Goal: Information Seeking & Learning: Learn about a topic

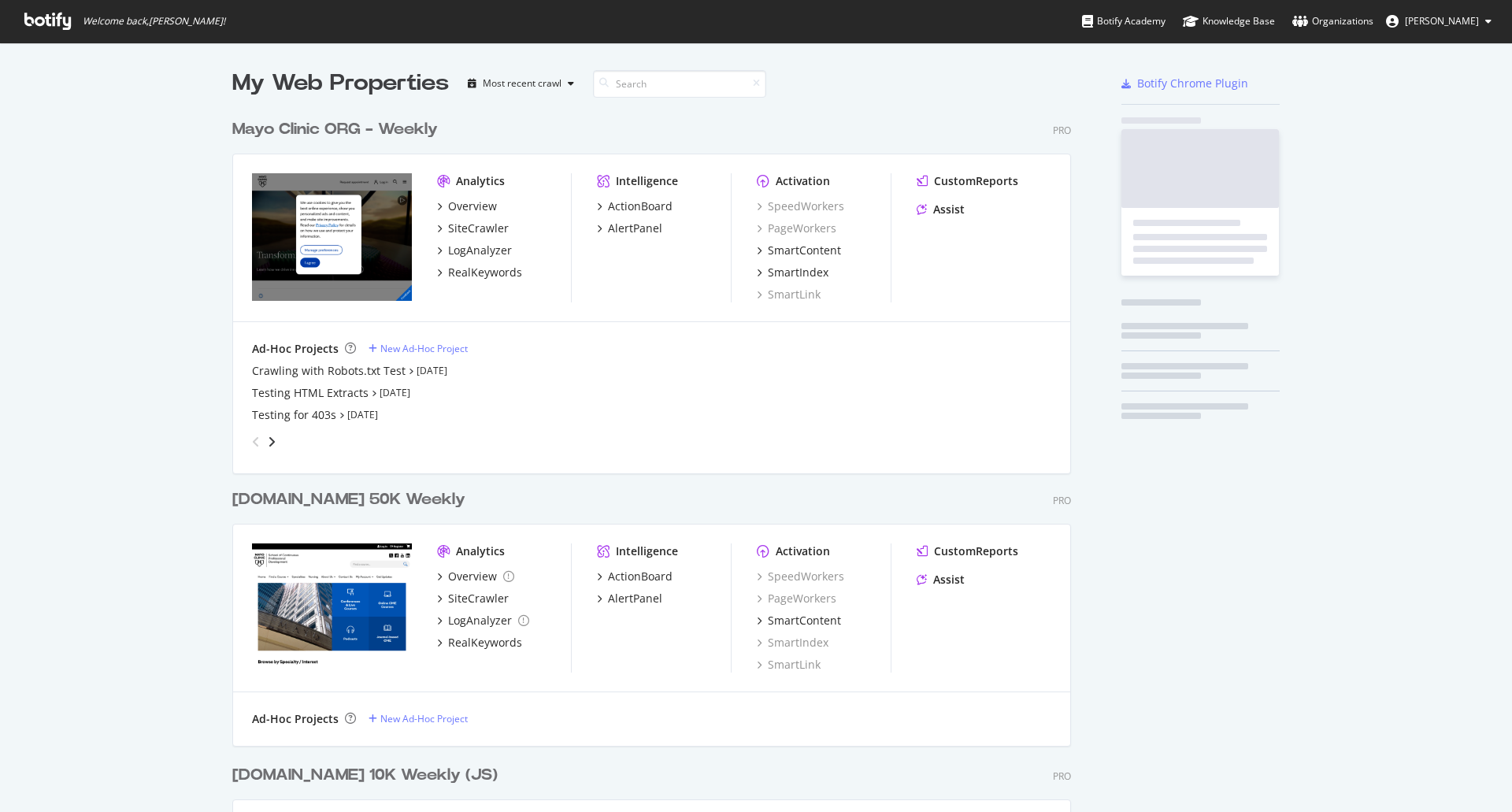
scroll to position [2240, 839]
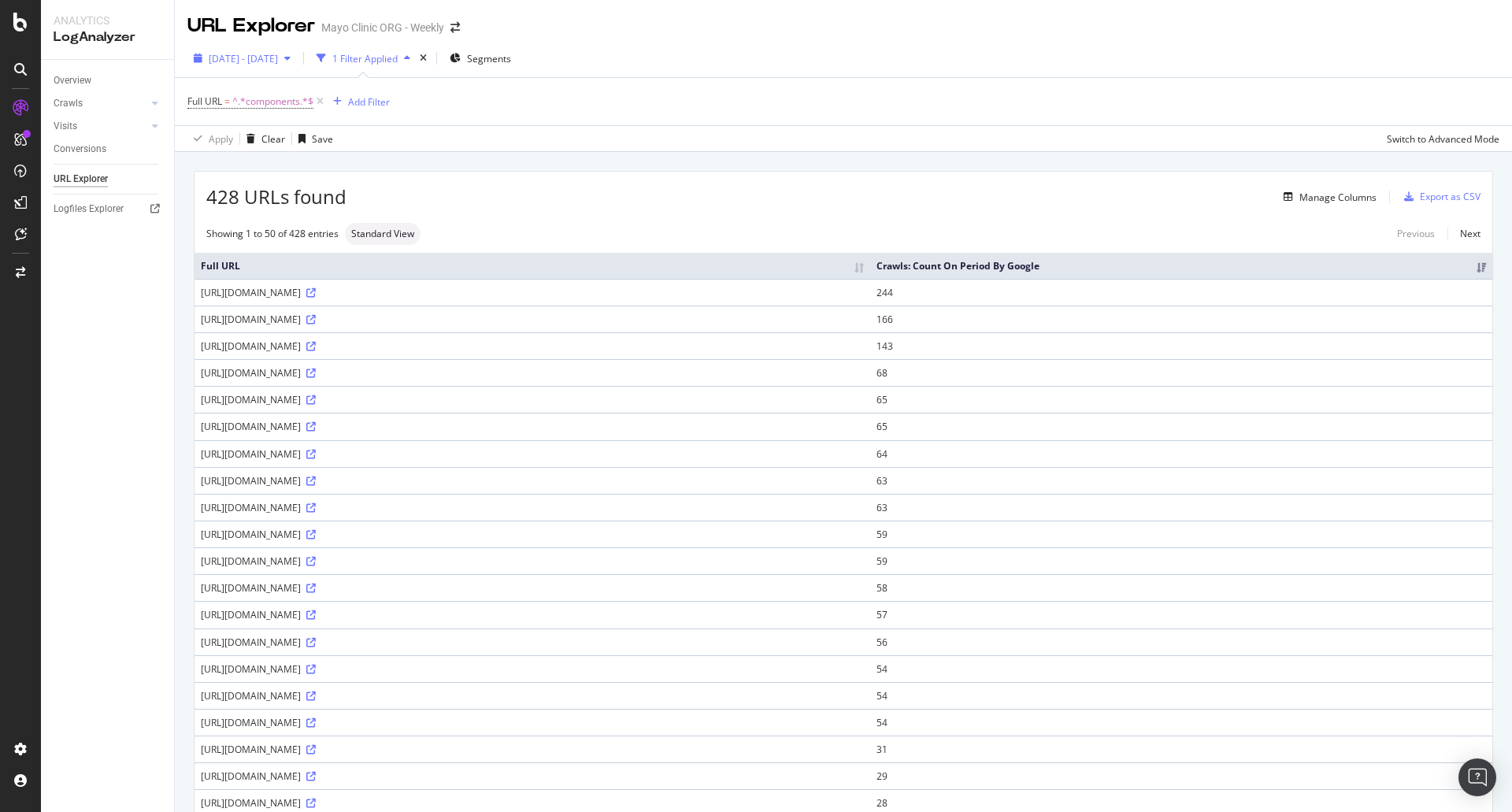
drag, startPoint x: 233, startPoint y: 72, endPoint x: 233, endPoint y: 59, distance: 13.0
click at [233, 69] on div "2025 Jan. 20th - Apr. 19th 1 Filter Applied Segments" at bounding box center [843, 61] width 1337 height 31
click at [233, 58] on span "2025 Jan. 20th - Apr. 19th" at bounding box center [243, 58] width 70 height 13
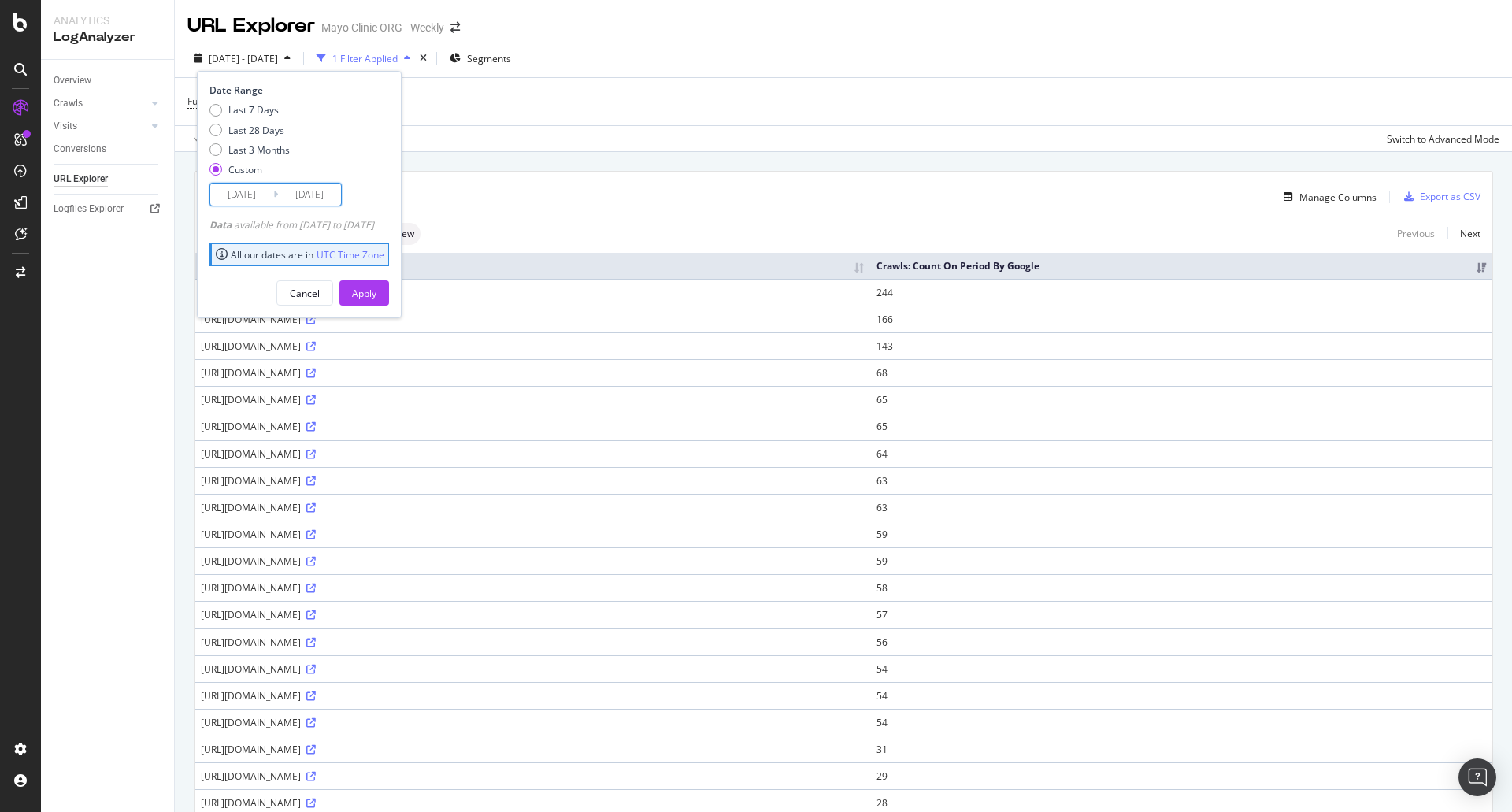
click at [252, 199] on input "2025/01/20" at bounding box center [241, 194] width 63 height 22
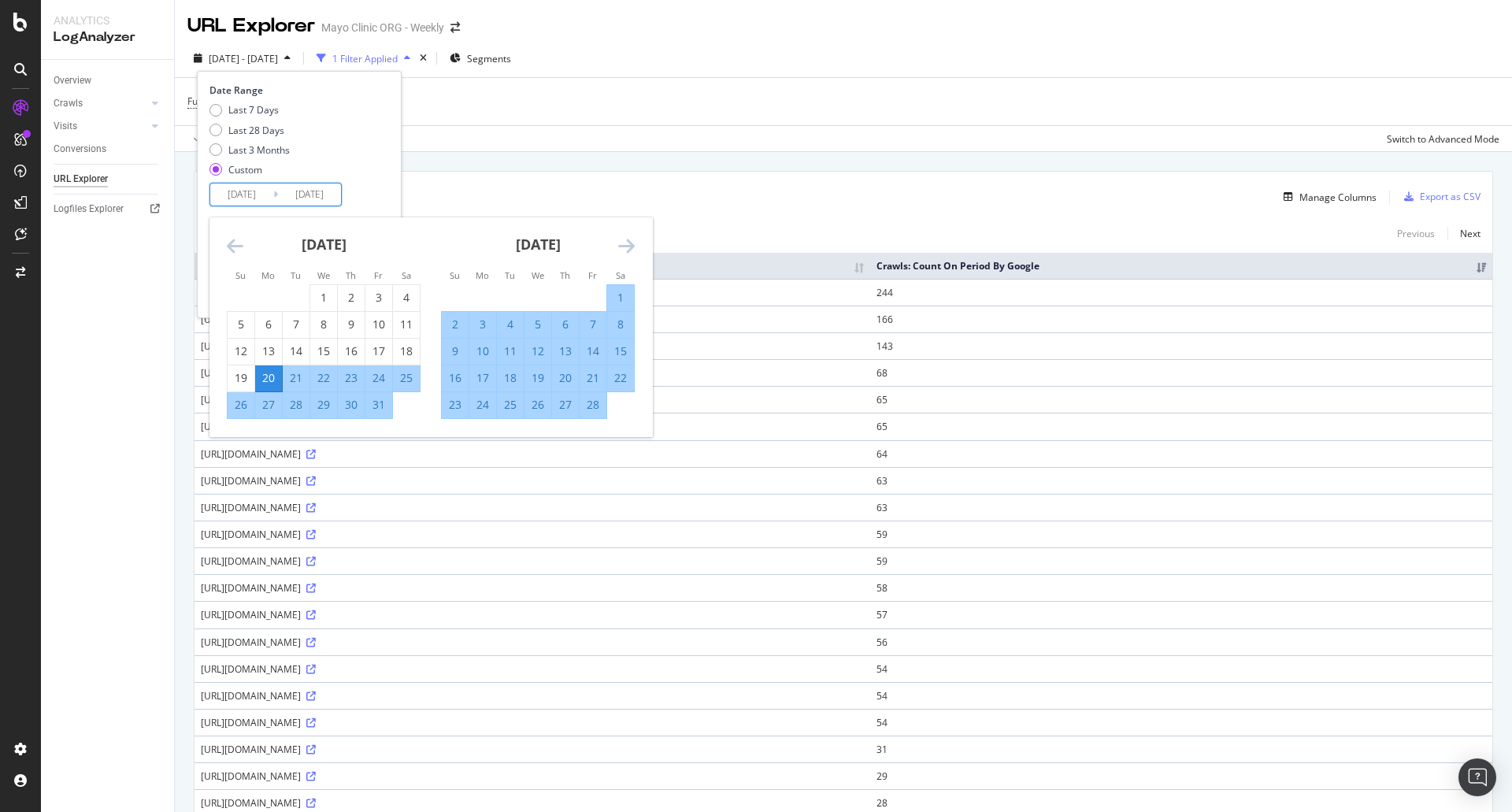
click at [227, 246] on icon "Move backward to switch to the previous month." at bounding box center [235, 246] width 16 height 19
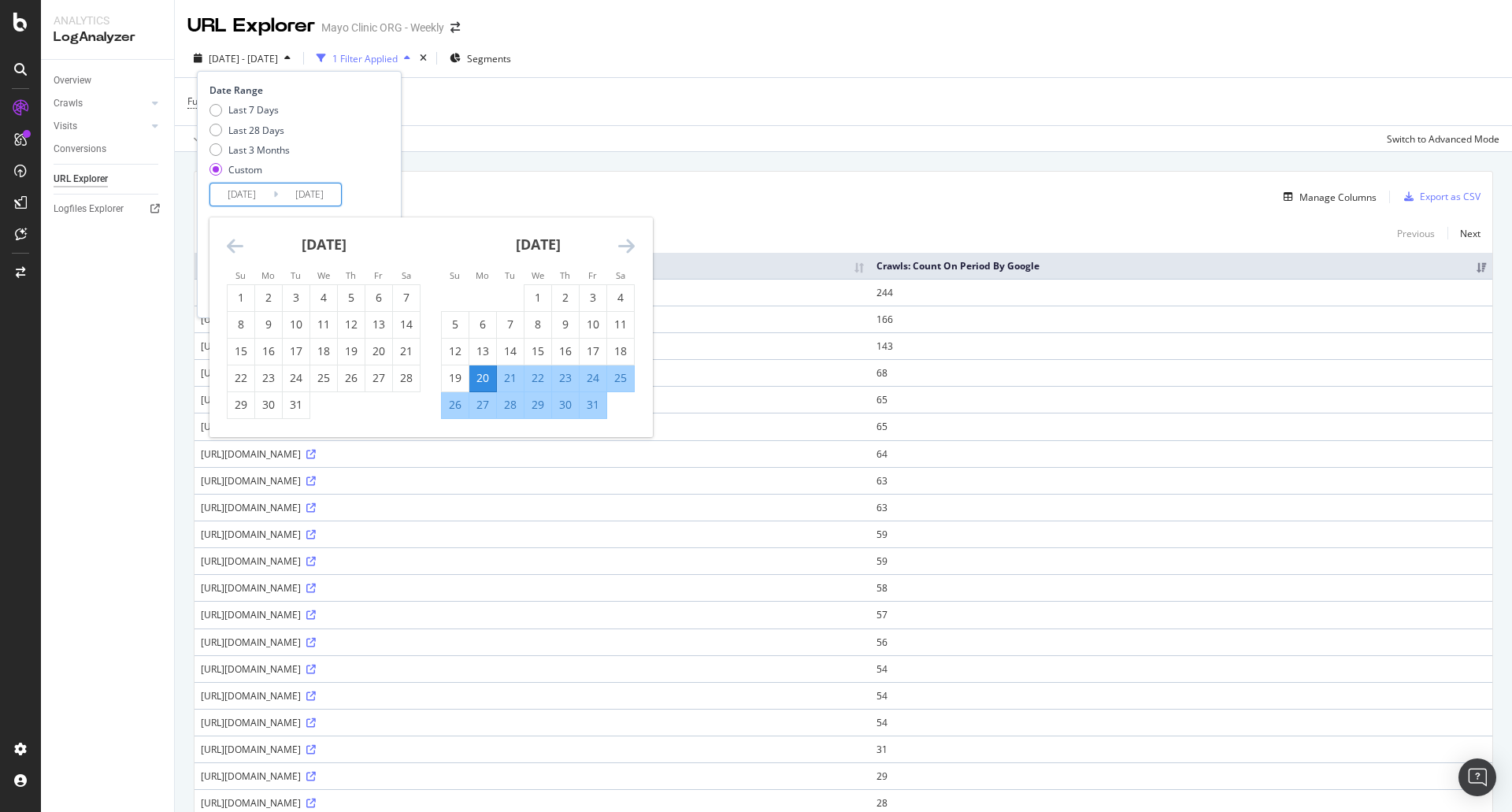
click at [227, 246] on icon "Move backward to switch to the previous month." at bounding box center [235, 246] width 16 height 19
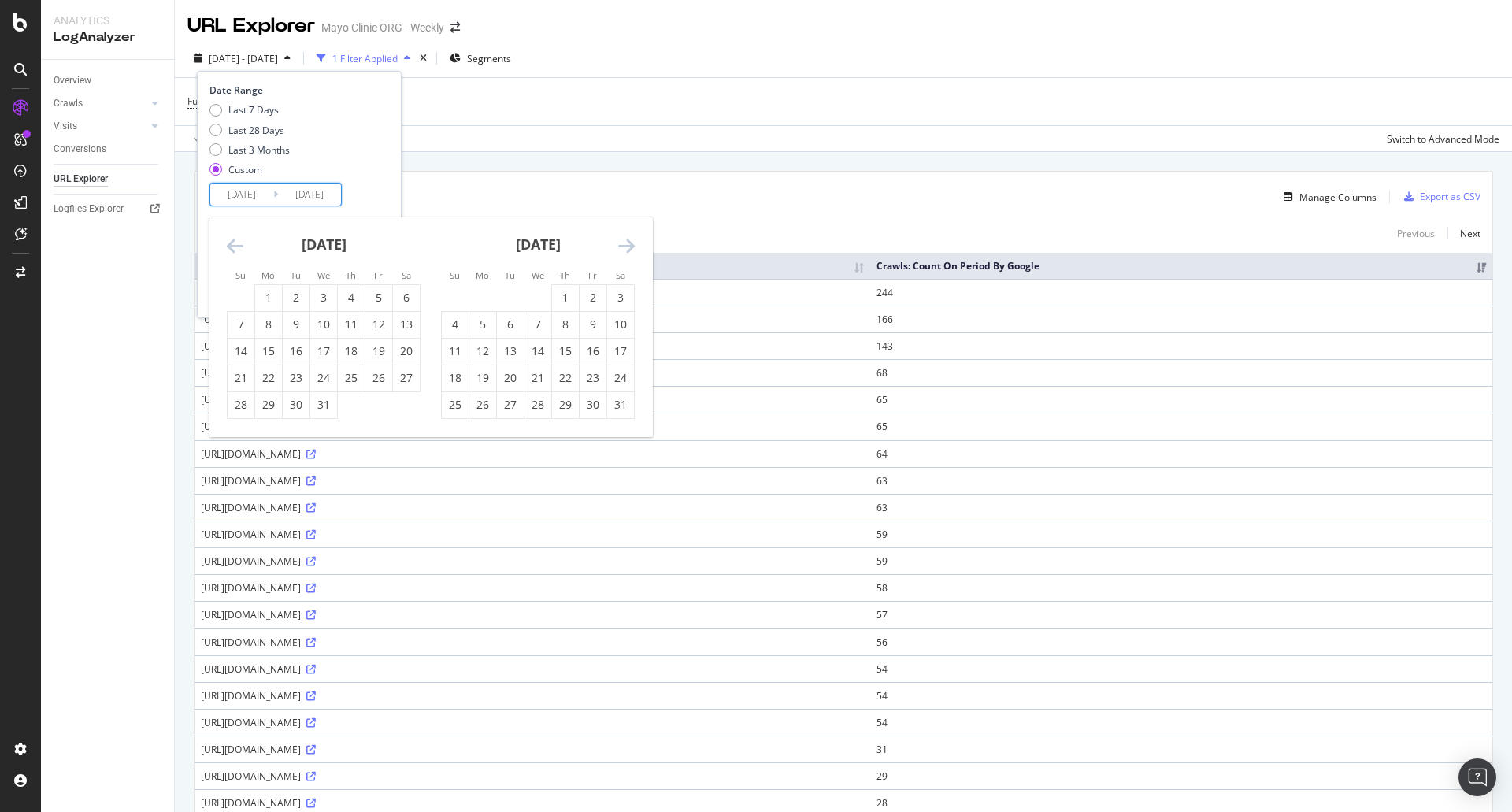
click at [227, 246] on icon "Move backward to switch to the previous month." at bounding box center [235, 246] width 16 height 19
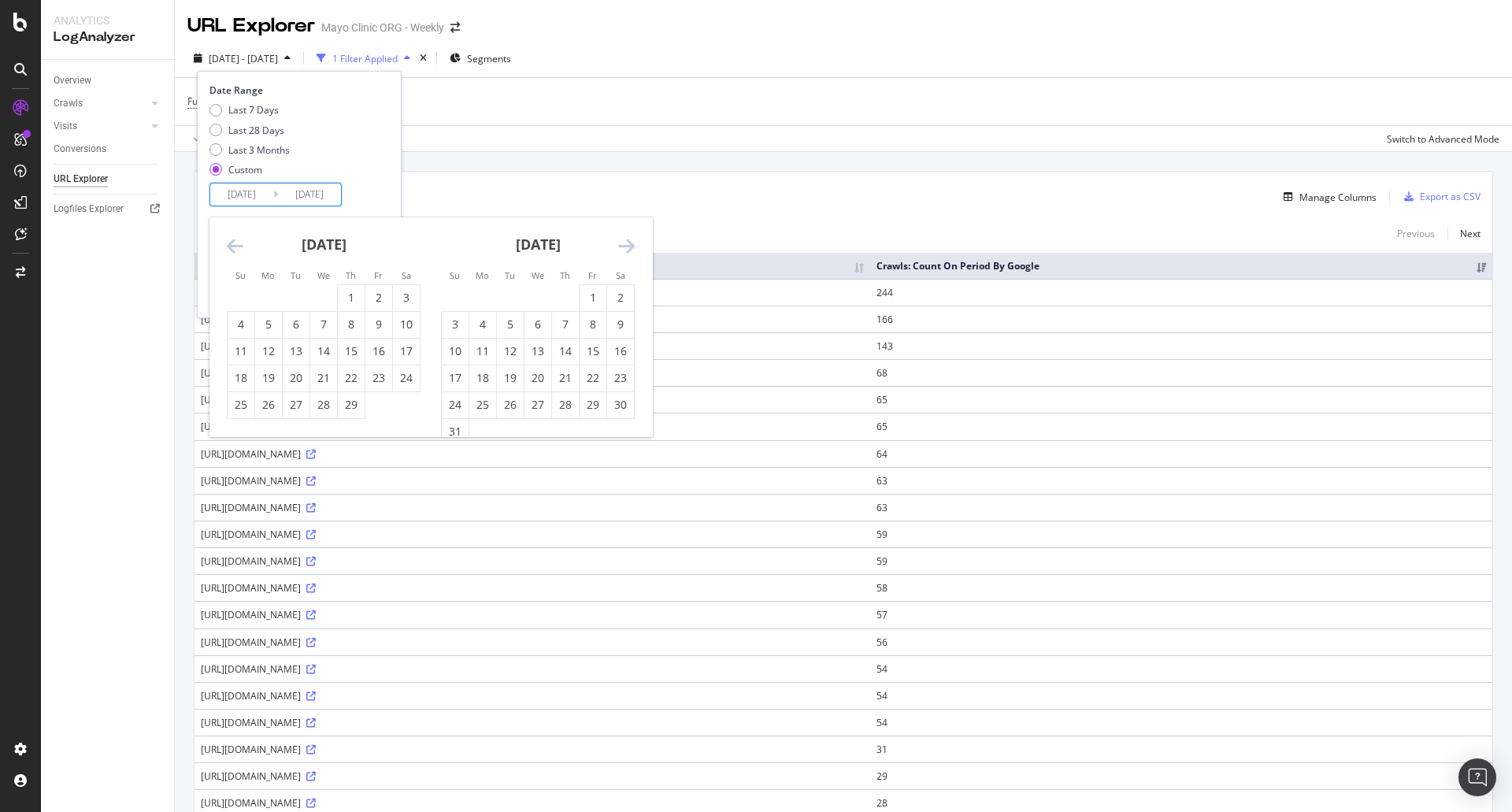
click at [227, 246] on icon "Move backward to switch to the previous month." at bounding box center [235, 246] width 16 height 19
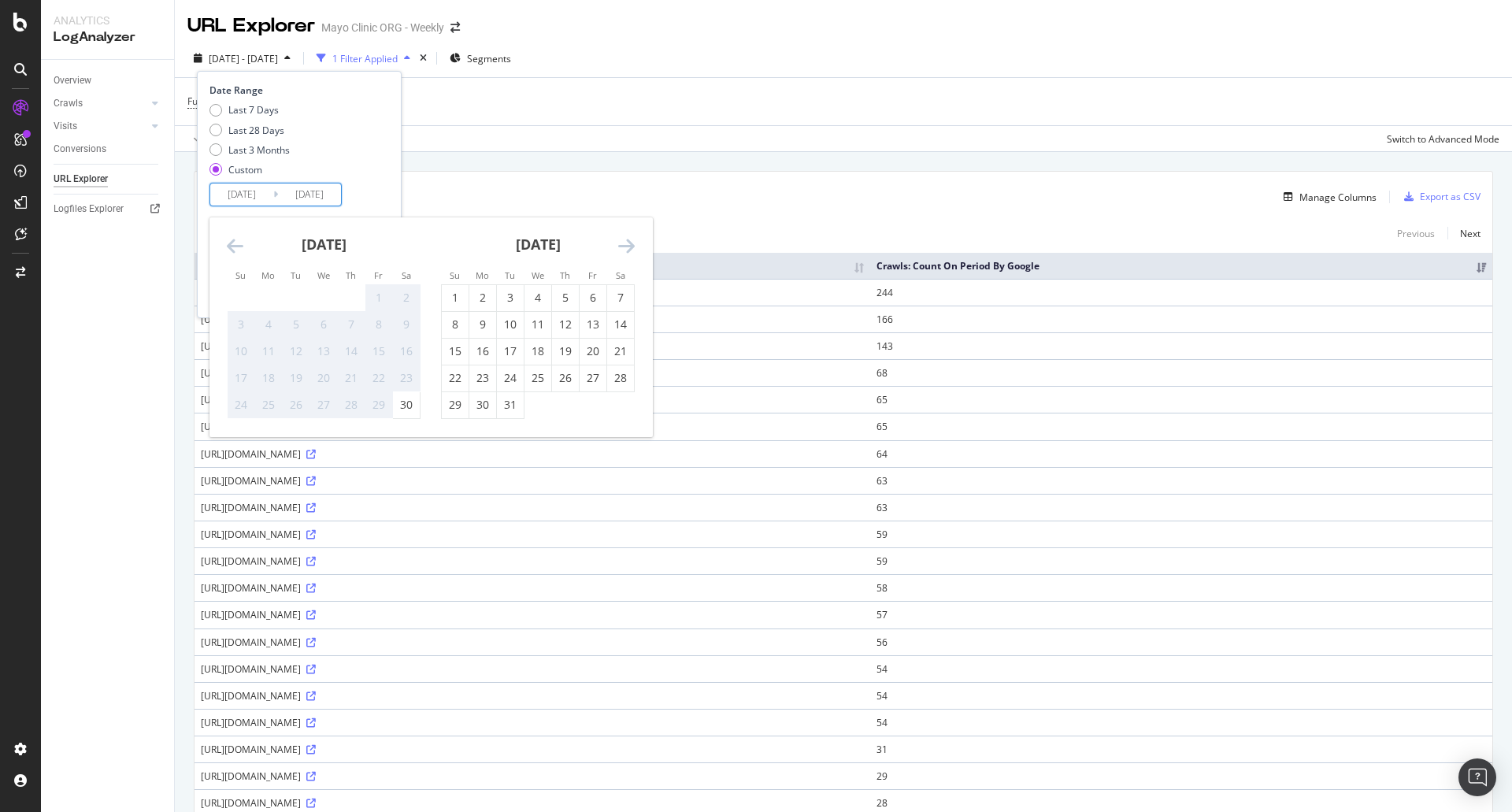
click at [227, 246] on icon "Move backward to switch to the previous month." at bounding box center [235, 246] width 16 height 19
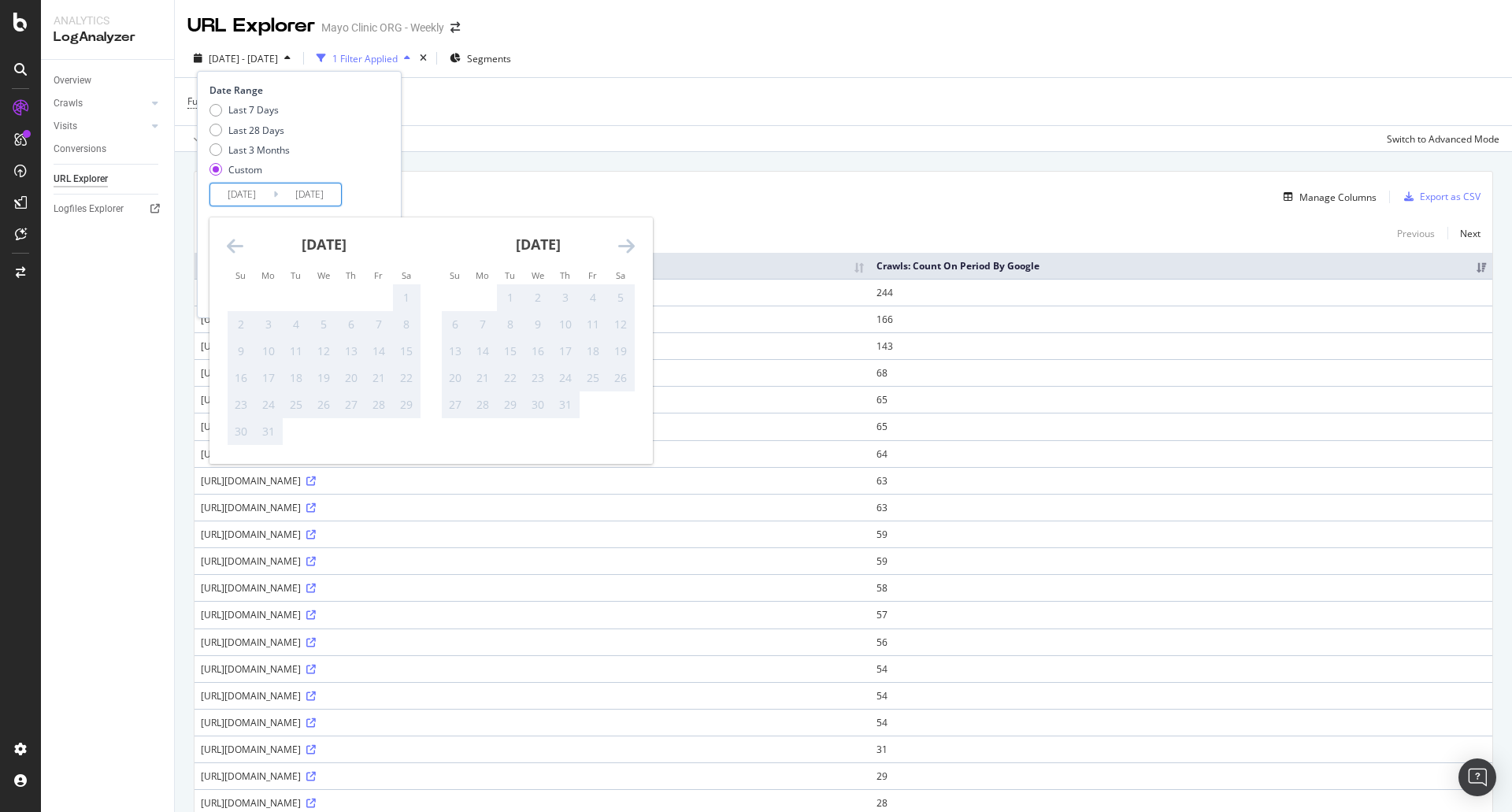
click at [614, 246] on div "August 2023" at bounding box center [537, 251] width 194 height 67
click at [621, 246] on icon "Move forward to switch to the next month." at bounding box center [626, 246] width 16 height 19
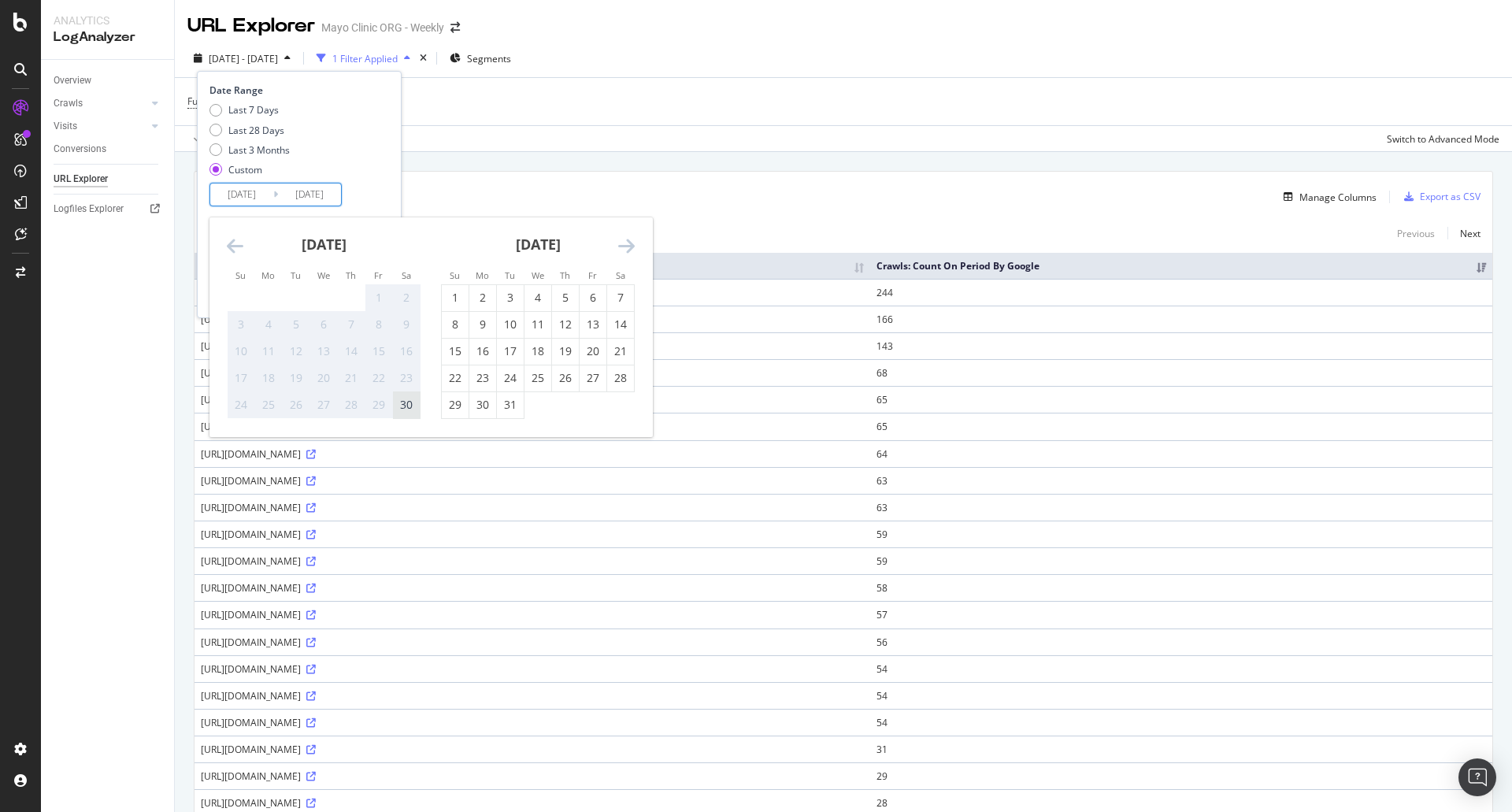
click at [412, 401] on div "30" at bounding box center [406, 405] width 27 height 16
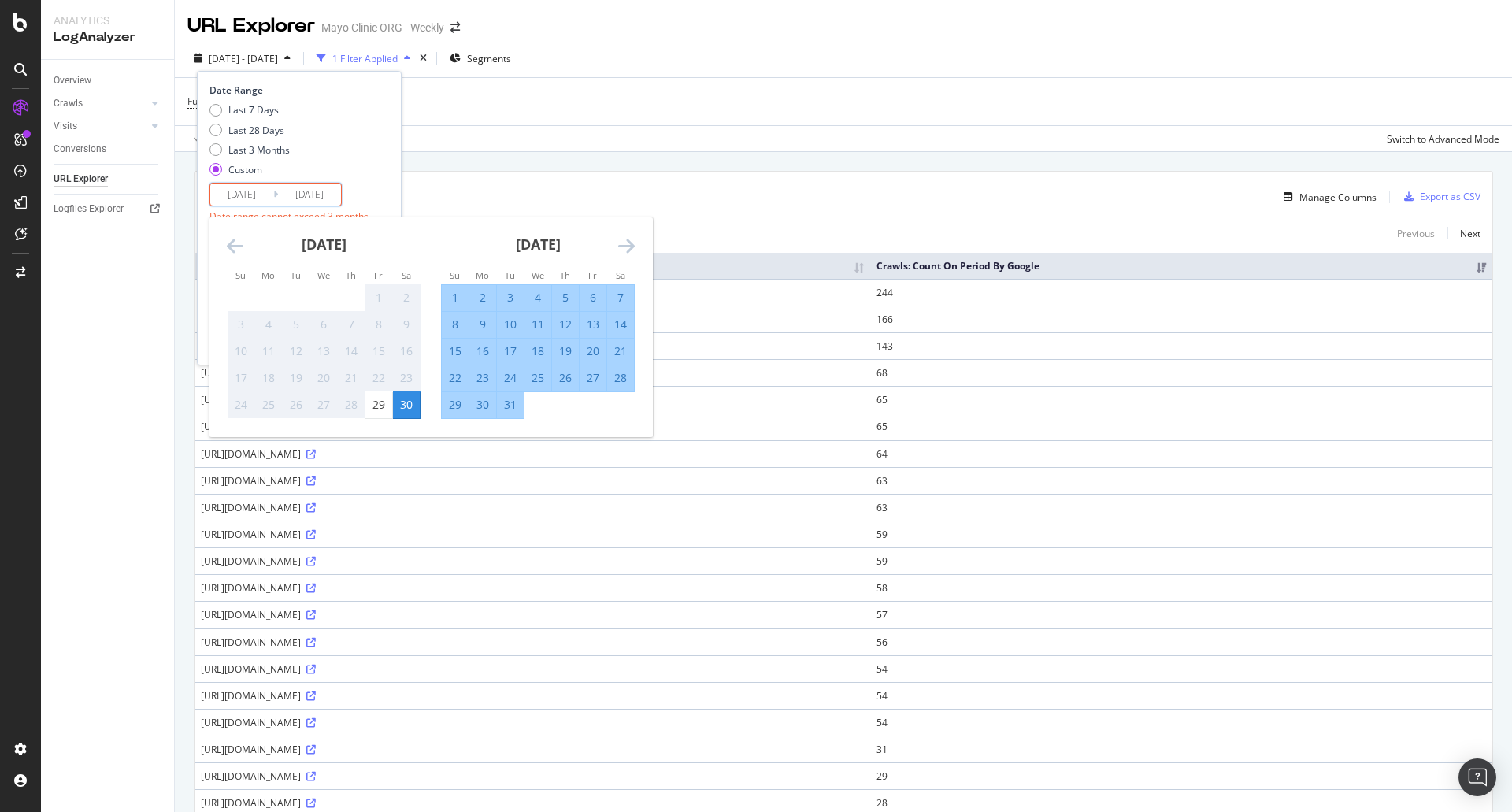
click at [385, 157] on div "Last 7 Days Last 28 Days Last 3 Months Custom" at bounding box center [298, 142] width 176 height 79
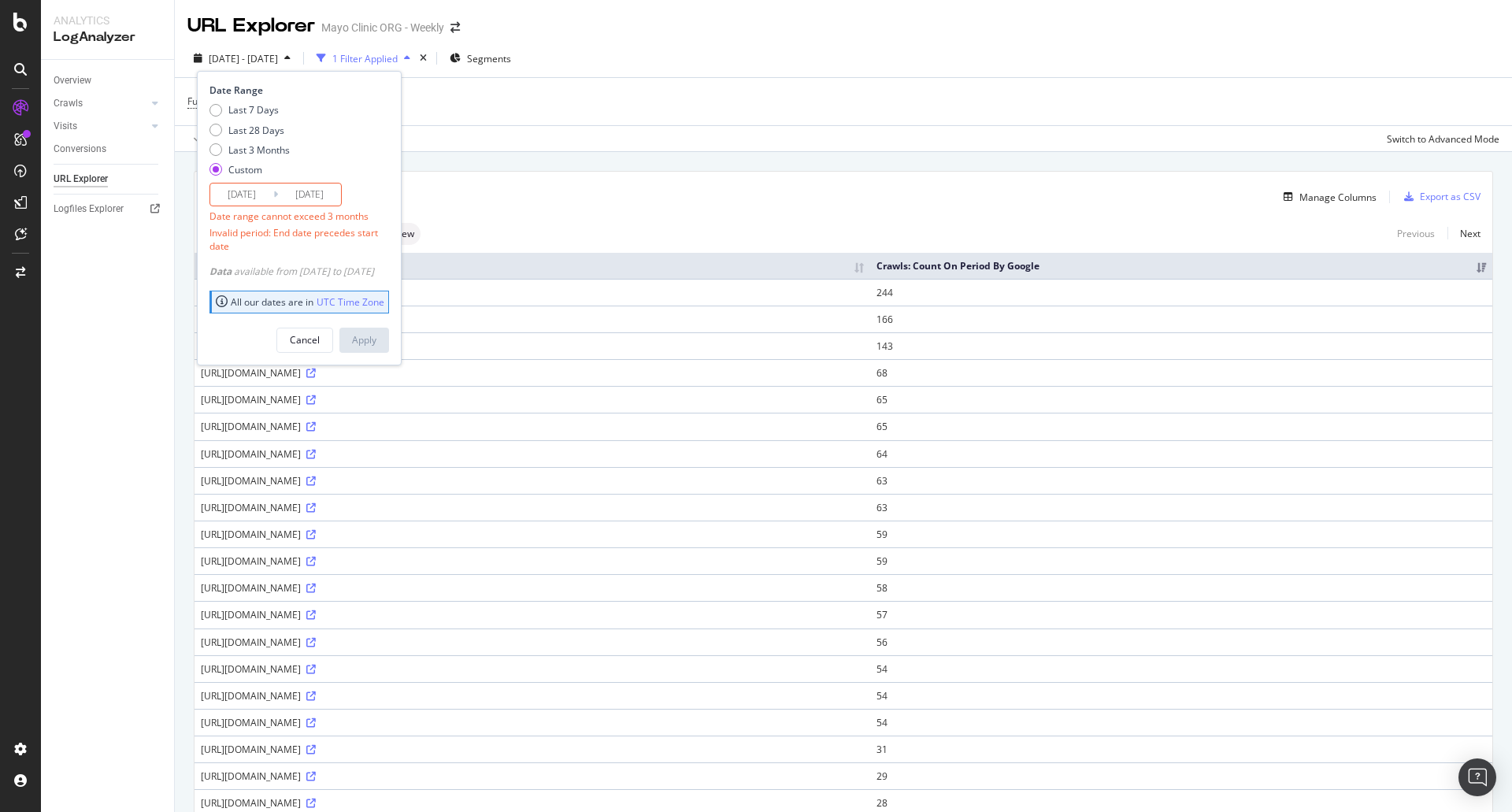
click at [250, 190] on input "2023/09/30" at bounding box center [241, 194] width 63 height 22
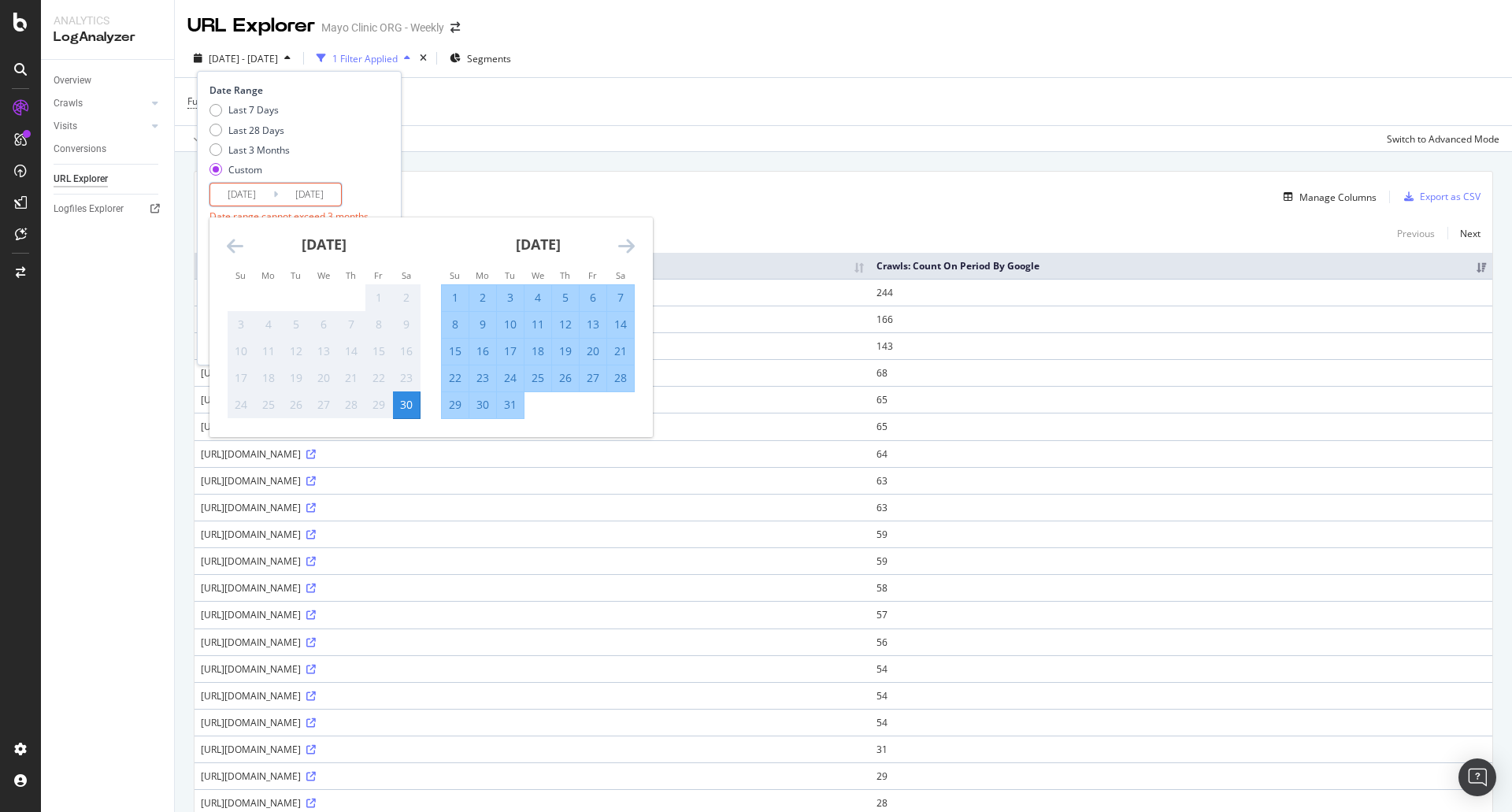
click at [621, 243] on icon "Move forward to switch to the next month." at bounding box center [626, 246] width 16 height 19
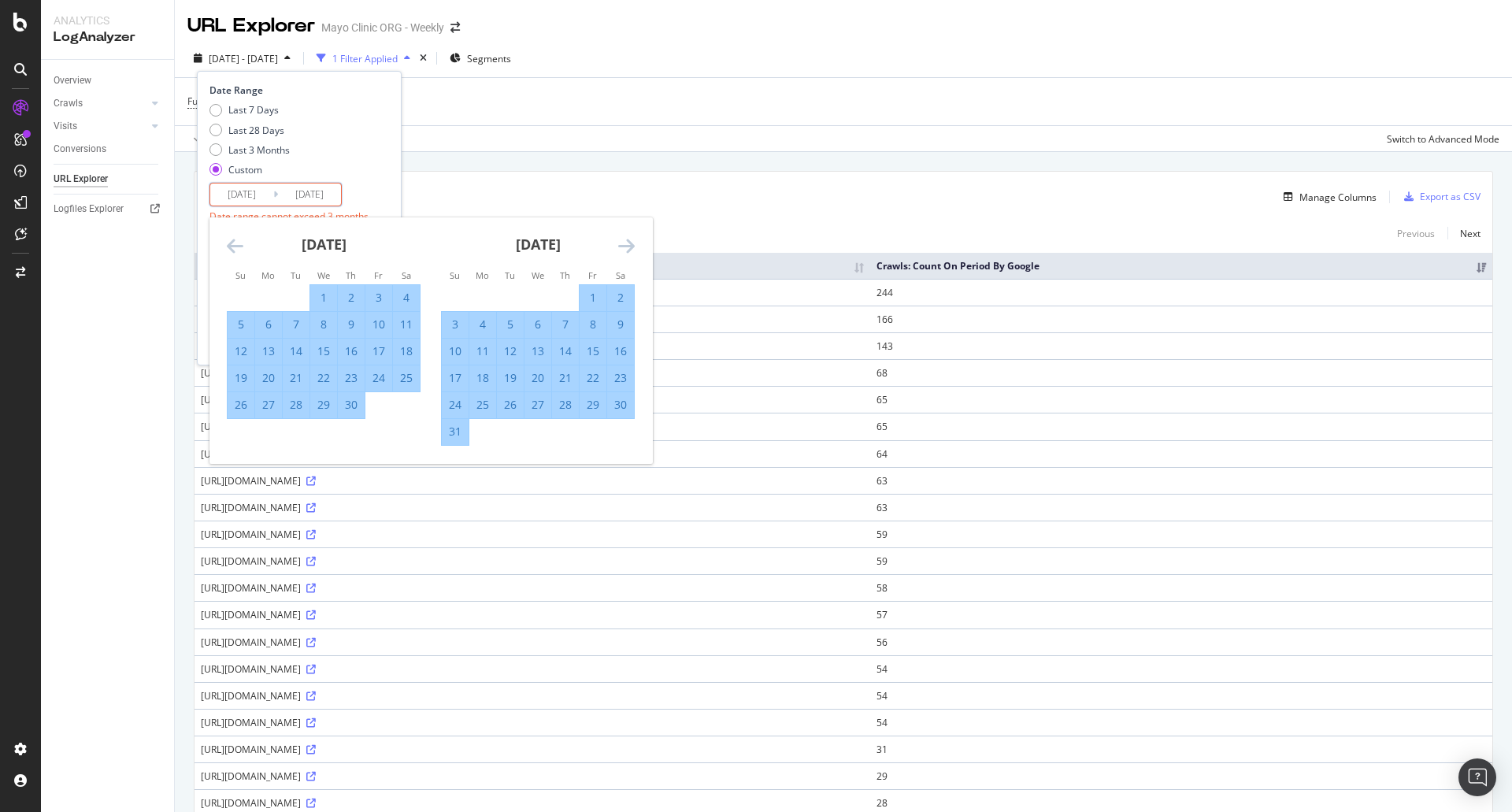
click at [621, 243] on icon "Move forward to switch to the next month." at bounding box center [626, 246] width 16 height 19
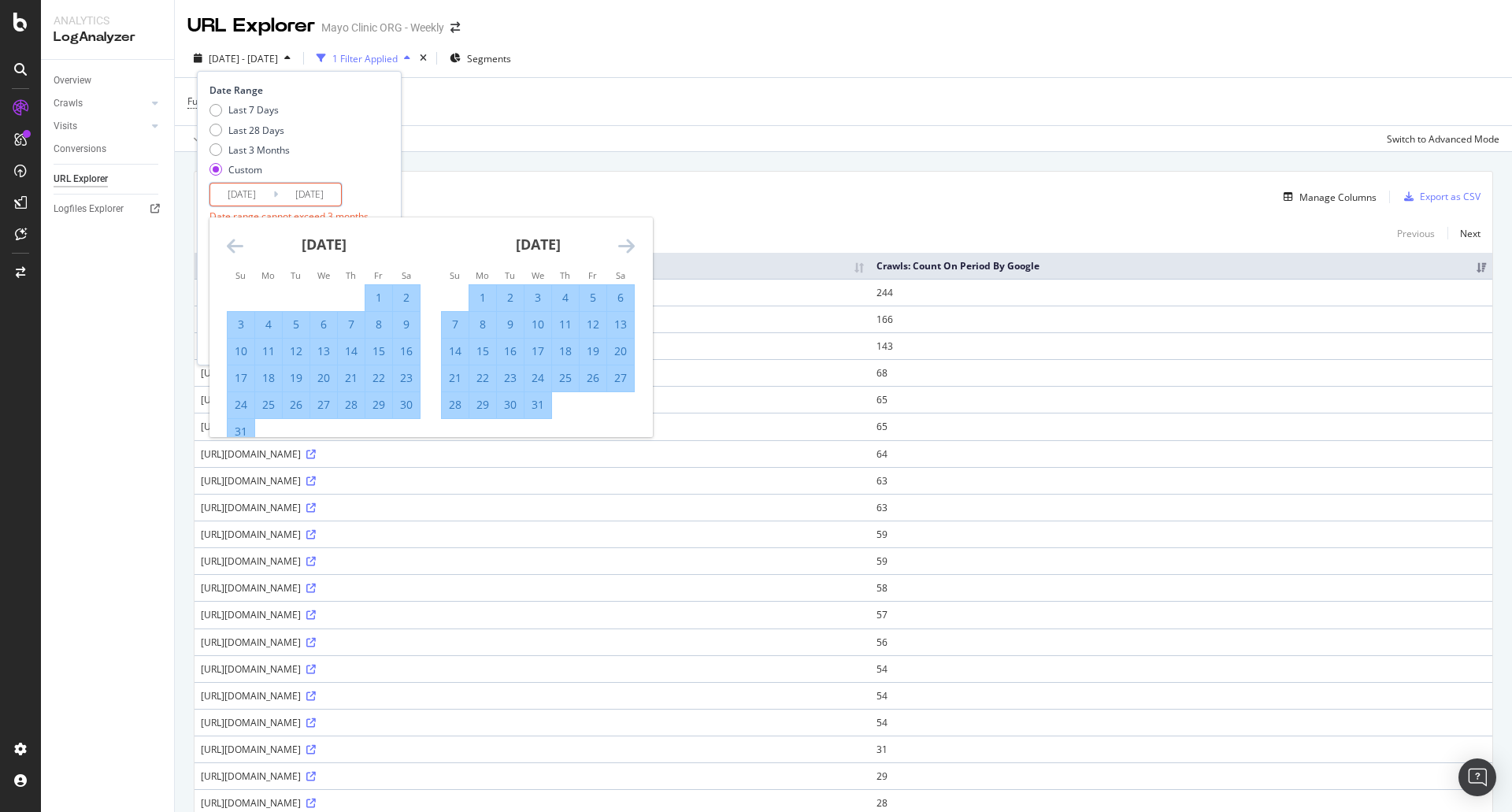
click at [621, 243] on icon "Move forward to switch to the next month." at bounding box center [626, 246] width 16 height 19
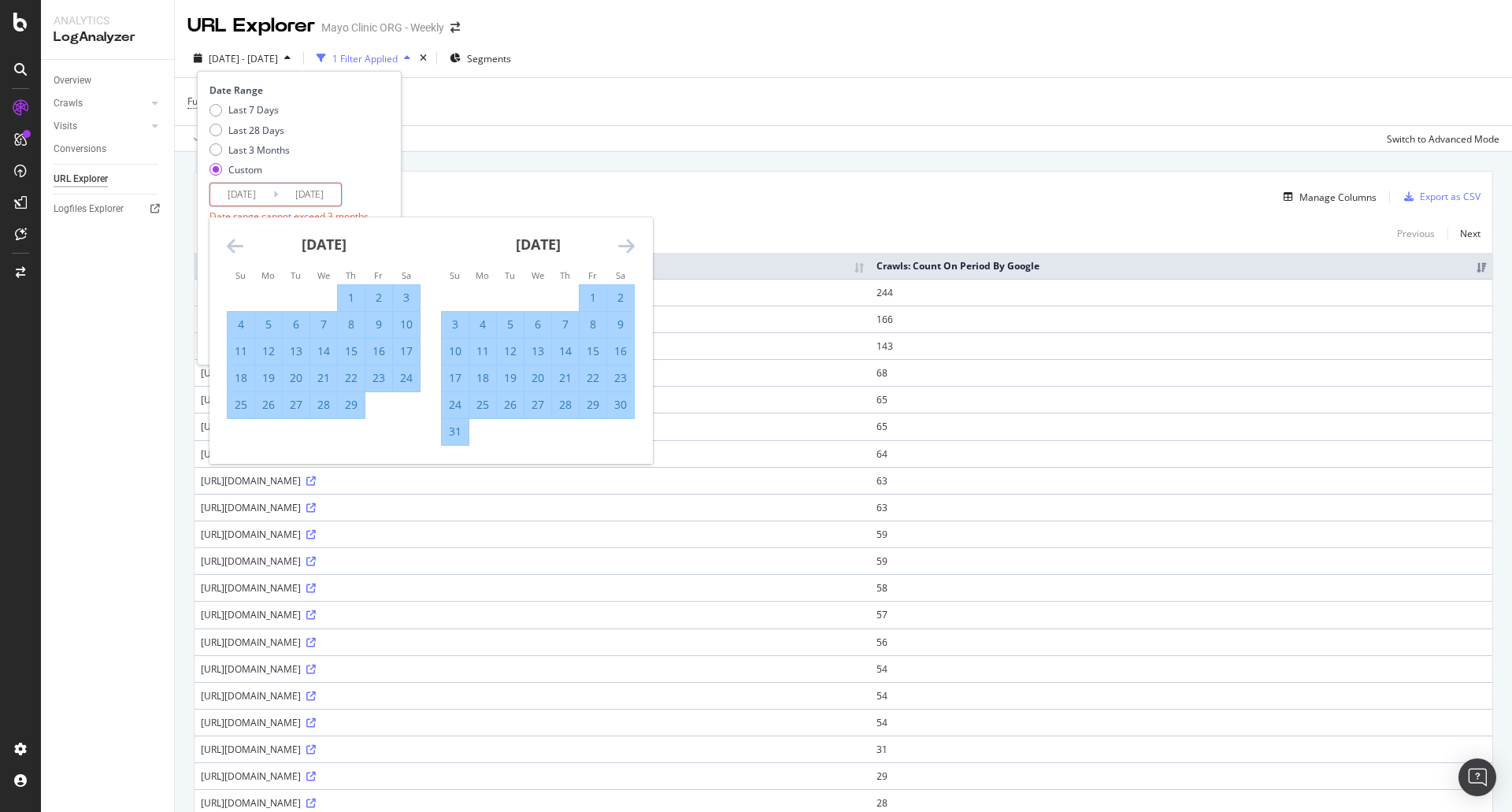
click at [621, 243] on icon "Move forward to switch to the next month." at bounding box center [626, 246] width 16 height 19
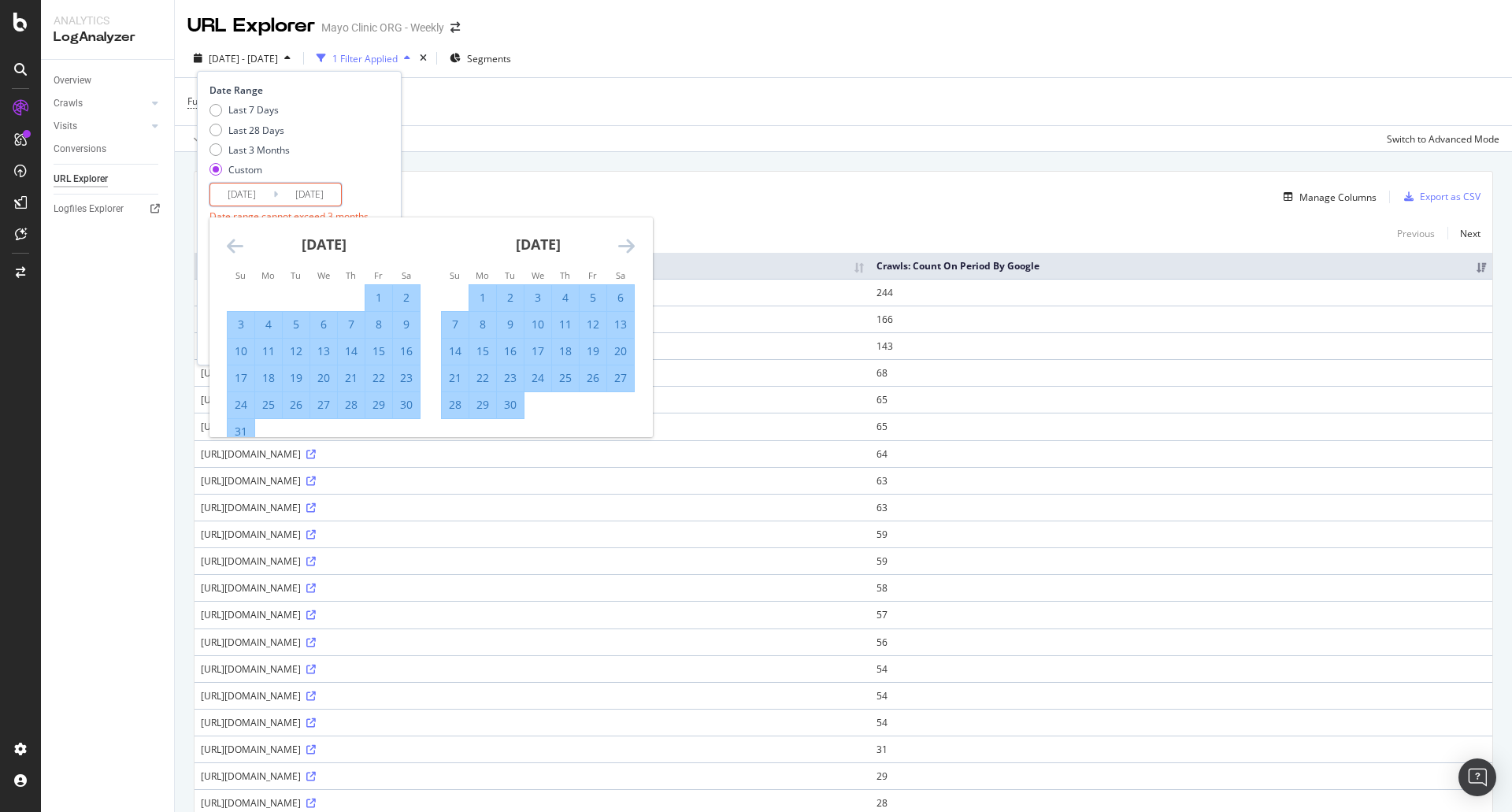
click at [621, 243] on icon "Move forward to switch to the next month." at bounding box center [626, 246] width 16 height 19
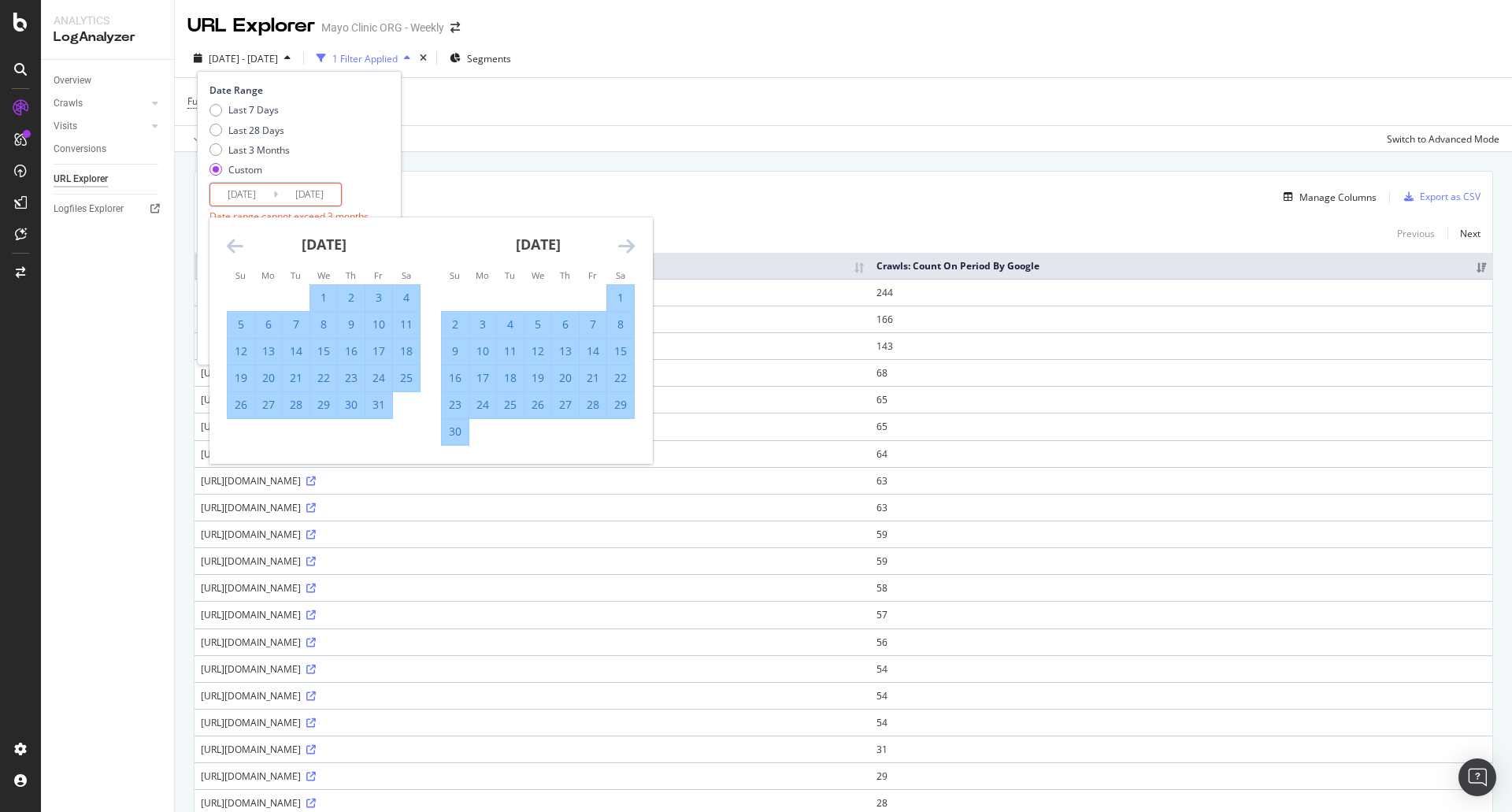
click at [595, 406] on div "28" at bounding box center [593, 405] width 27 height 16
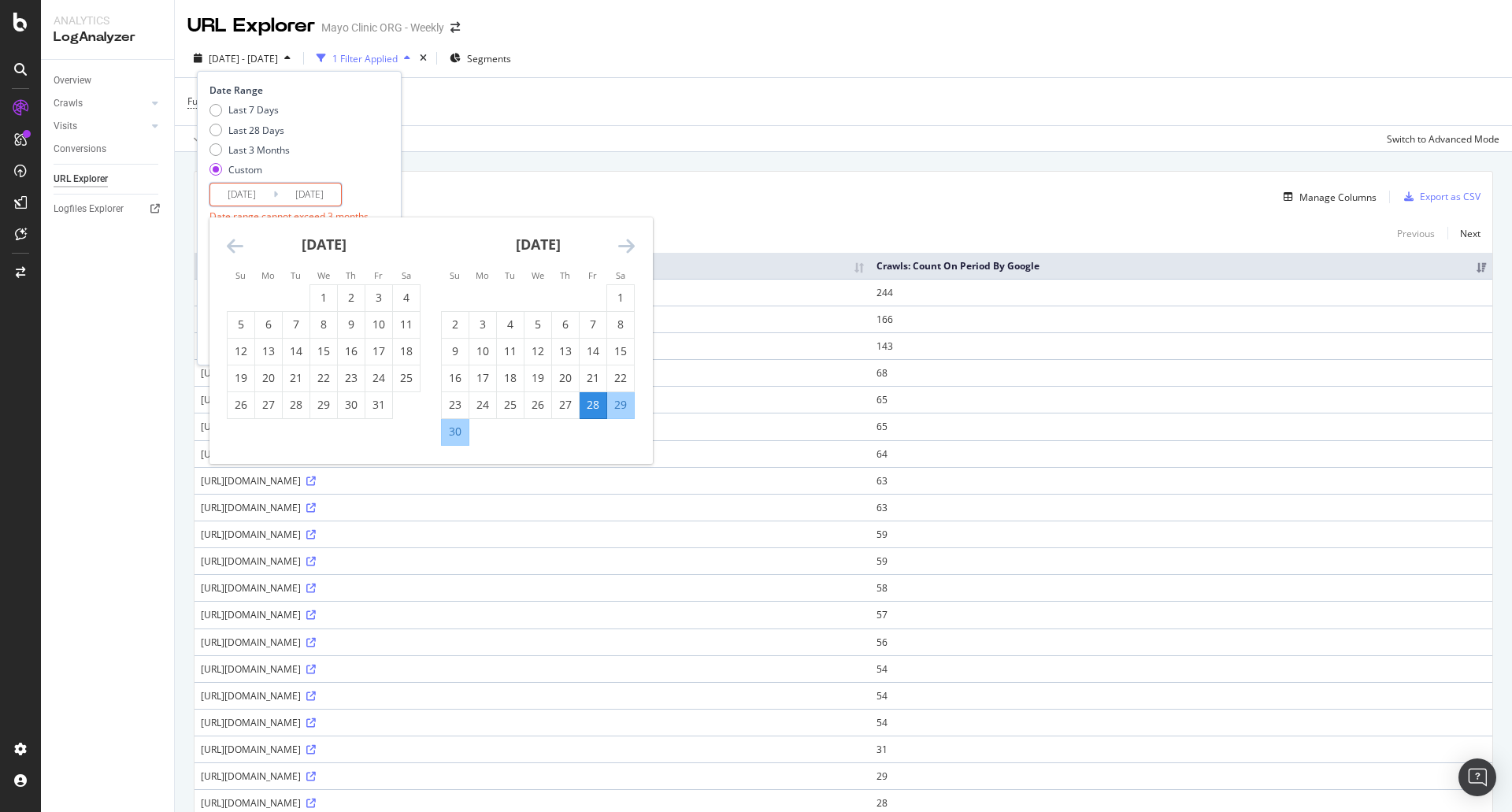
click at [230, 241] on icon "Move backward to switch to the previous month." at bounding box center [235, 246] width 16 height 19
click at [385, 305] on div "1" at bounding box center [379, 298] width 27 height 16
type input "2024/03/01"
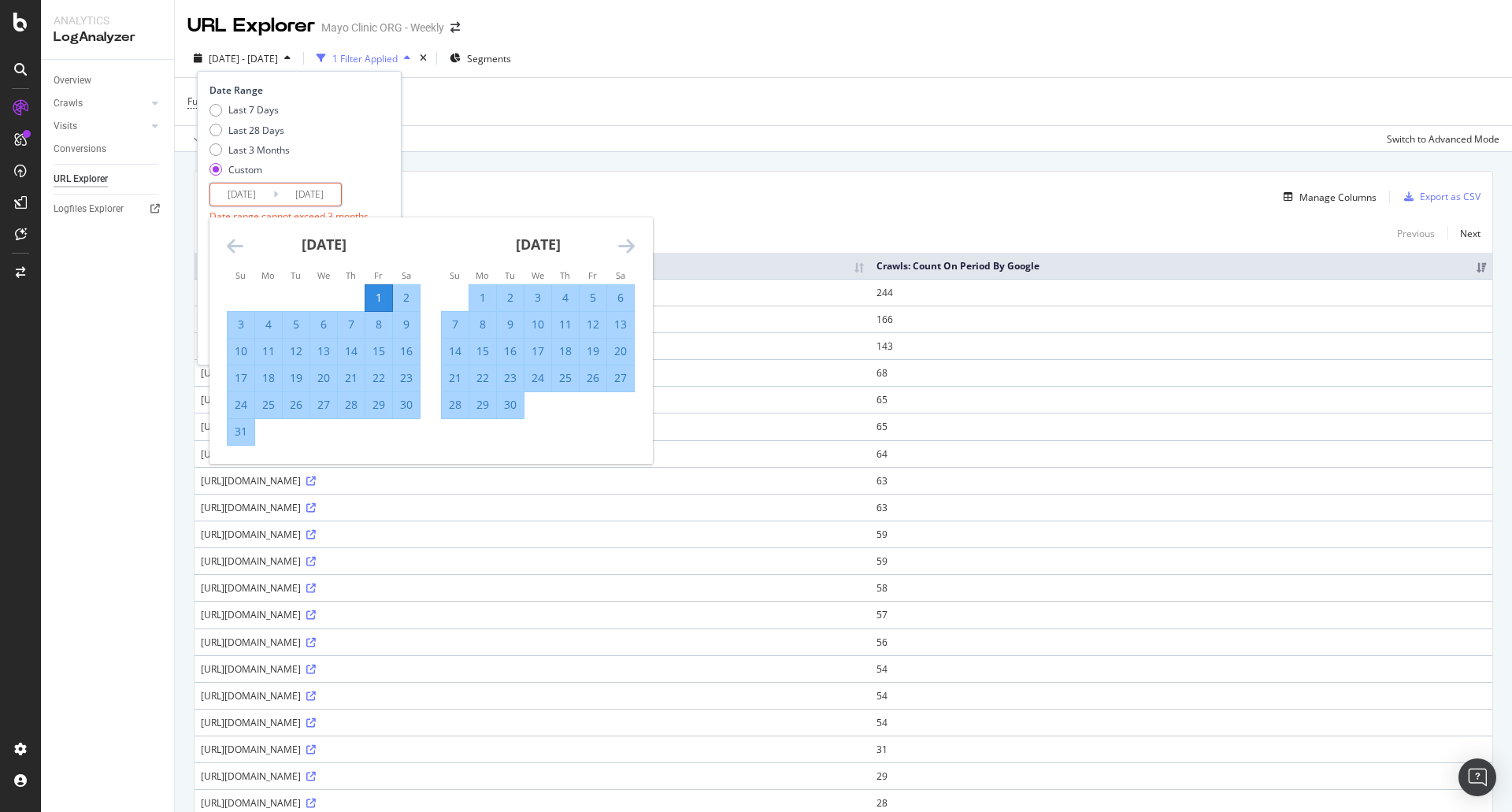
click at [414, 403] on div "30" at bounding box center [406, 405] width 27 height 16
type input "2024/03/30"
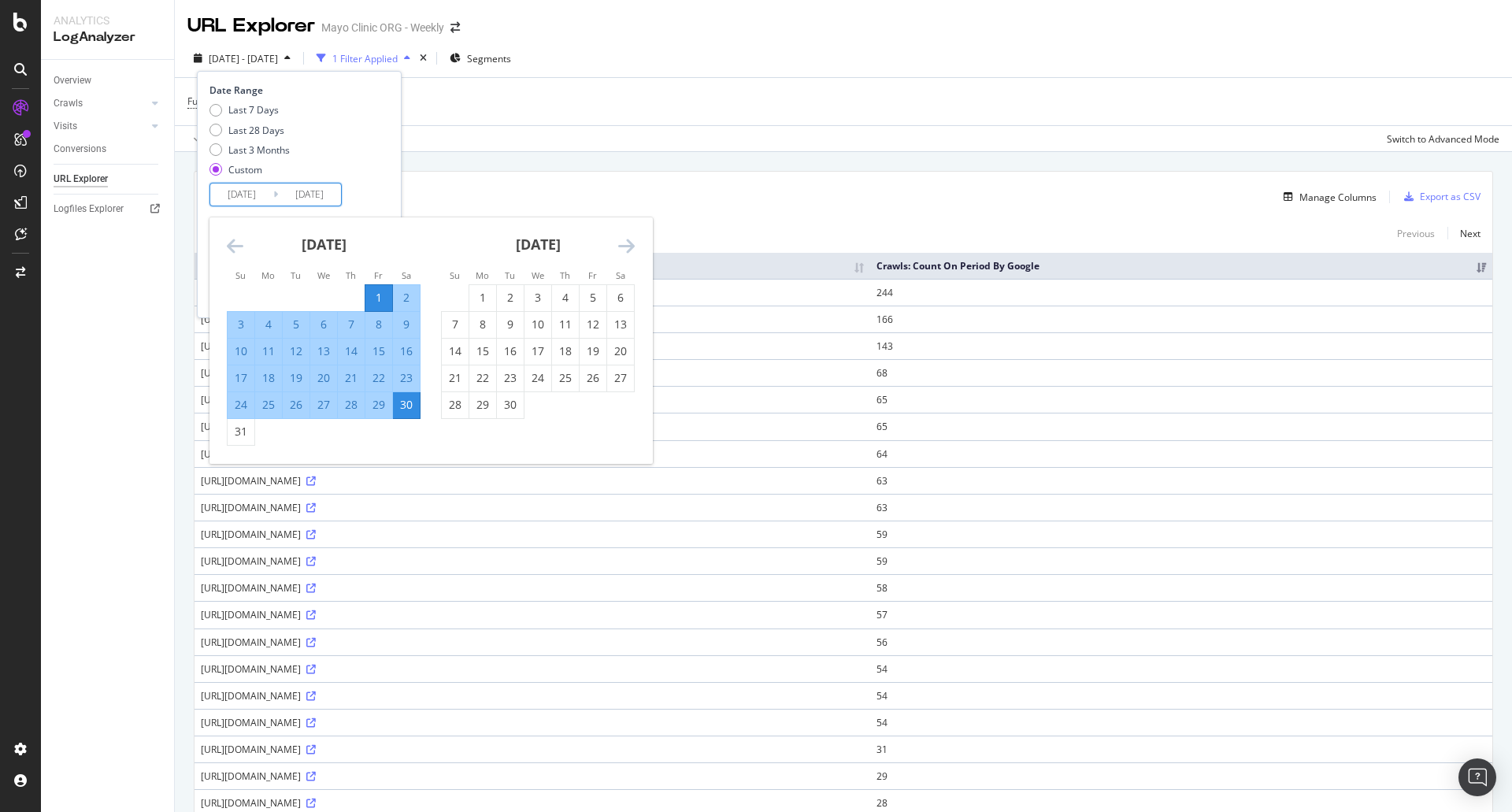
click at [228, 194] on input "2024/03/01" at bounding box center [241, 194] width 63 height 22
click at [380, 298] on div "1" at bounding box center [379, 298] width 27 height 16
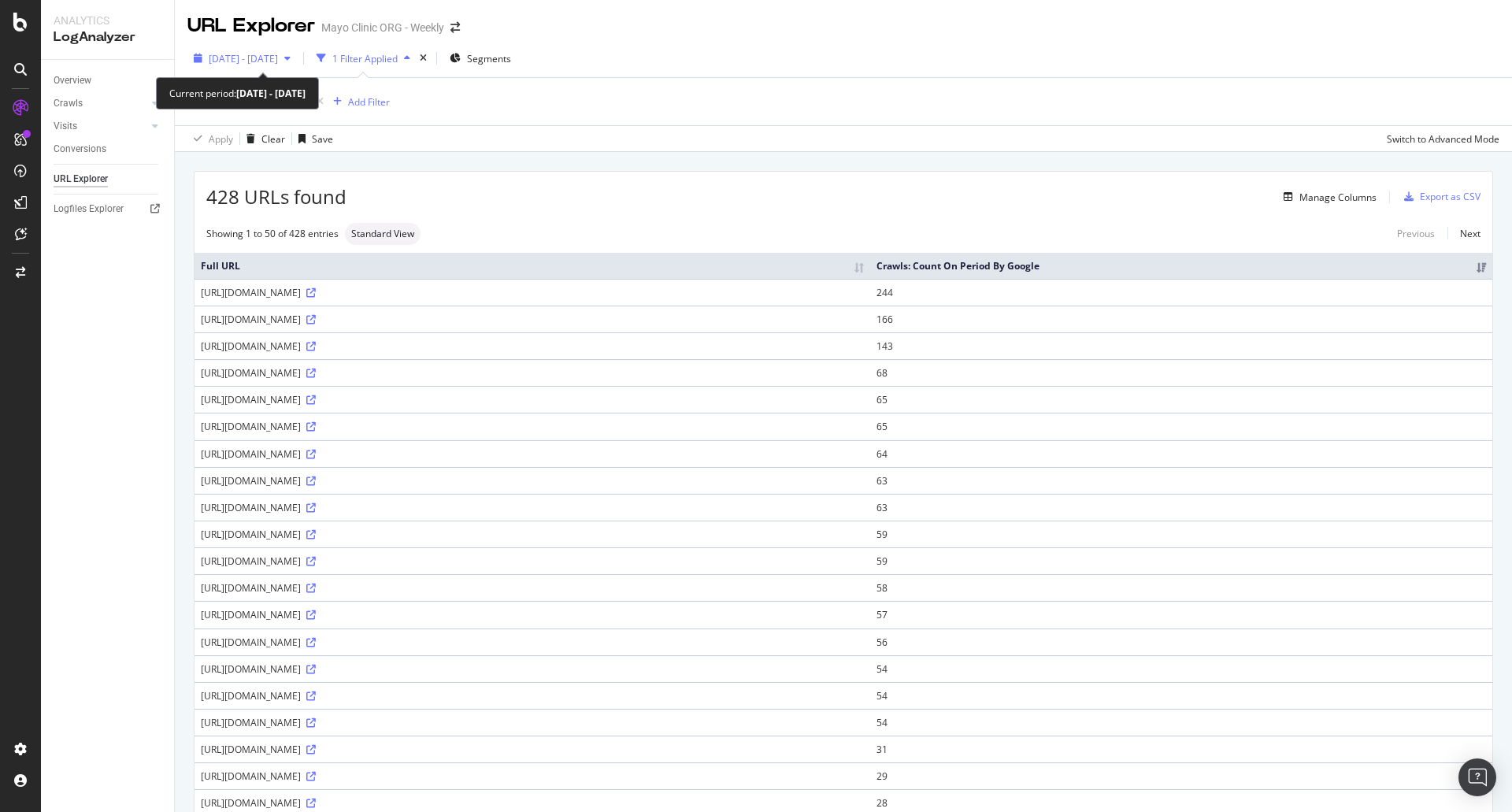
click at [249, 52] on span "2025 Jan. 20th - Apr. 19th" at bounding box center [243, 58] width 70 height 13
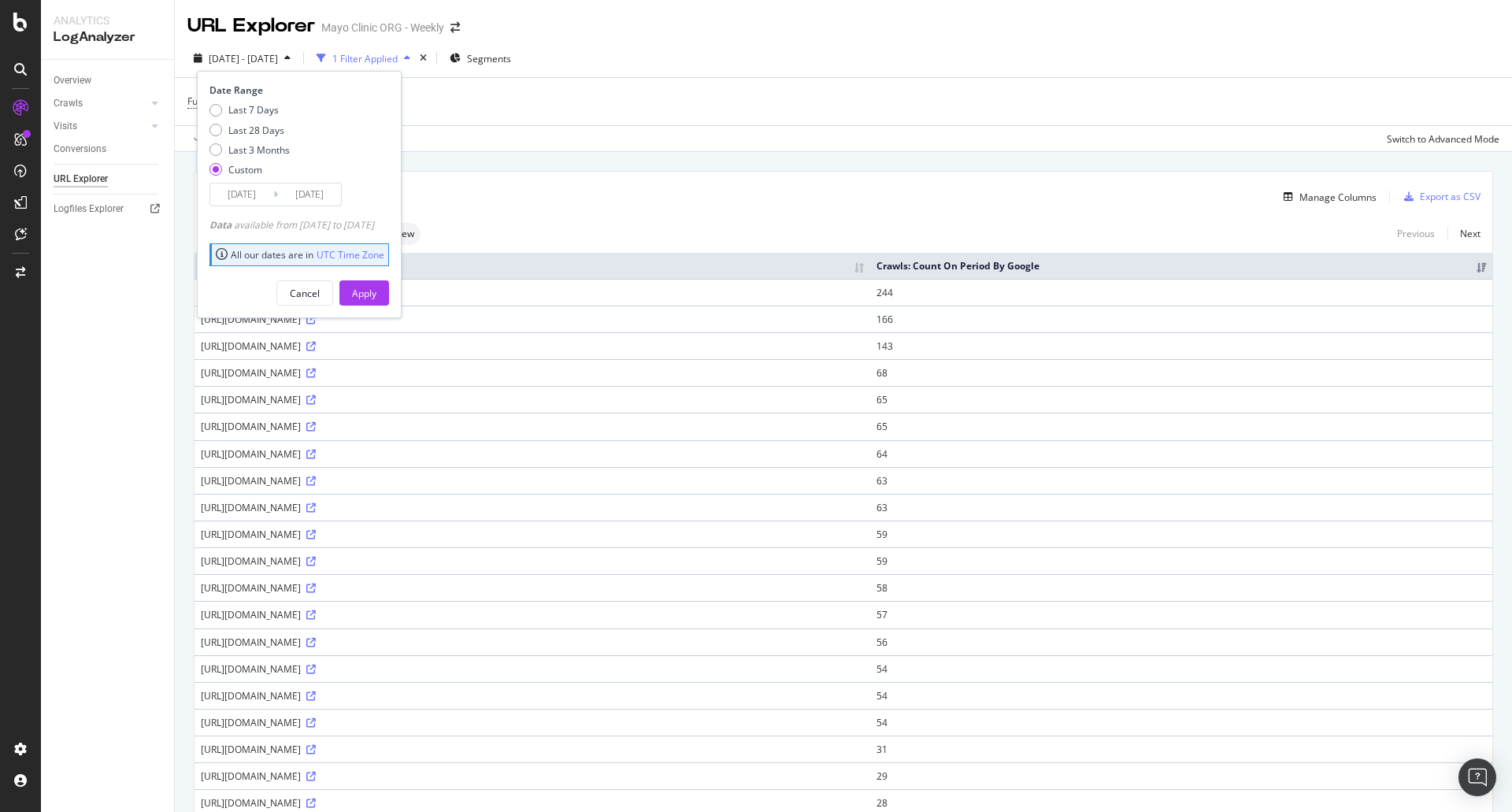
click at [258, 188] on input "2024/03/01" at bounding box center [241, 194] width 63 height 22
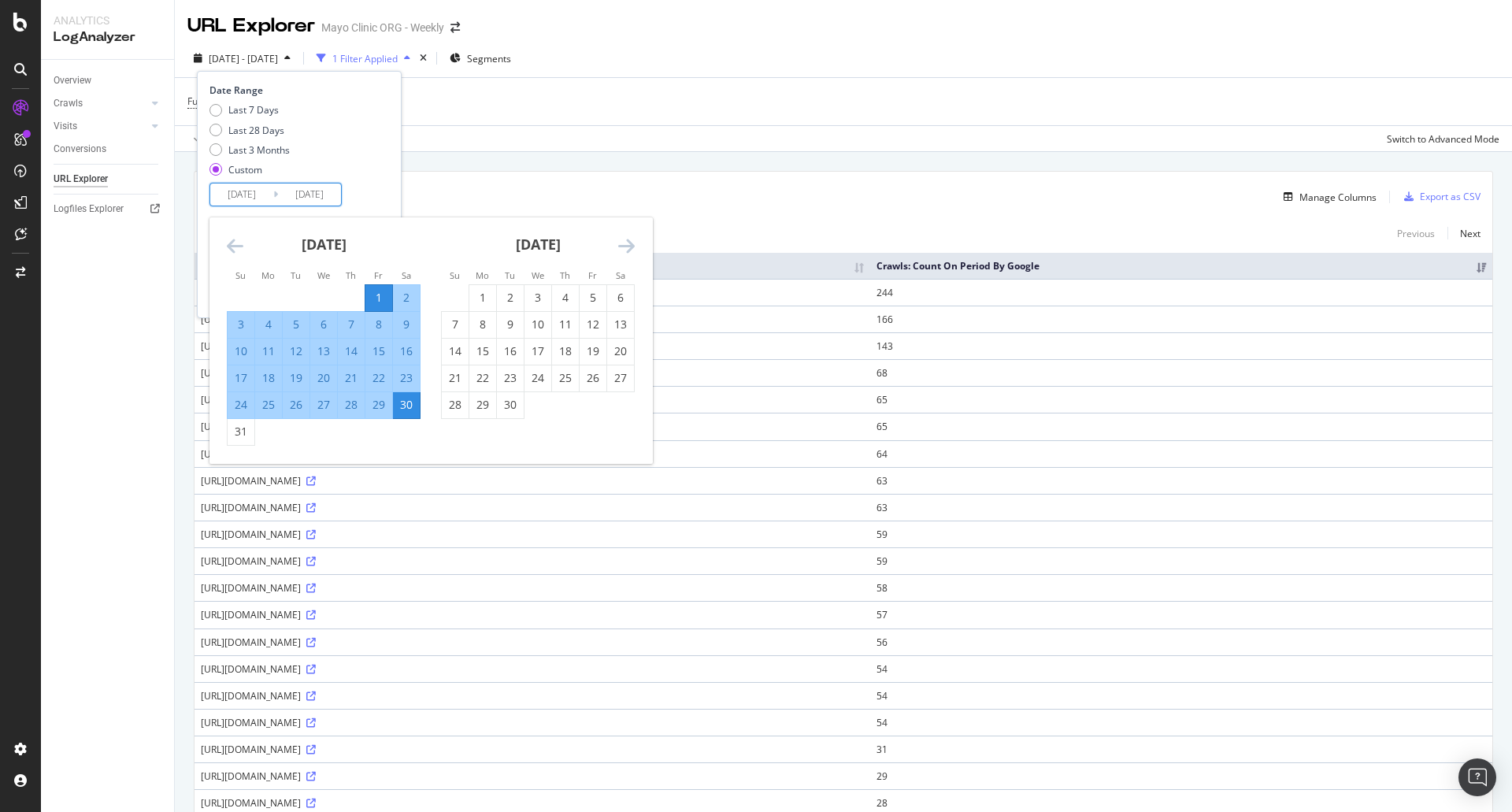
click at [233, 251] on icon "Move backward to switch to the previous month." at bounding box center [235, 246] width 16 height 19
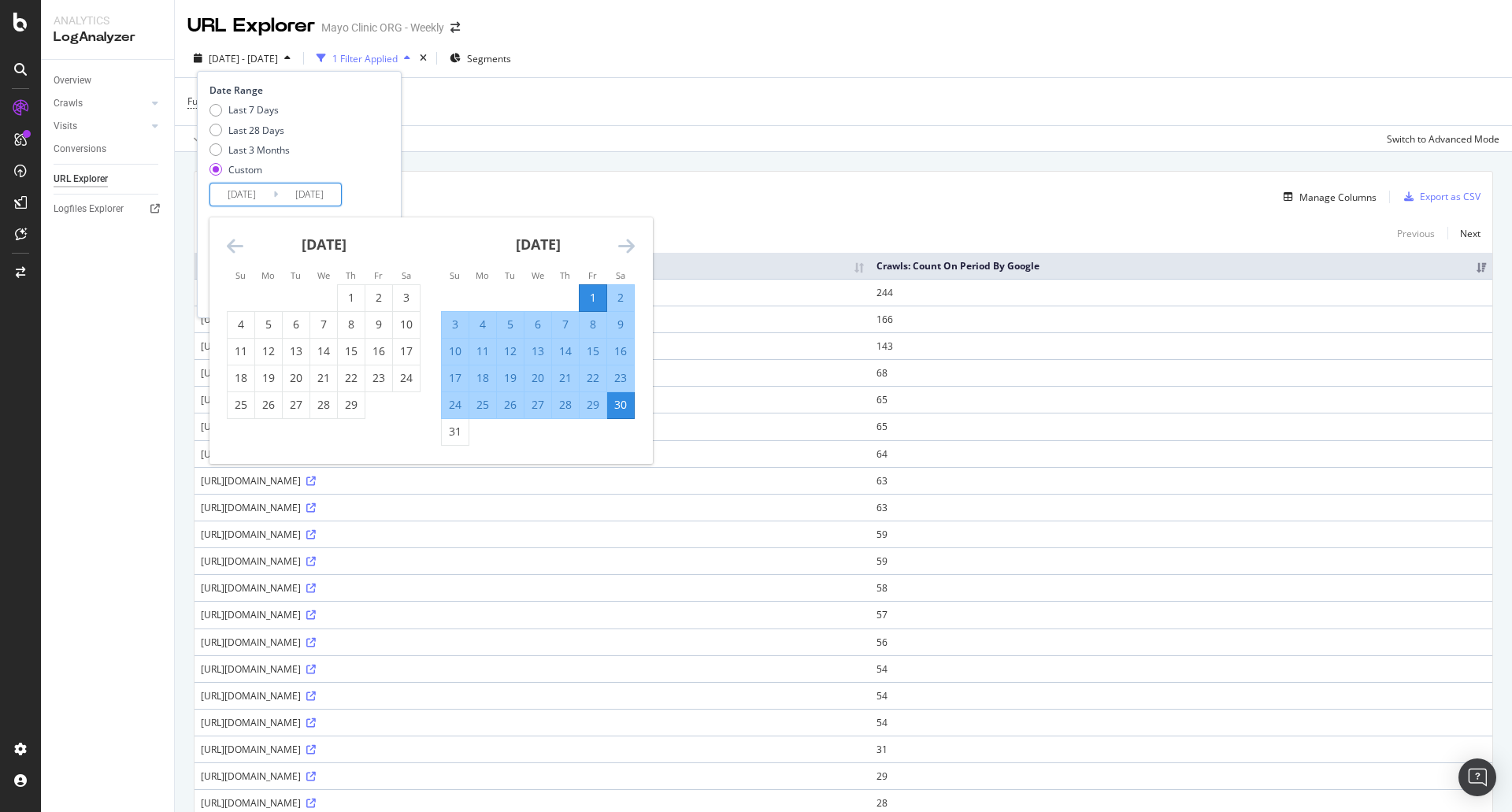
click at [233, 251] on icon "Move backward to switch to the previous month." at bounding box center [235, 246] width 16 height 19
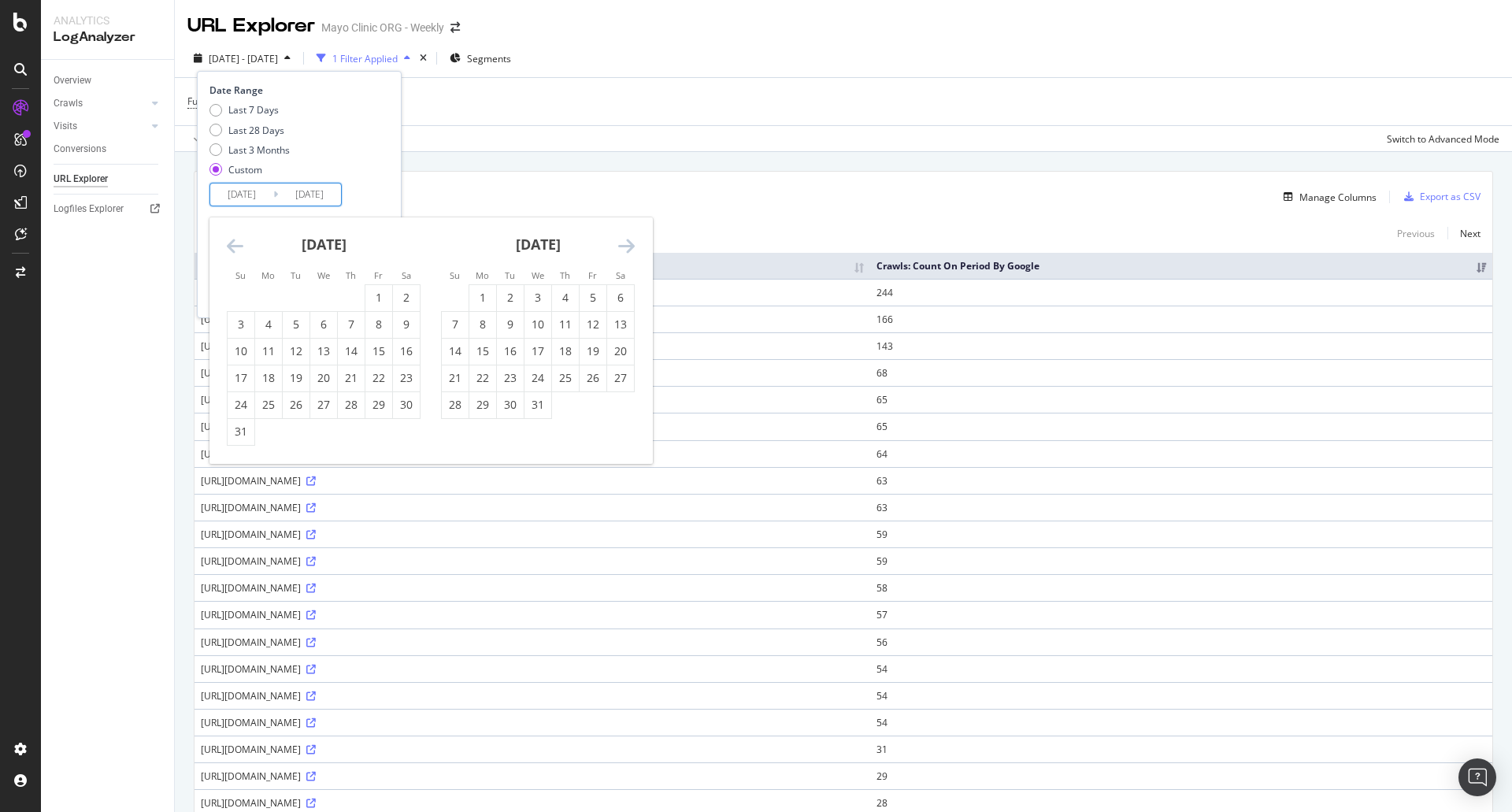
click at [233, 251] on icon "Move backward to switch to the previous month." at bounding box center [235, 246] width 16 height 19
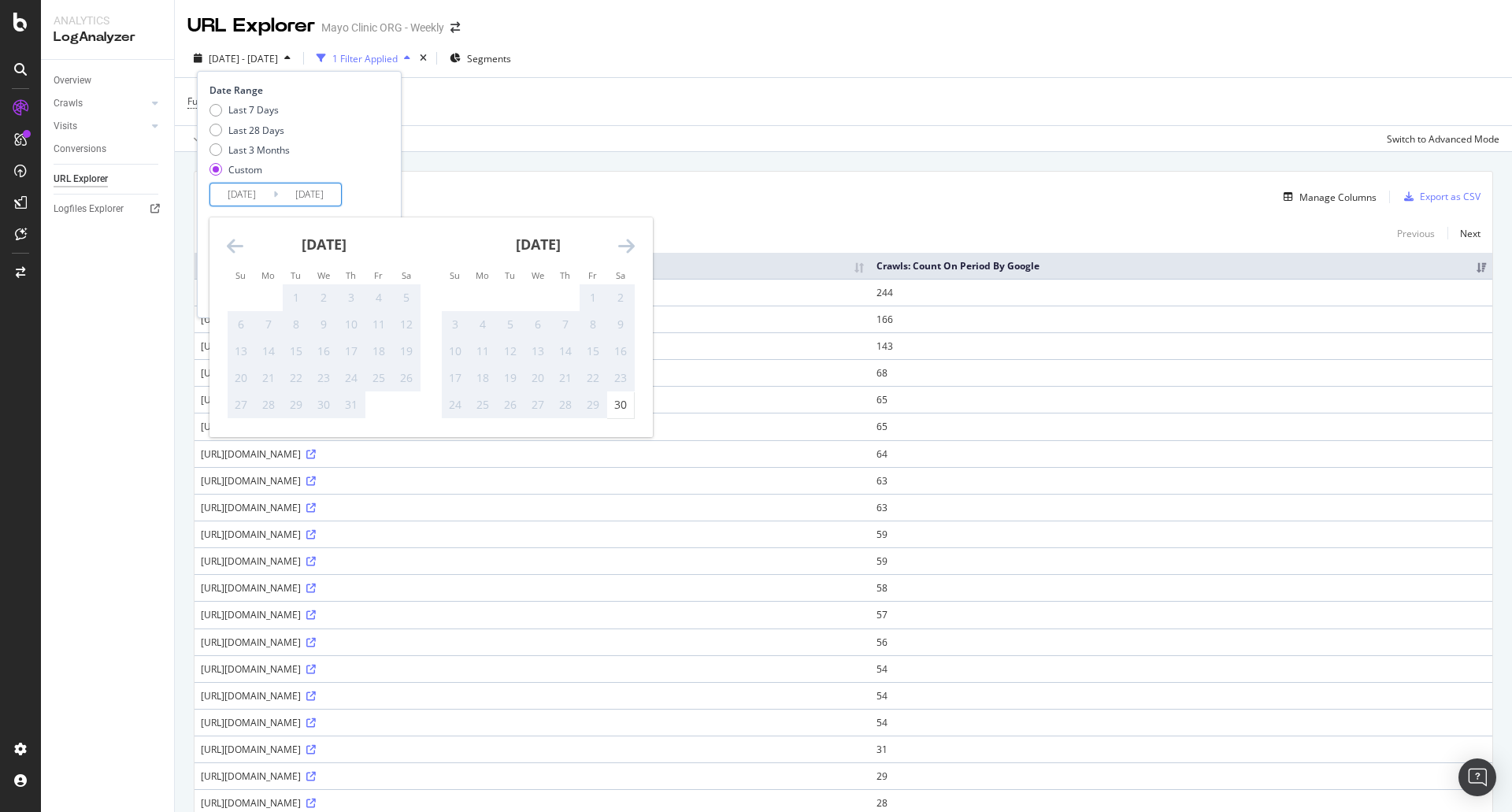
click at [233, 251] on icon "Move backward to switch to the previous month." at bounding box center [235, 246] width 16 height 19
click at [622, 251] on icon "Move forward to switch to the next month." at bounding box center [626, 246] width 16 height 19
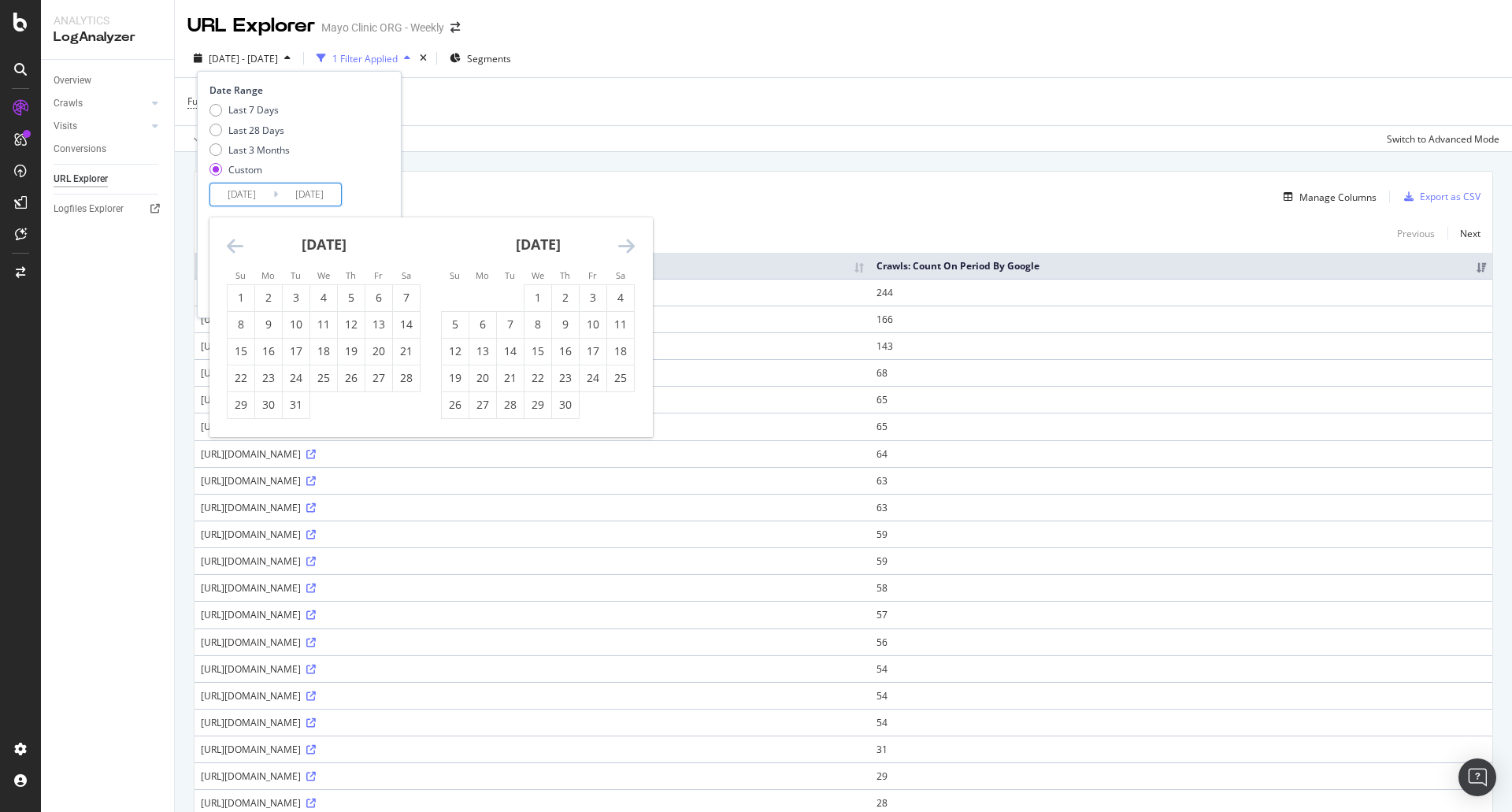
click at [622, 251] on icon "Move forward to switch to the next month." at bounding box center [626, 246] width 16 height 19
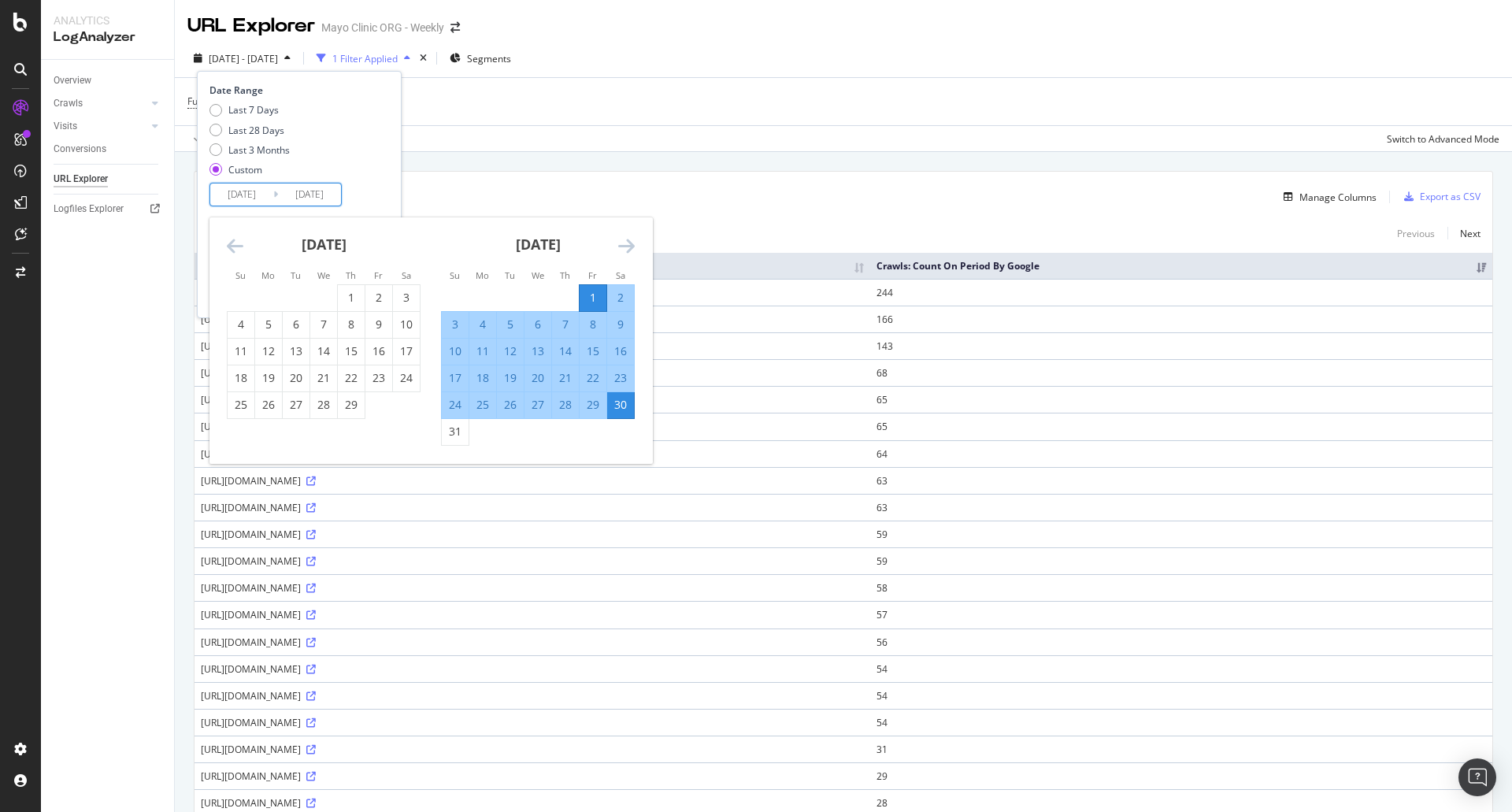
click at [622, 251] on icon "Move forward to switch to the next month." at bounding box center [626, 246] width 16 height 19
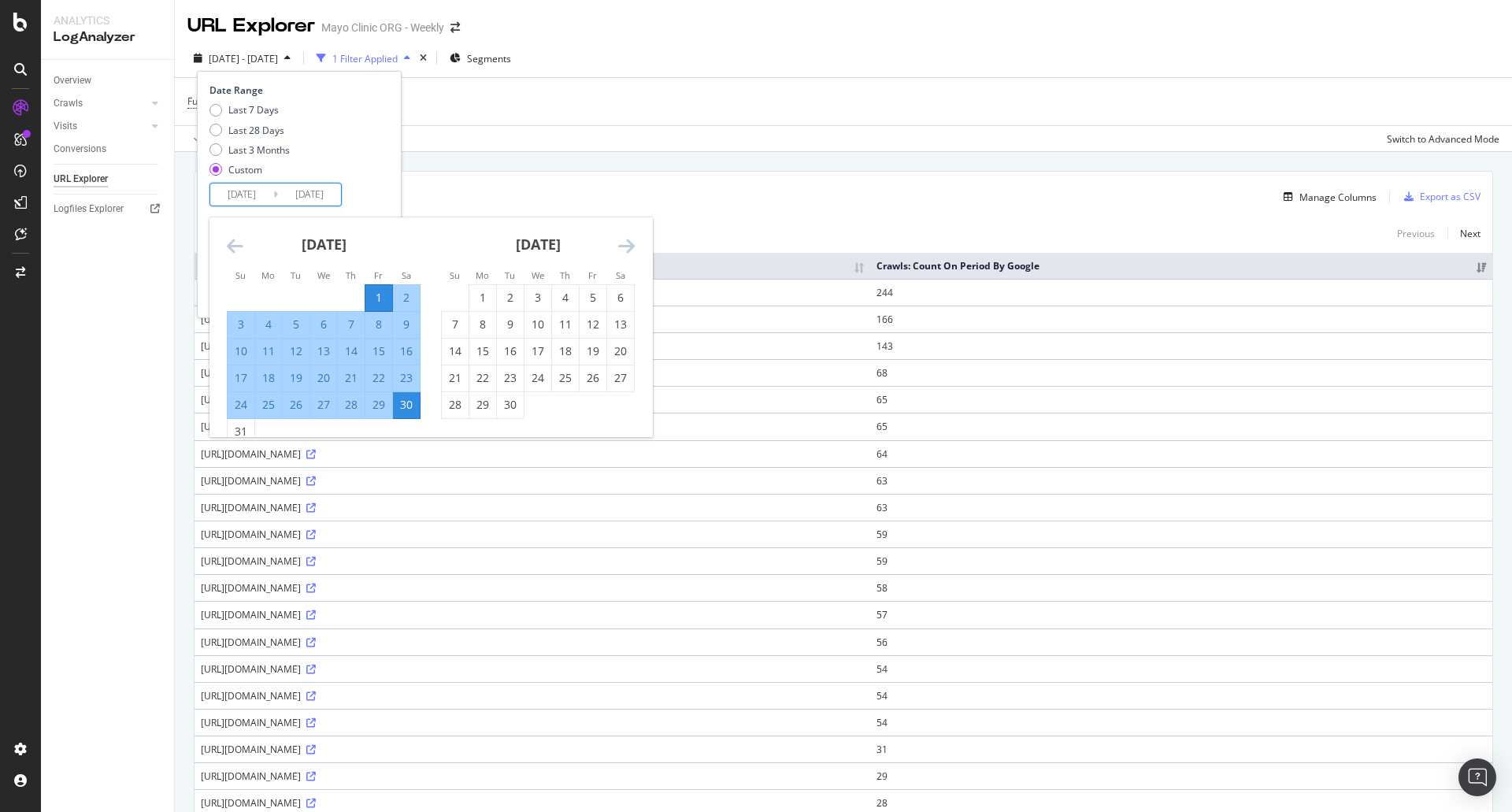
click at [624, 250] on icon "Move forward to switch to the next month." at bounding box center [626, 246] width 16 height 19
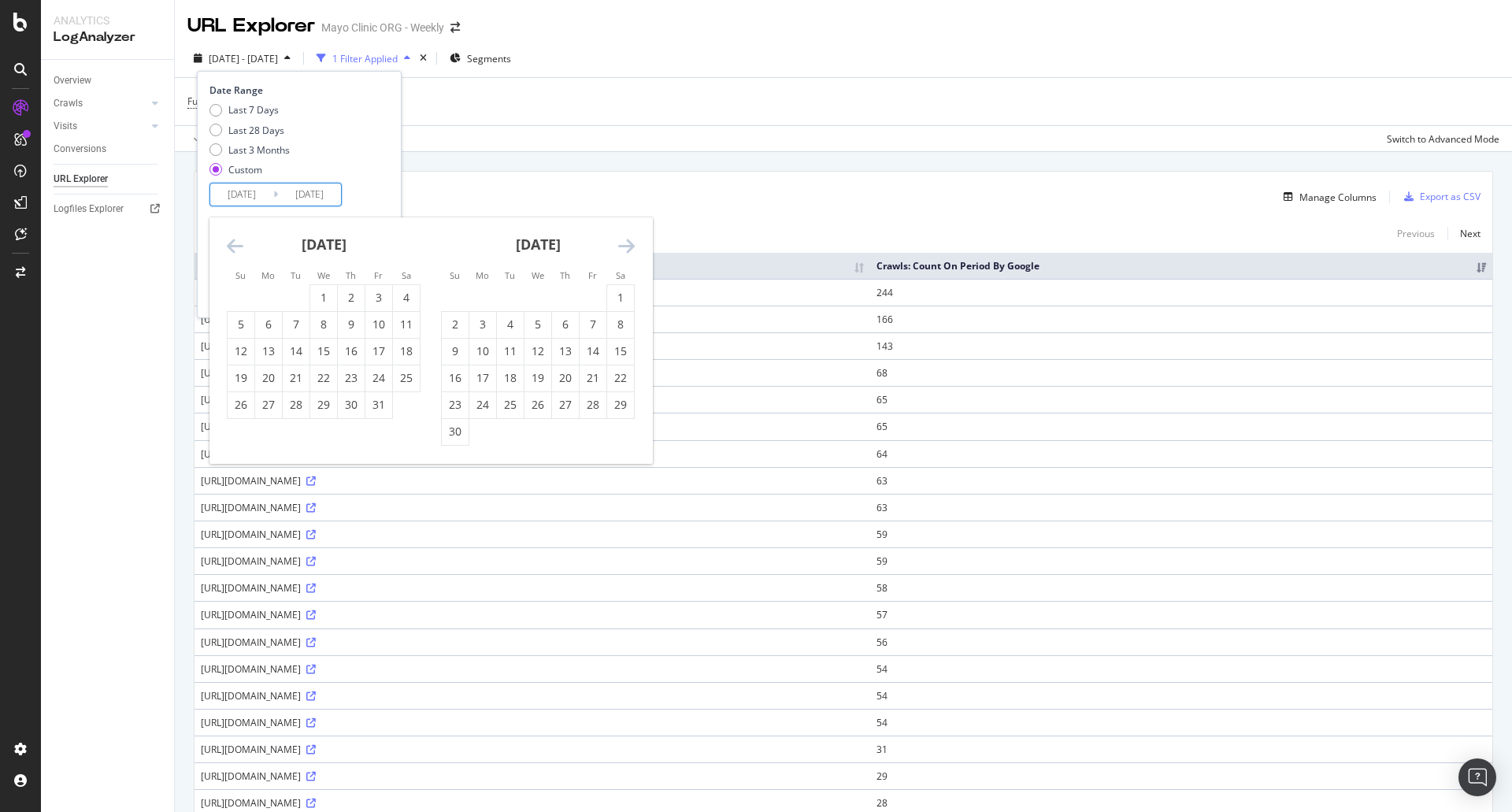
click at [624, 250] on icon "Move forward to switch to the next month." at bounding box center [626, 246] width 16 height 19
click at [224, 244] on div "September 2024 1 2 3 4 5 6 7 8 9 10 11 12 13 14 15 16 17 18 19 20 21 22 23 24 2…" at bounding box center [323, 318] width 215 height 201
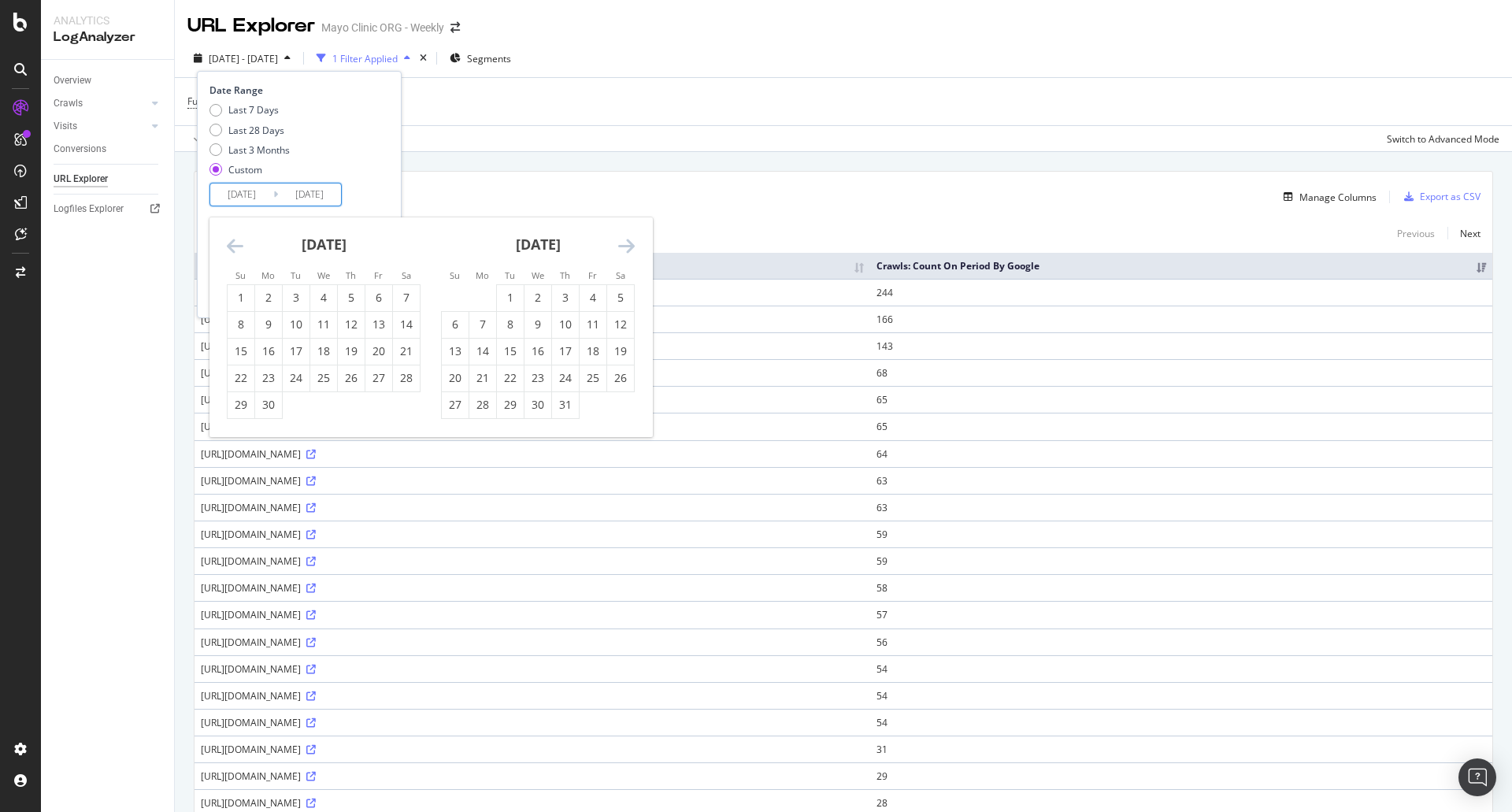
click at [224, 244] on div "September 2024 1 2 3 4 5 6 7 8 9 10 11 12 13 14 15 16 17 18 19 20 21 22 23 24 2…" at bounding box center [323, 318] width 215 height 201
click at [228, 245] on icon "Move backward to switch to the previous month." at bounding box center [235, 246] width 16 height 19
click at [232, 244] on icon "Move backward to switch to the previous month." at bounding box center [235, 246] width 16 height 19
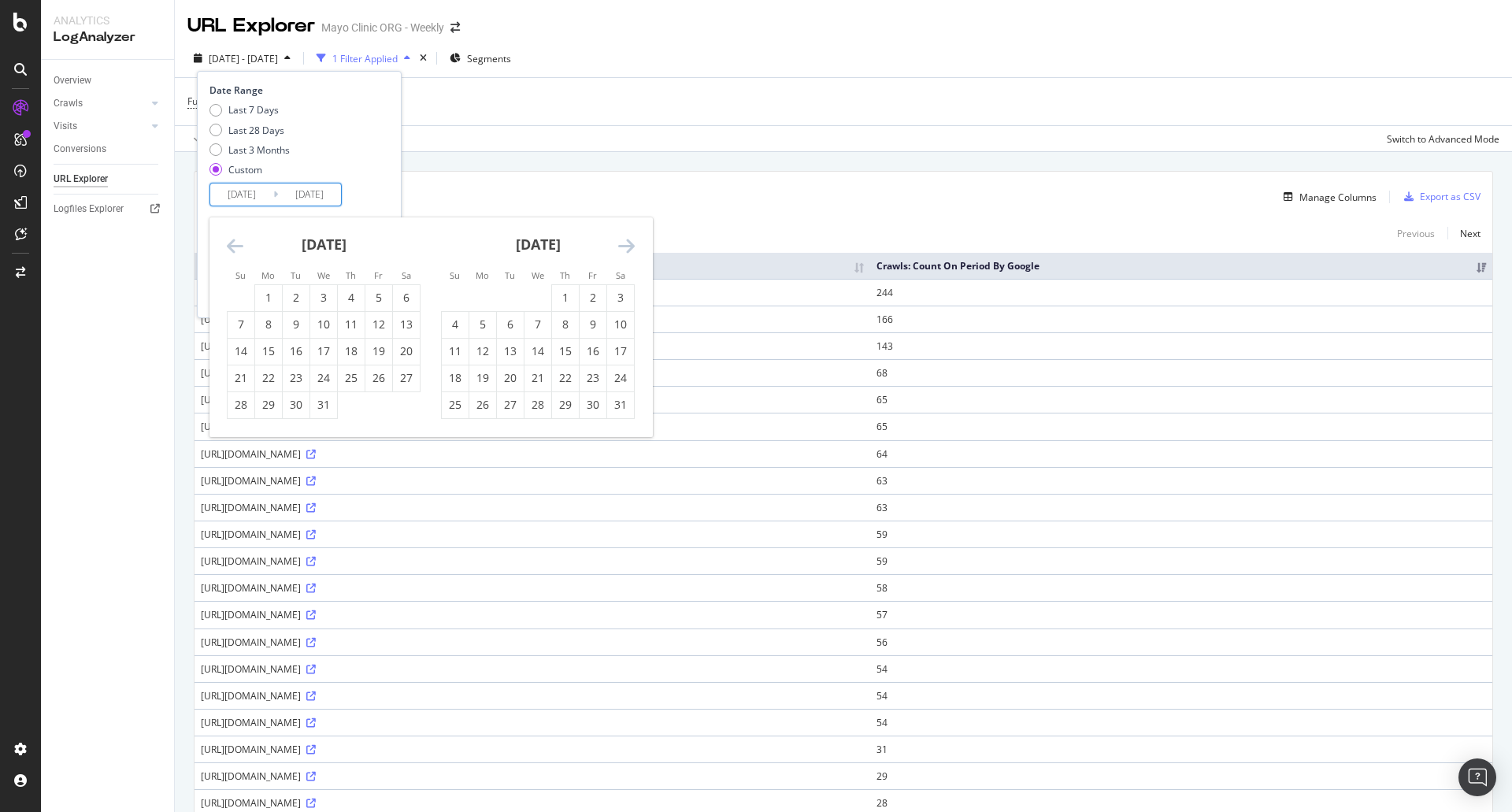
click at [232, 244] on icon "Move backward to switch to the previous month." at bounding box center [235, 246] width 16 height 19
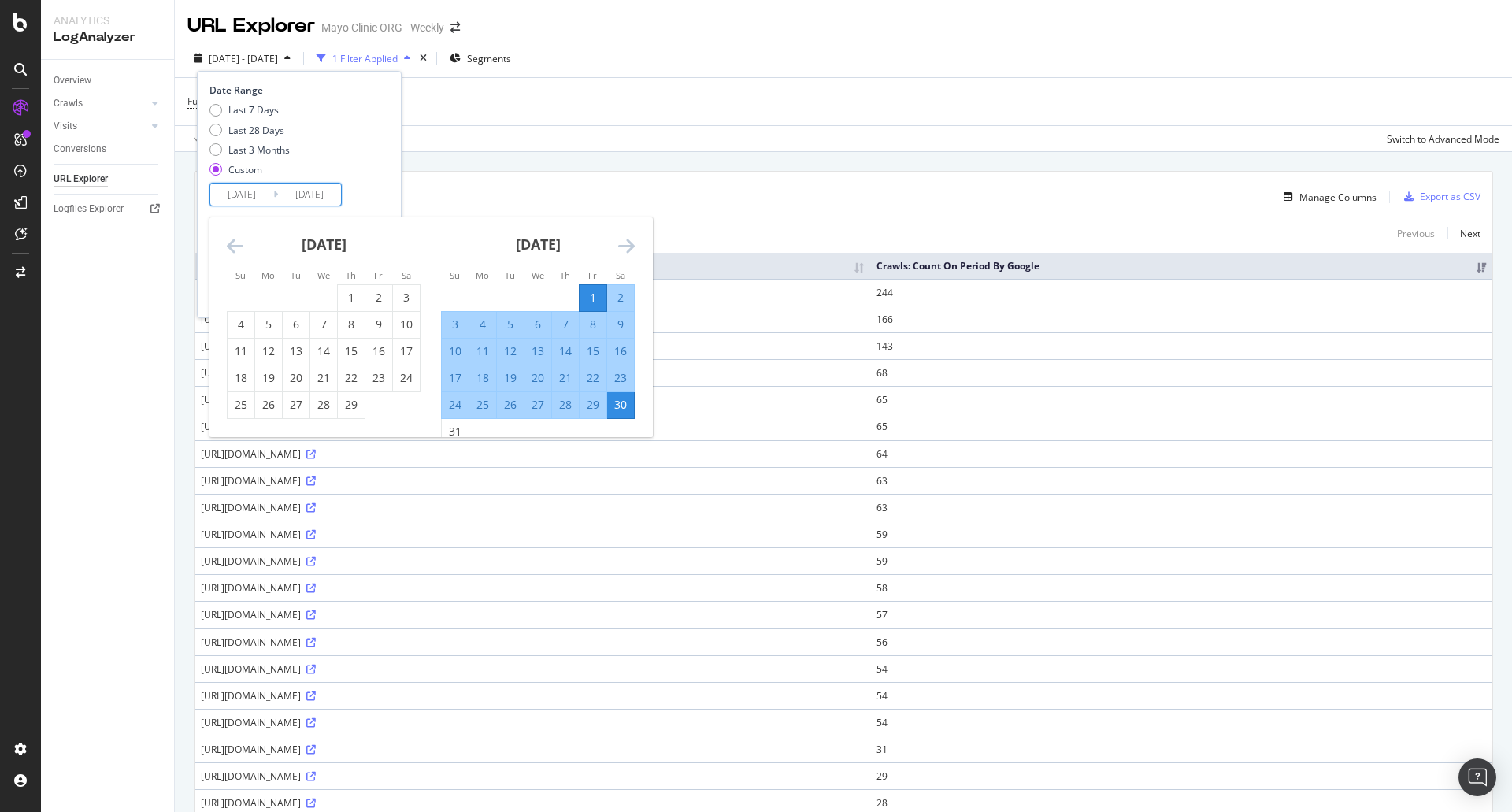
click at [232, 244] on icon "Move backward to switch to the previous month." at bounding box center [235, 246] width 16 height 19
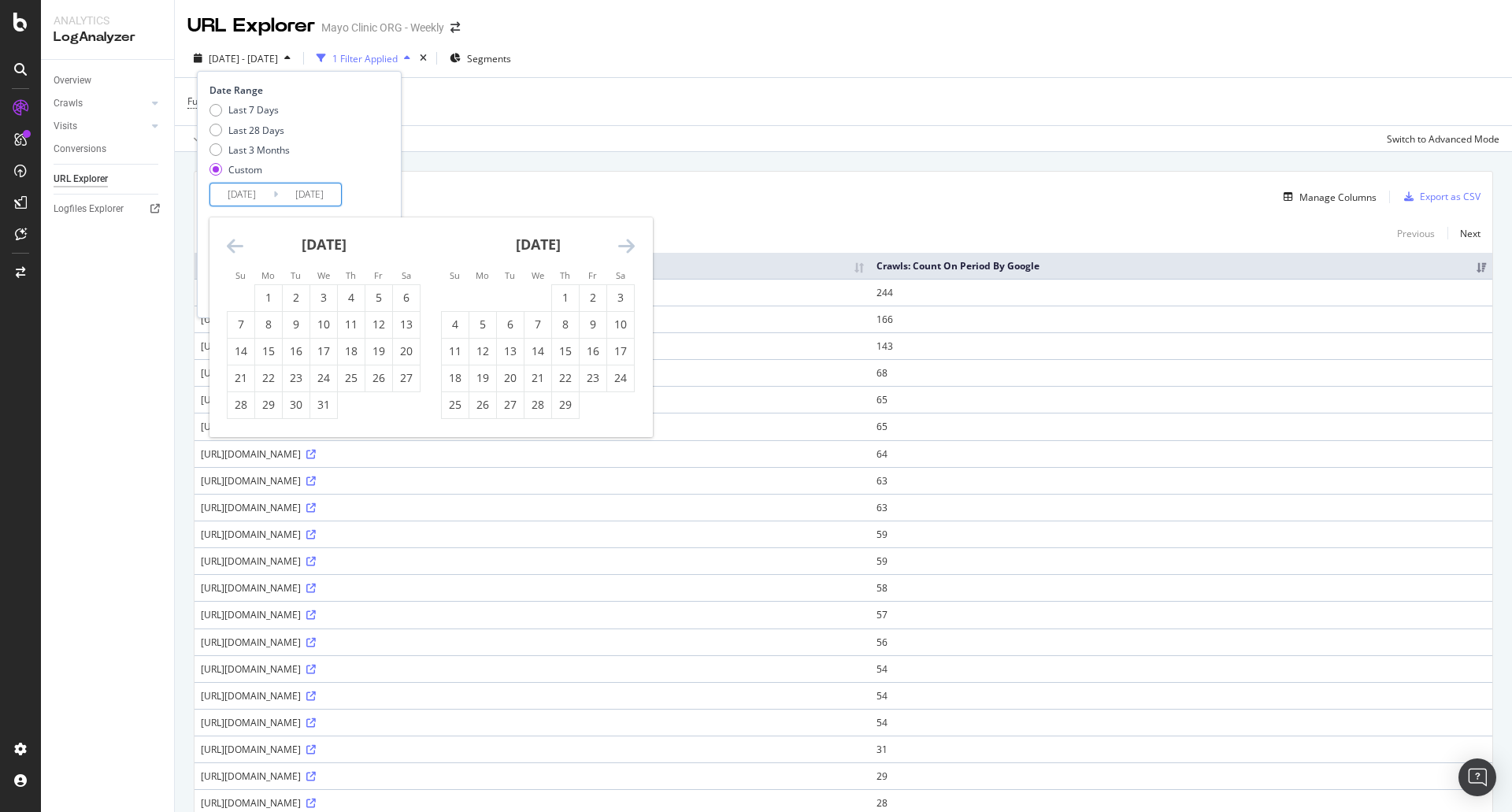
click at [232, 244] on icon "Move backward to switch to the previous month." at bounding box center [235, 246] width 16 height 19
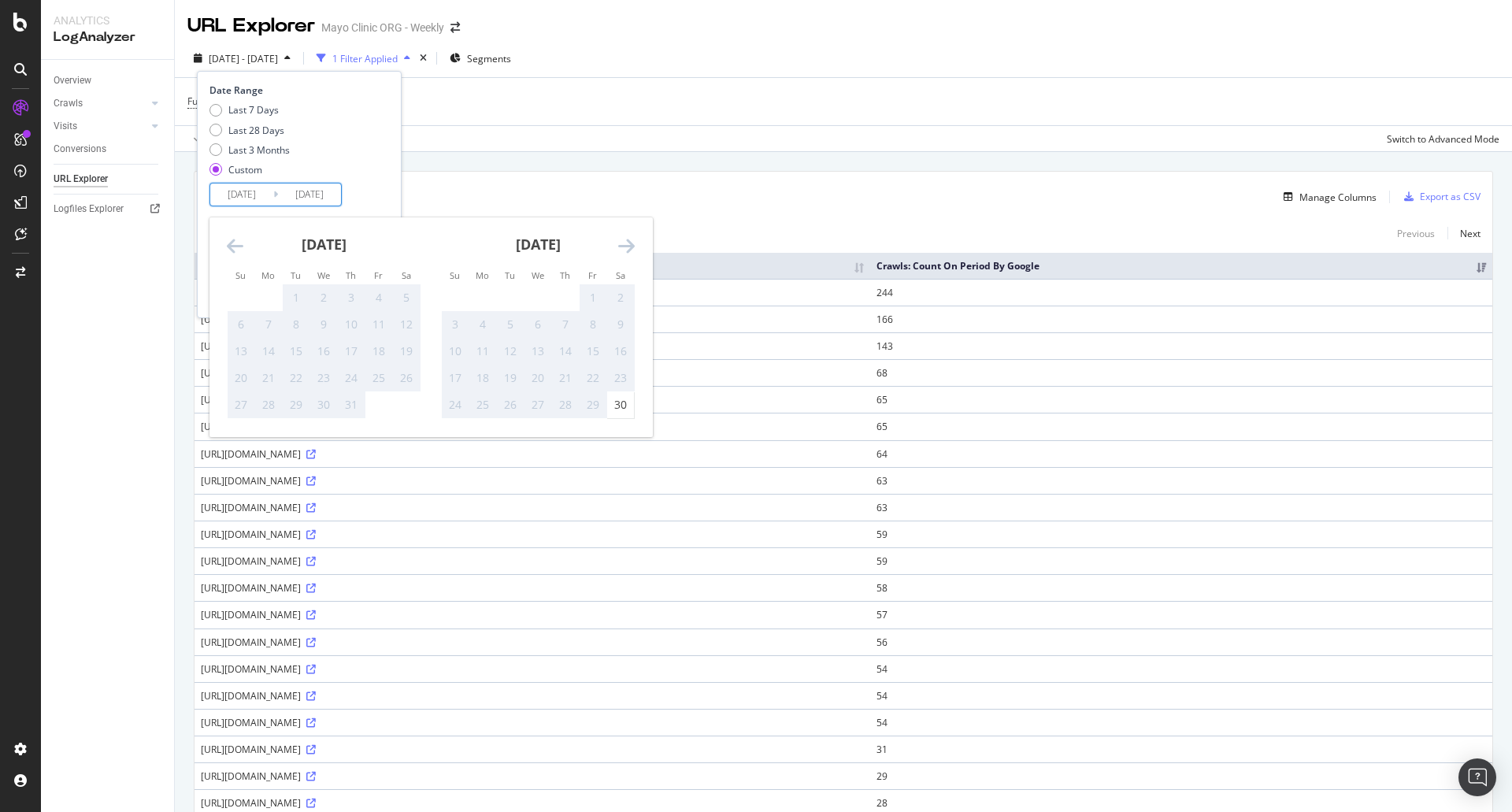
click at [232, 244] on icon "Move backward to switch to the previous month." at bounding box center [235, 246] width 16 height 19
click at [635, 241] on div "August 2023 1 2 3 4 5 6 7 8 9 10 11 12 13 14 15 16 17 18 19 20 21 22 23 24 25 2…" at bounding box center [538, 318] width 215 height 201
click at [633, 241] on icon "Move forward to switch to the next month." at bounding box center [626, 246] width 16 height 19
click at [230, 194] on input "2024/03/01" at bounding box center [241, 194] width 63 height 22
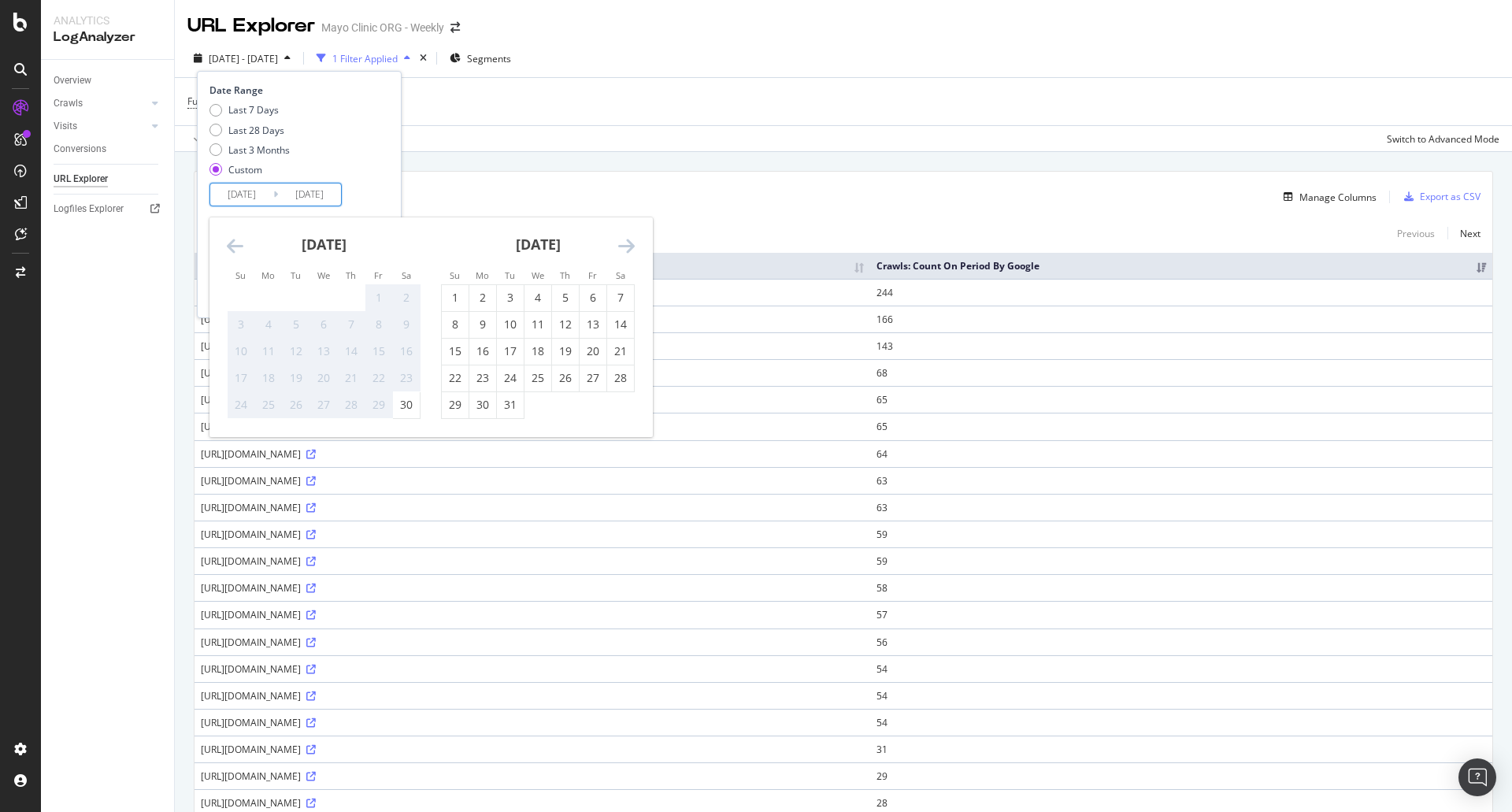
click at [230, 194] on input "2024/03/01" at bounding box center [241, 194] width 63 height 22
type input "2024/03/01"
type input "2024/03/30"
click at [627, 240] on icon "Move forward to switch to the next month." at bounding box center [626, 246] width 16 height 19
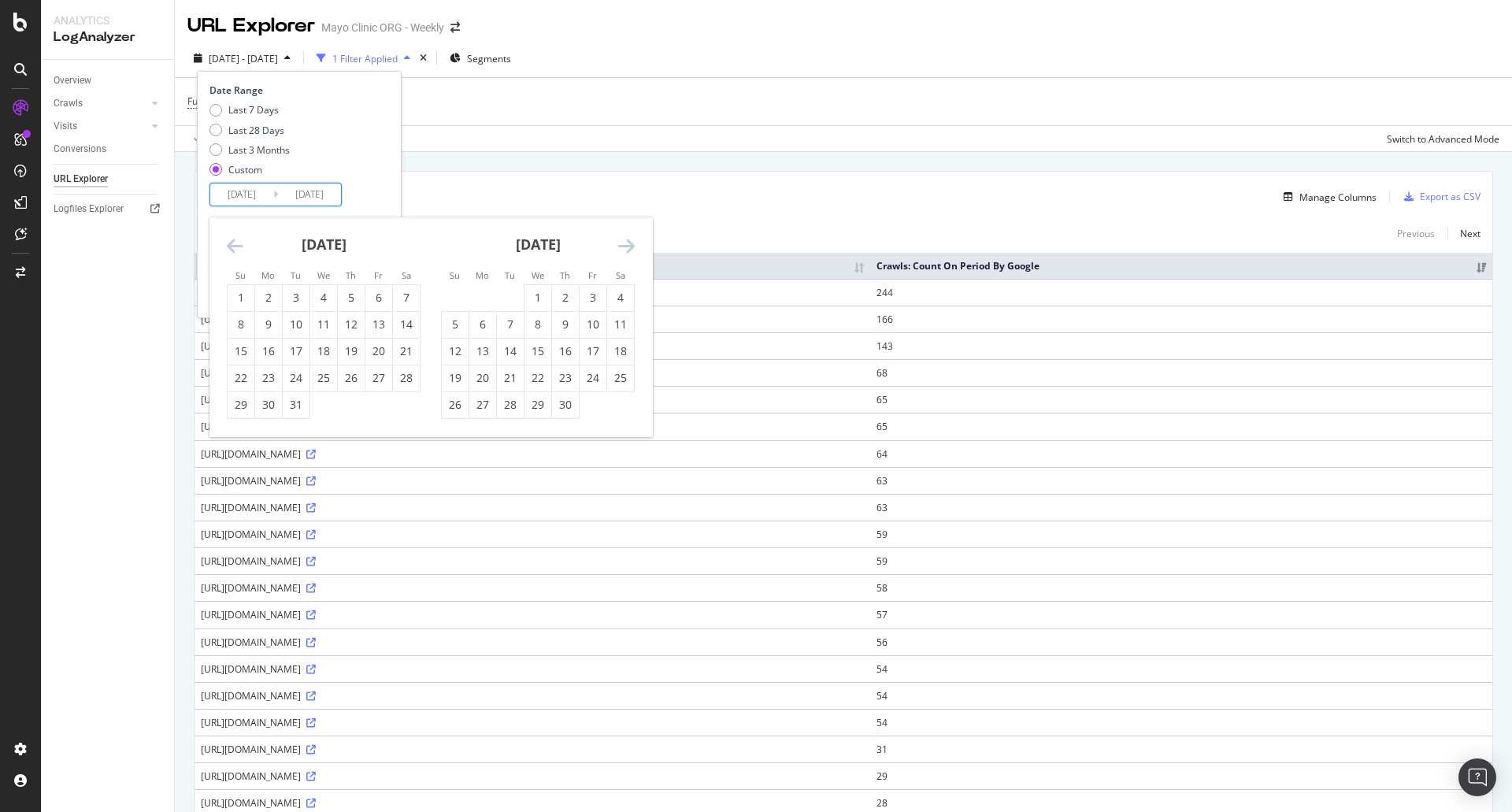
click at [627, 240] on icon "Move forward to switch to the next month." at bounding box center [626, 246] width 16 height 19
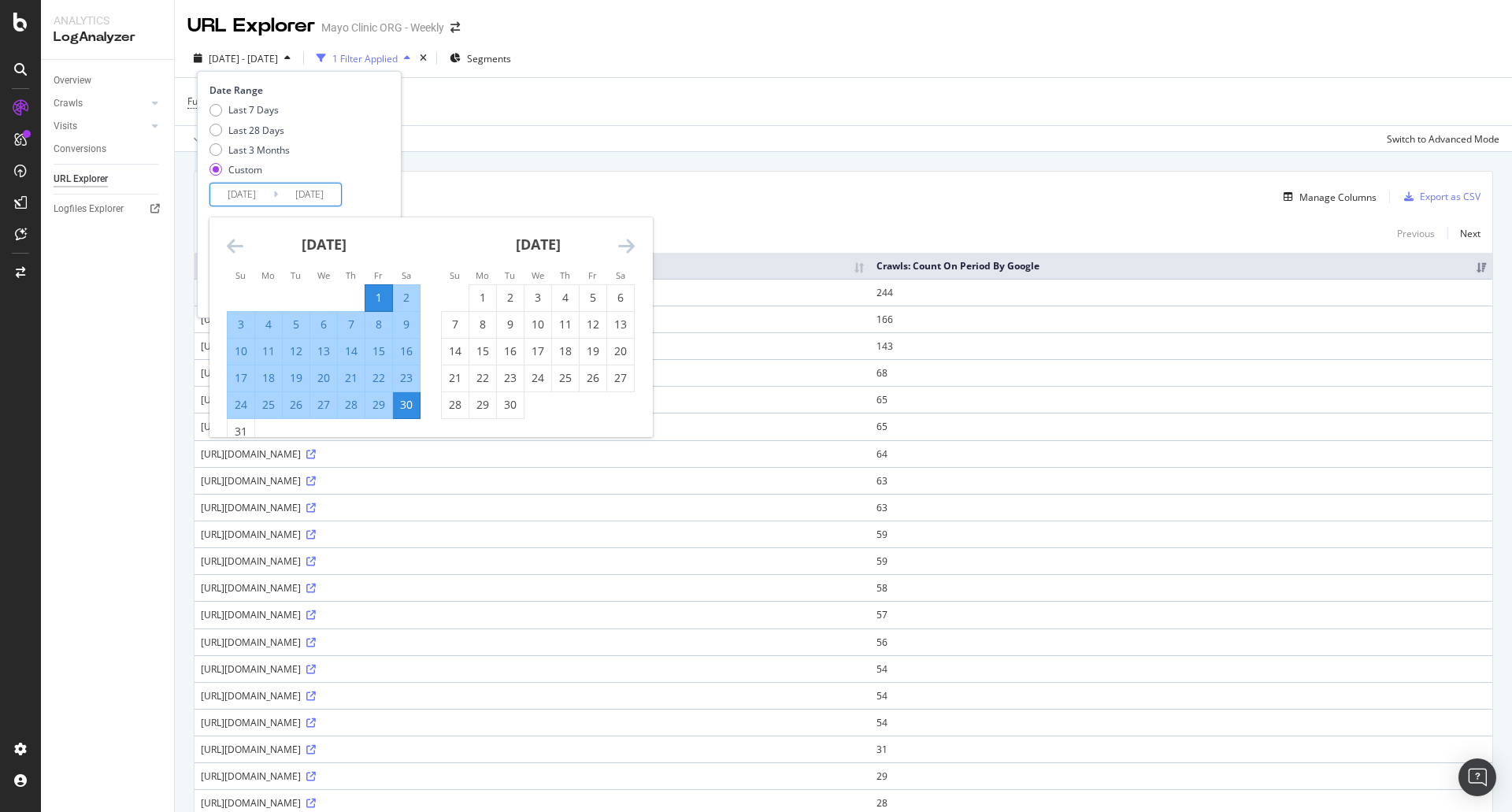
click at [627, 240] on icon "Move forward to switch to the next month." at bounding box center [626, 246] width 16 height 19
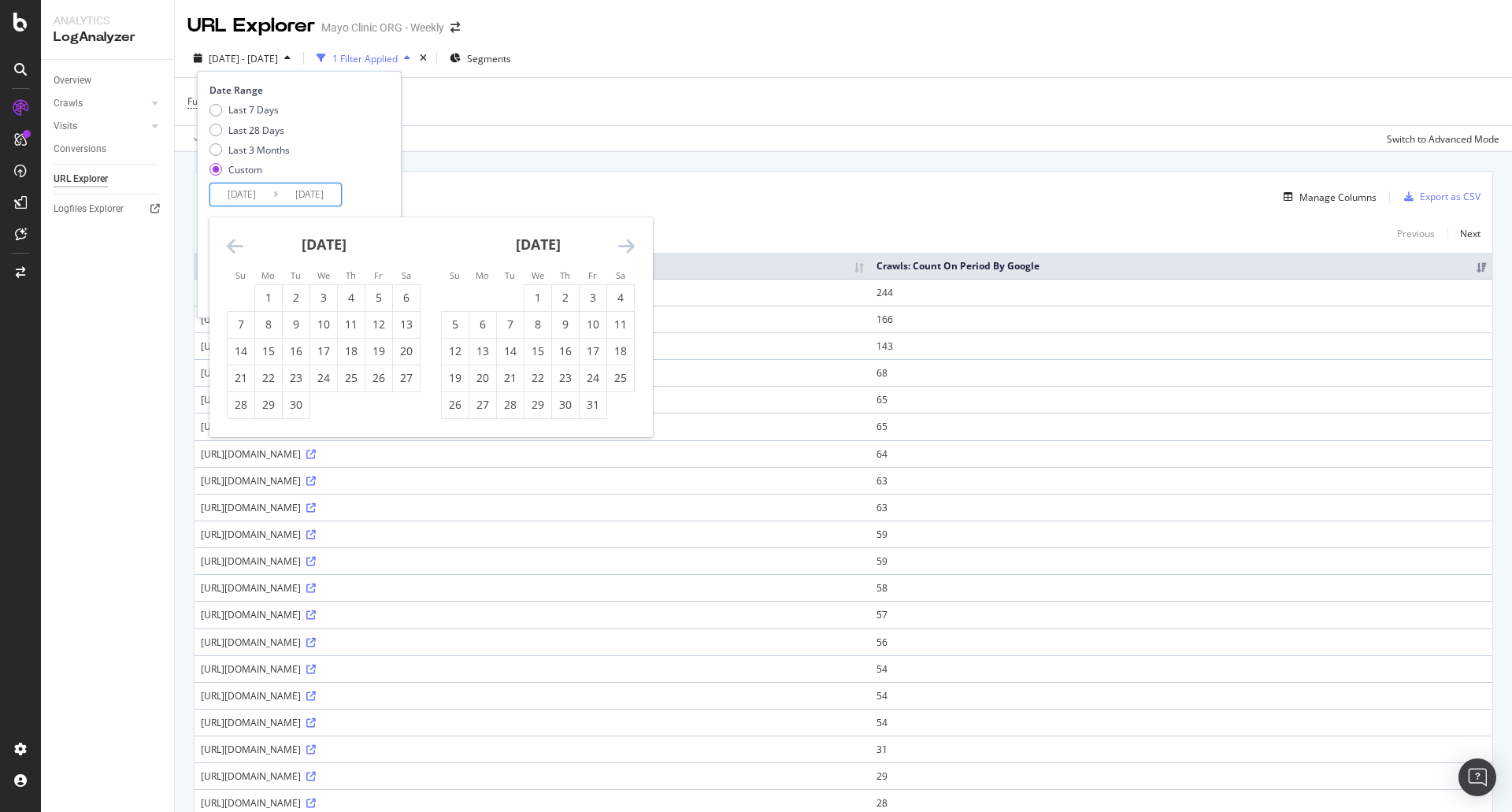
click at [627, 240] on icon "Move forward to switch to the next month." at bounding box center [626, 246] width 16 height 19
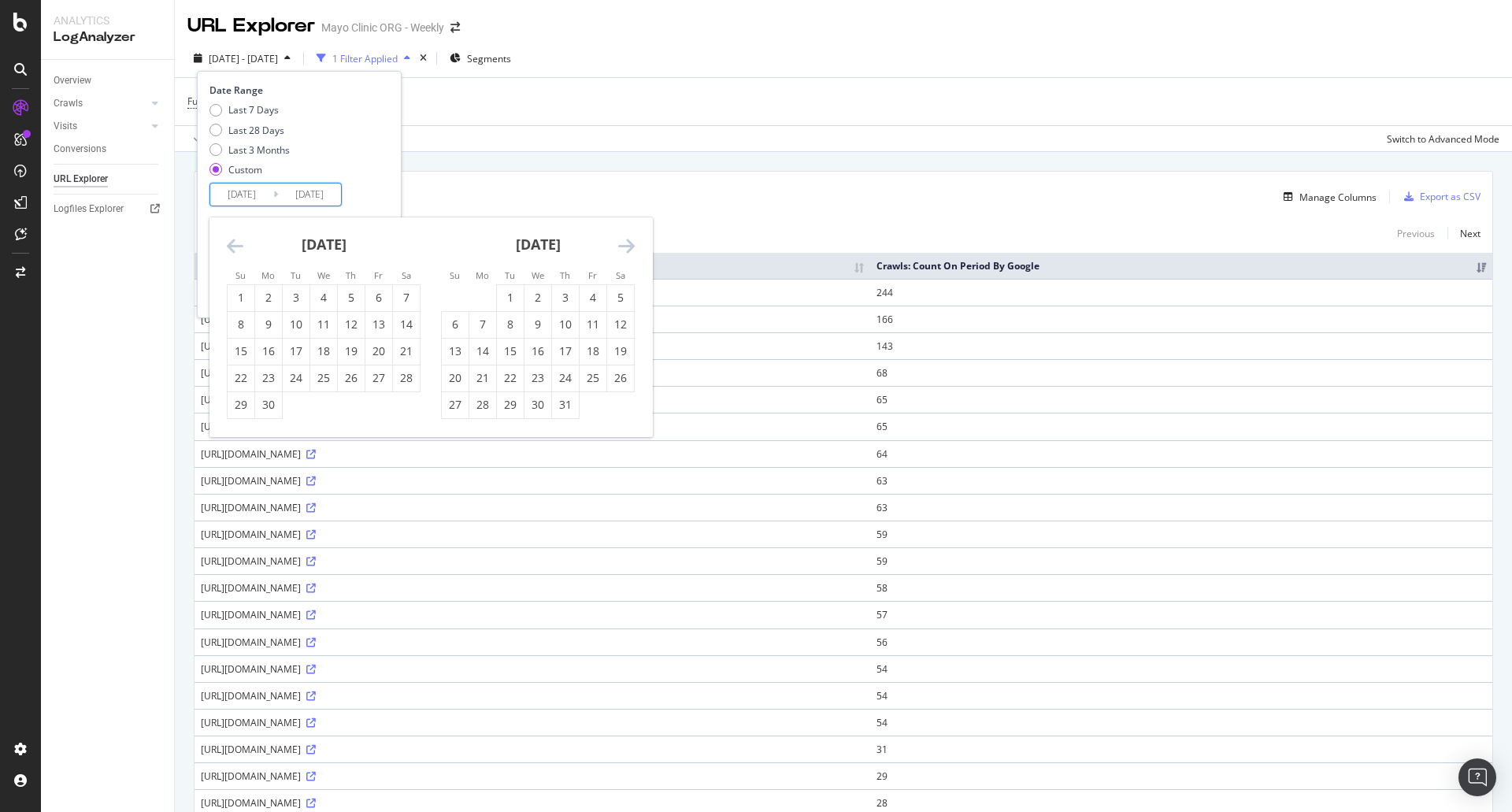
click at [627, 240] on icon "Move forward to switch to the next month." at bounding box center [626, 246] width 16 height 19
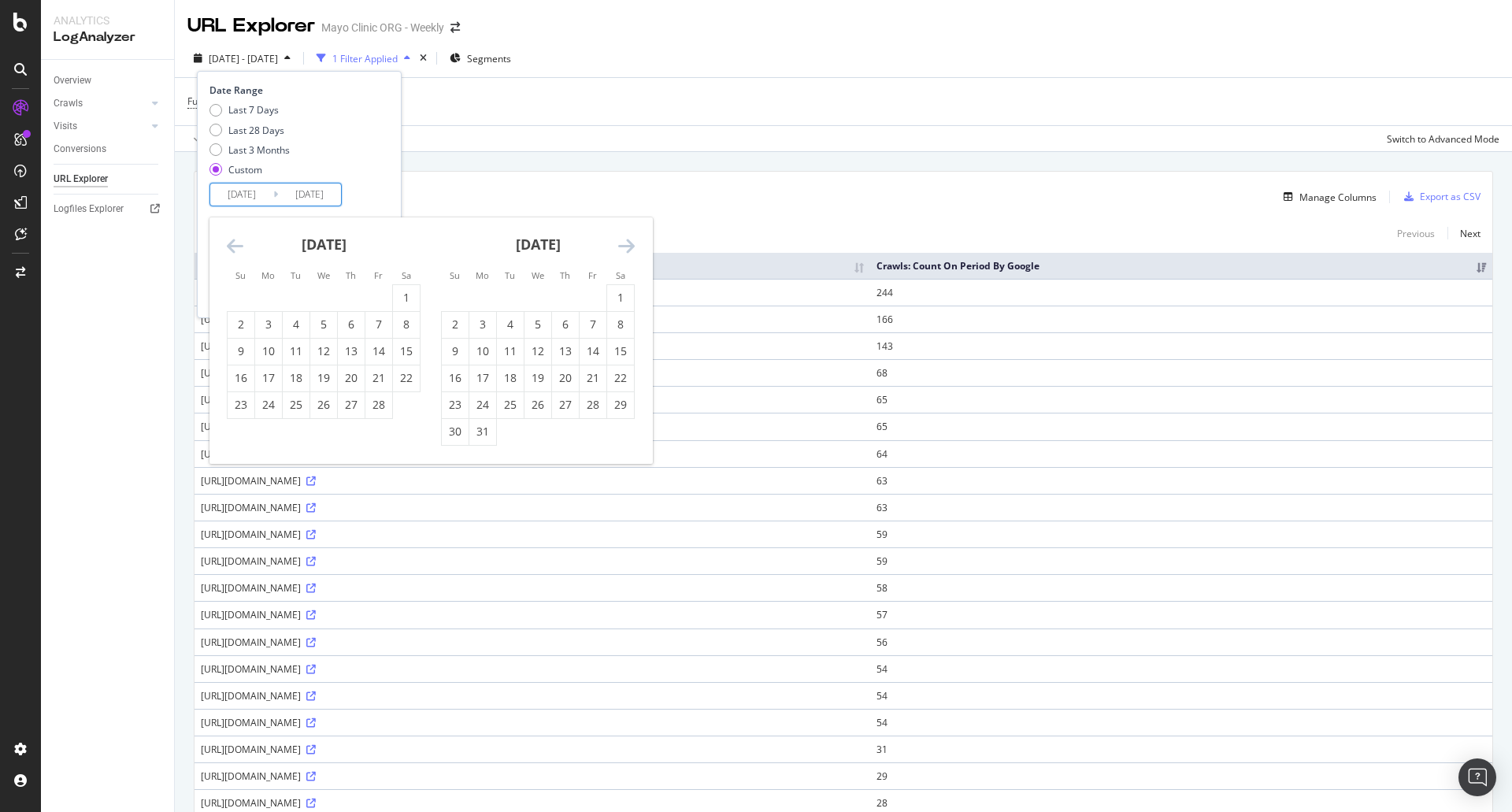
click at [627, 240] on icon "Move forward to switch to the next month." at bounding box center [626, 246] width 16 height 19
click at [505, 294] on div "1" at bounding box center [510, 298] width 27 height 16
type input "2025/04/01"
click at [626, 251] on icon "Move forward to switch to the next month." at bounding box center [626, 246] width 16 height 19
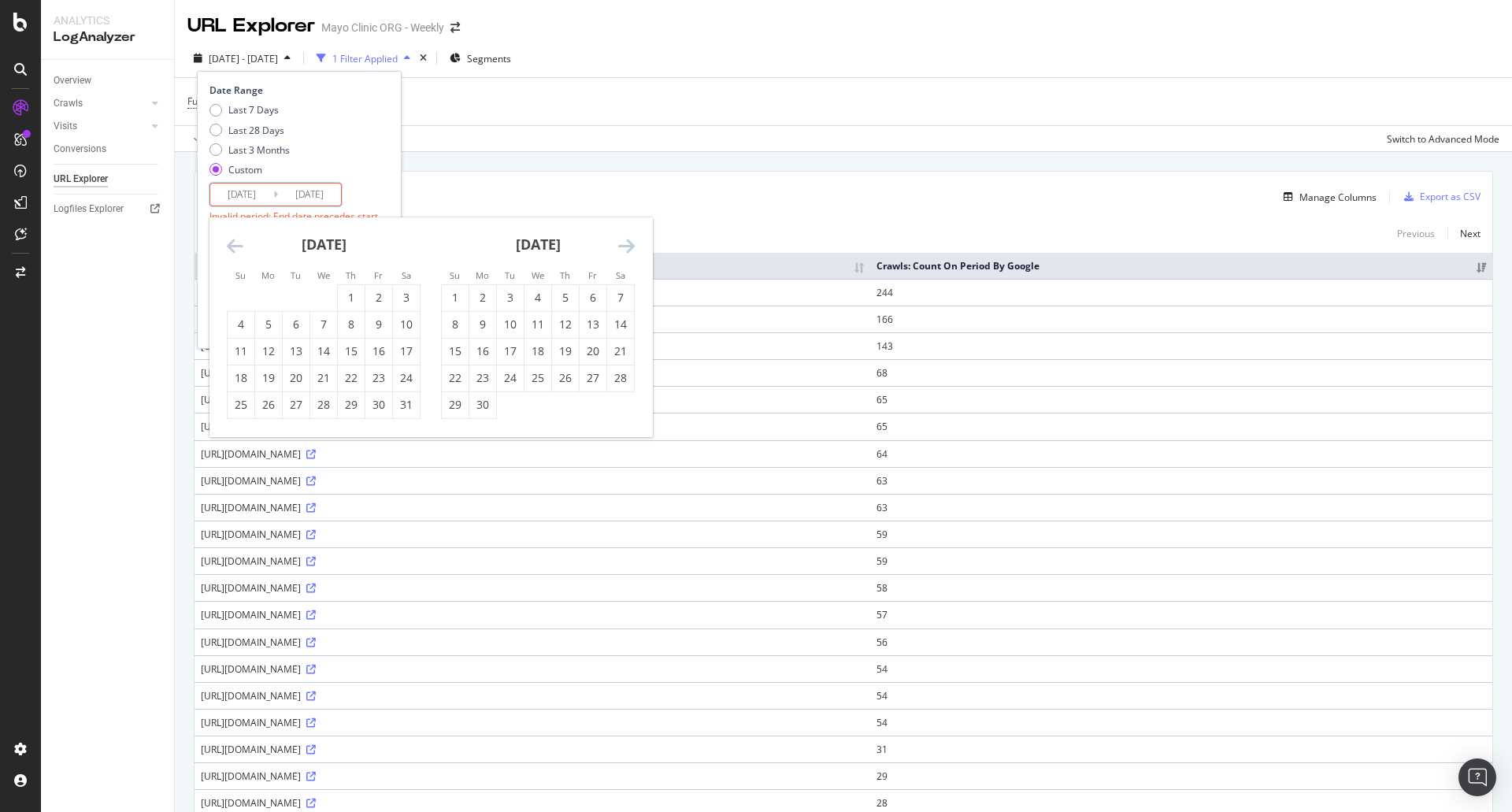
click at [626, 251] on icon "Move forward to switch to the next month." at bounding box center [626, 246] width 16 height 19
click at [232, 247] on icon "Move backward to switch to the previous month." at bounding box center [235, 246] width 16 height 19
click at [247, 406] on div "29" at bounding box center [241, 405] width 27 height 16
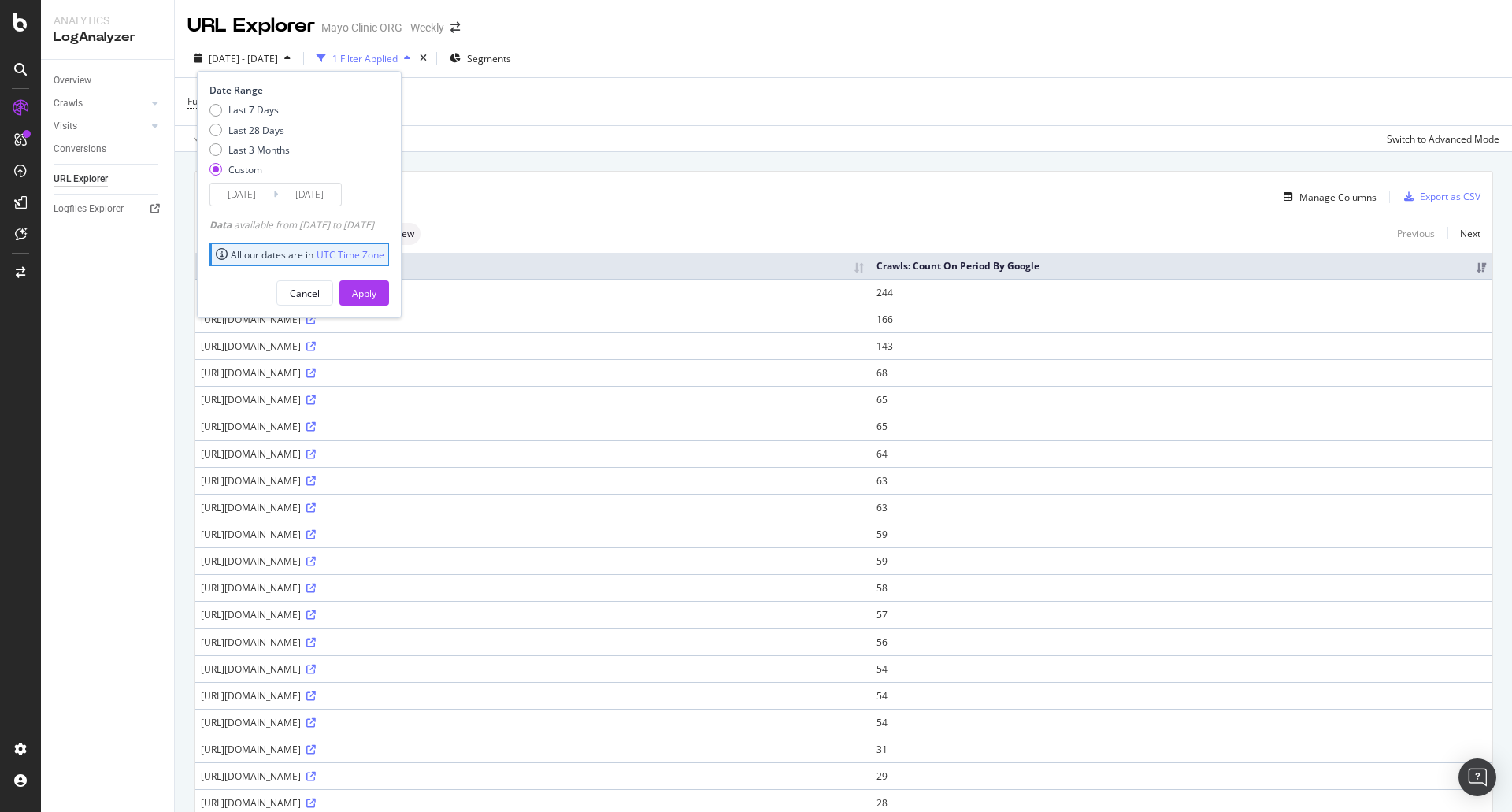
type input "2025/06/29"
click at [377, 291] on div "Apply" at bounding box center [364, 294] width 25 height 13
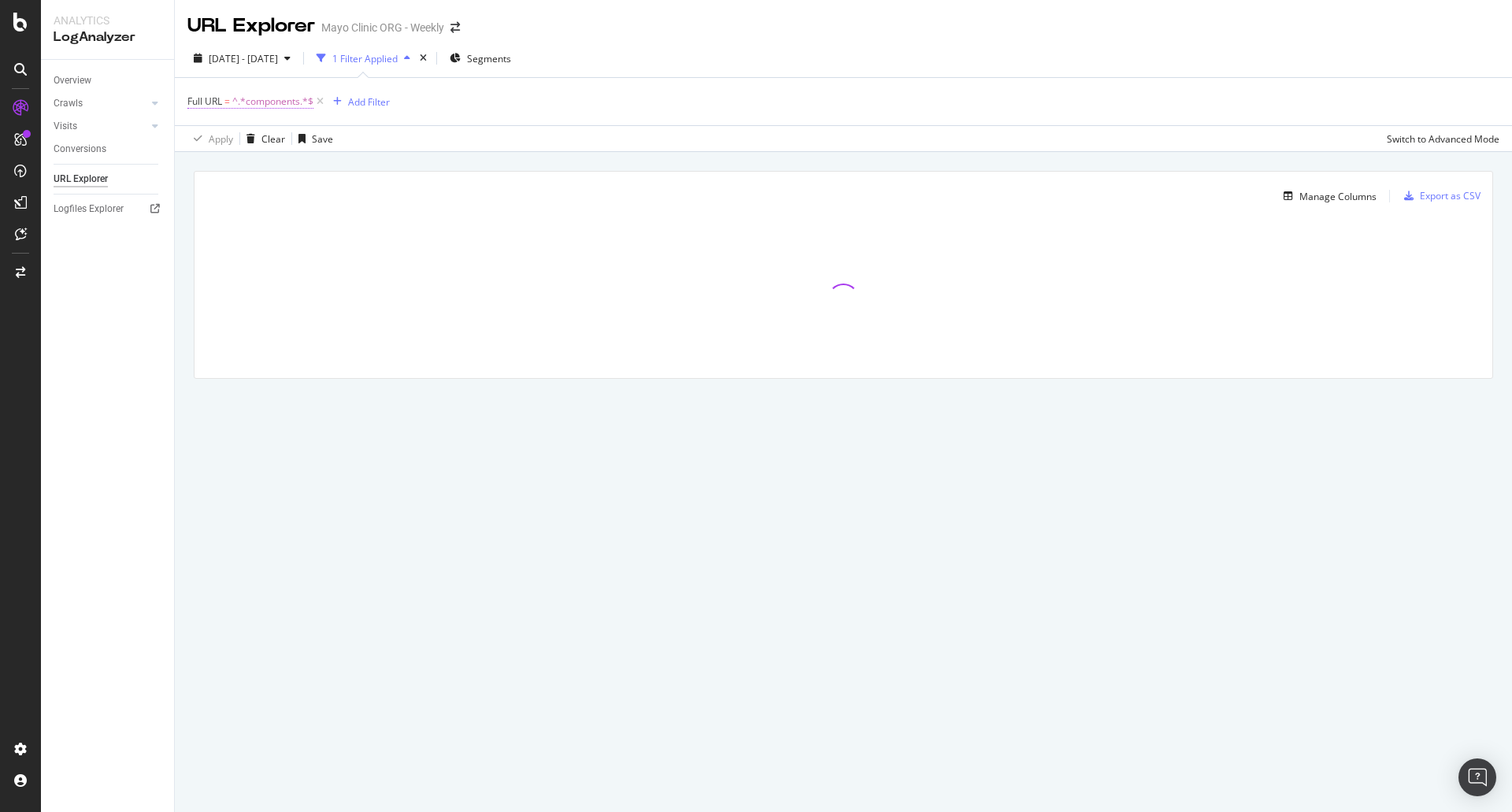
click at [287, 105] on span "^.*components.*$" at bounding box center [273, 101] width 81 height 22
click at [300, 164] on input "components" at bounding box center [276, 167] width 149 height 25
paste input "/content/experience-frag"
type input "/content/experience-frag"
click at [365, 198] on div "Apply" at bounding box center [362, 200] width 25 height 13
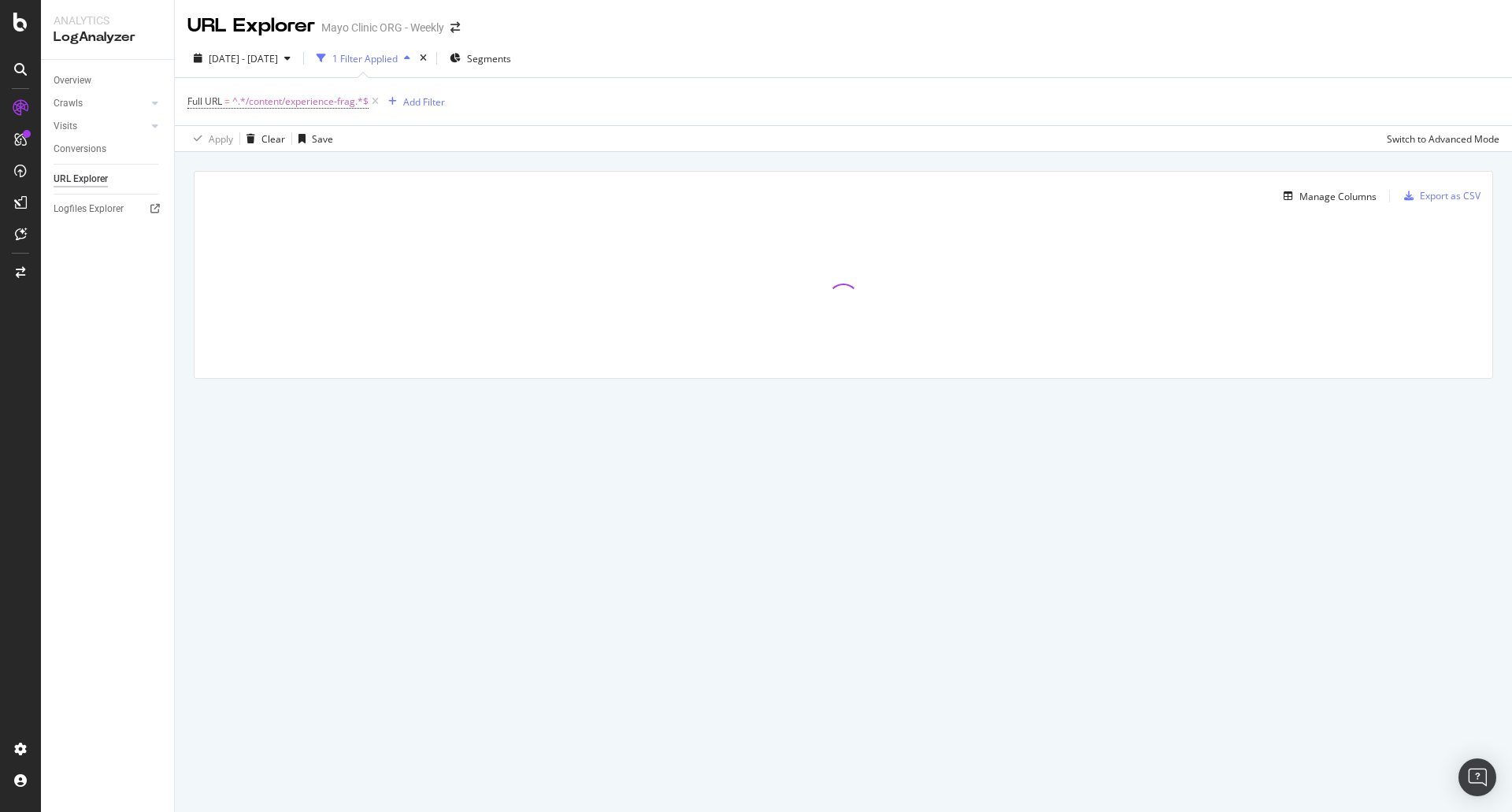
click at [668, 97] on div "Full URL = ^.*/content/experience-frag.*$ Add Filter" at bounding box center [844, 102] width 1313 height 48
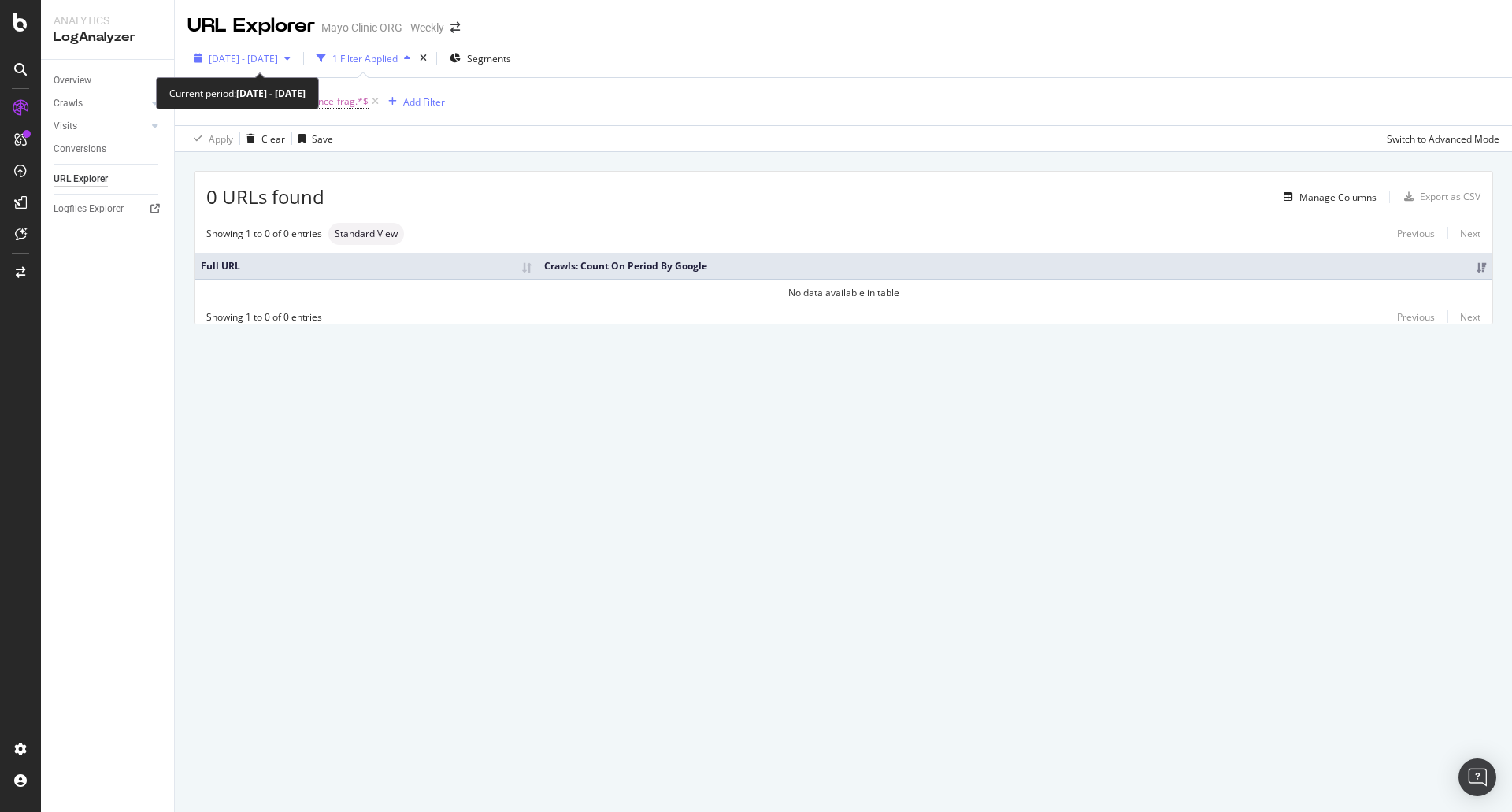
click at [220, 53] on span "2025 Apr. 1st - Jun. 29th" at bounding box center [243, 58] width 70 height 13
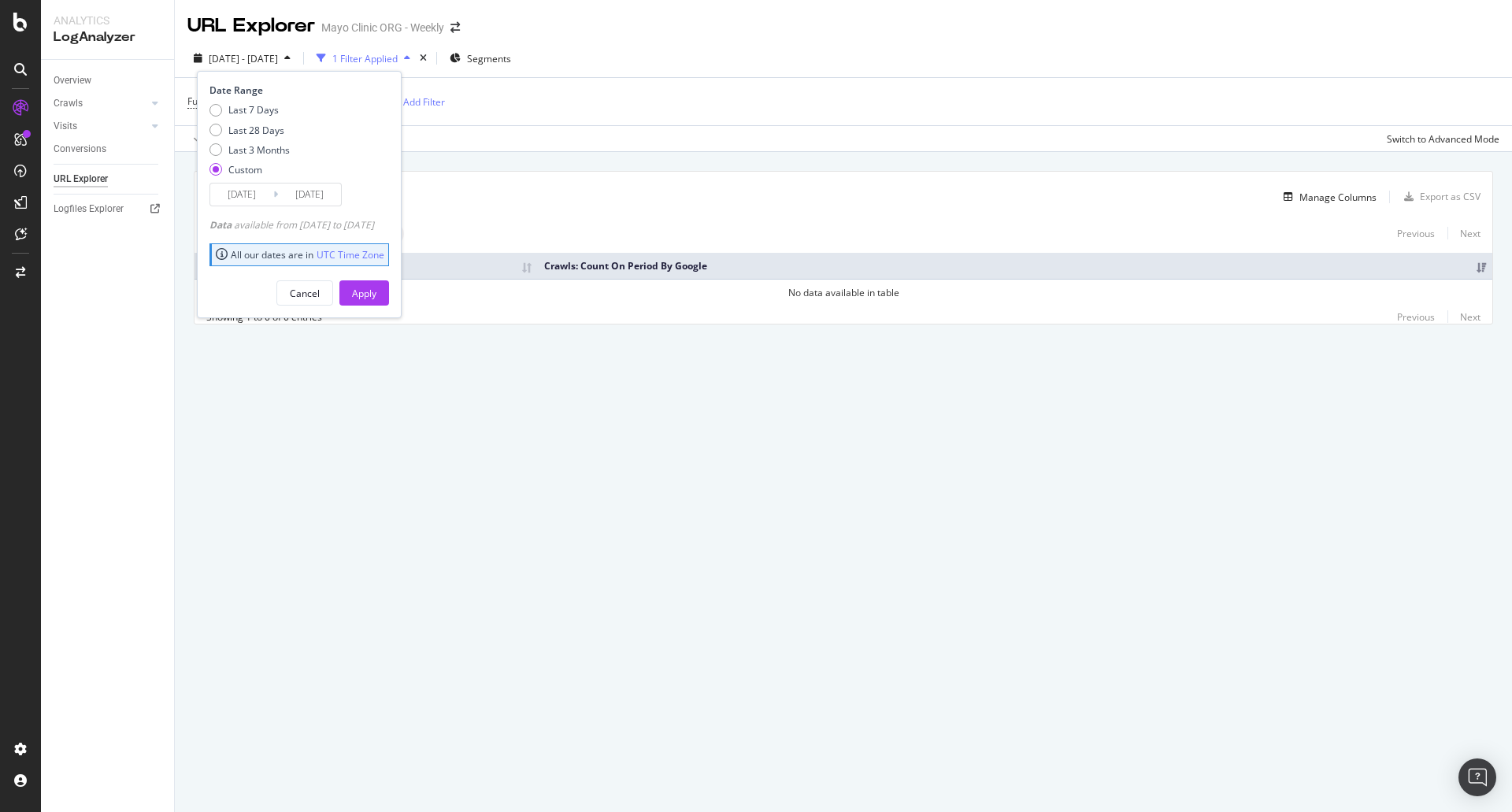
click at [237, 194] on input "2025/04/01" at bounding box center [241, 194] width 63 height 22
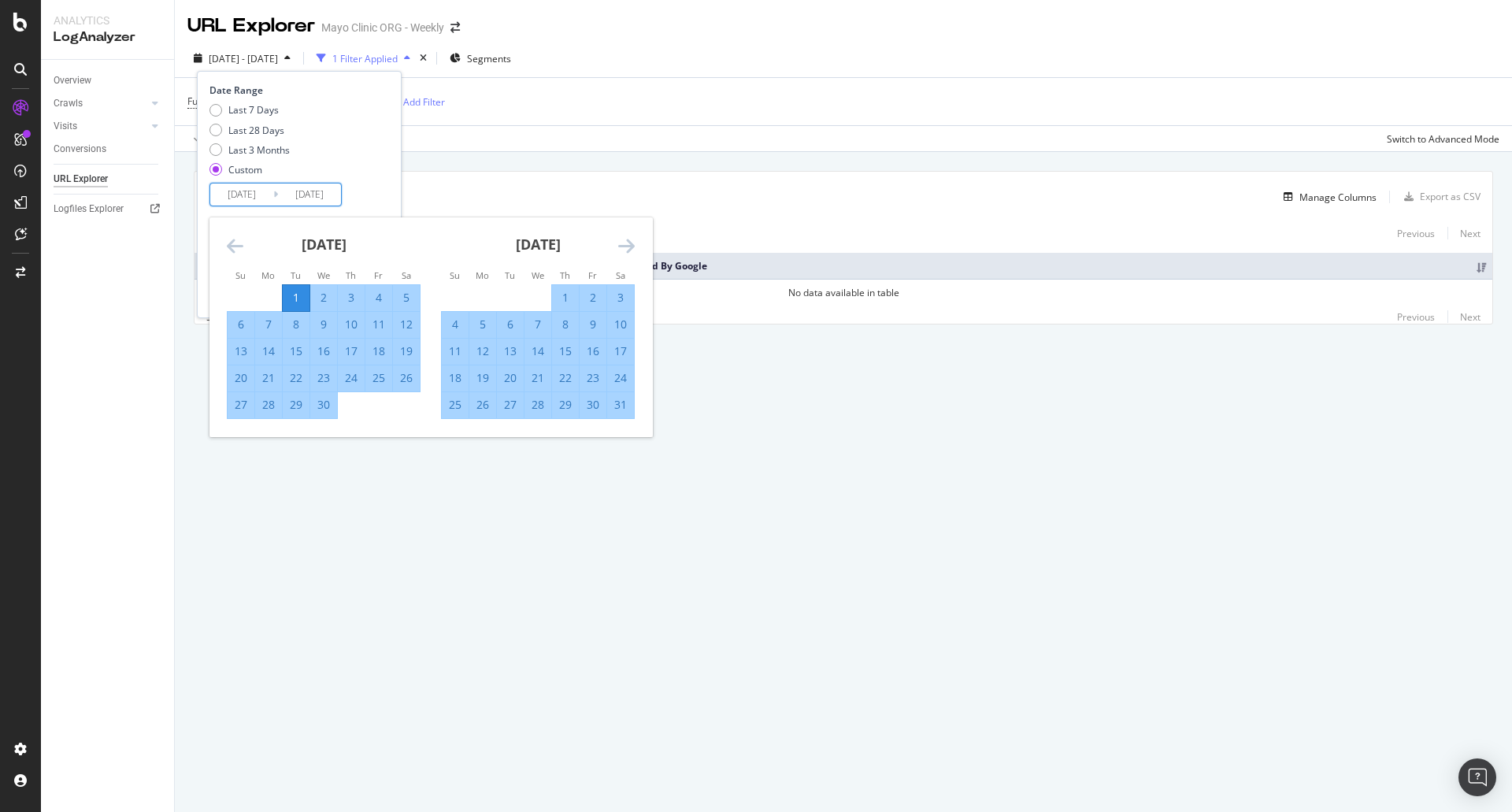
click at [237, 247] on icon "Move backward to switch to the previous month." at bounding box center [235, 246] width 16 height 19
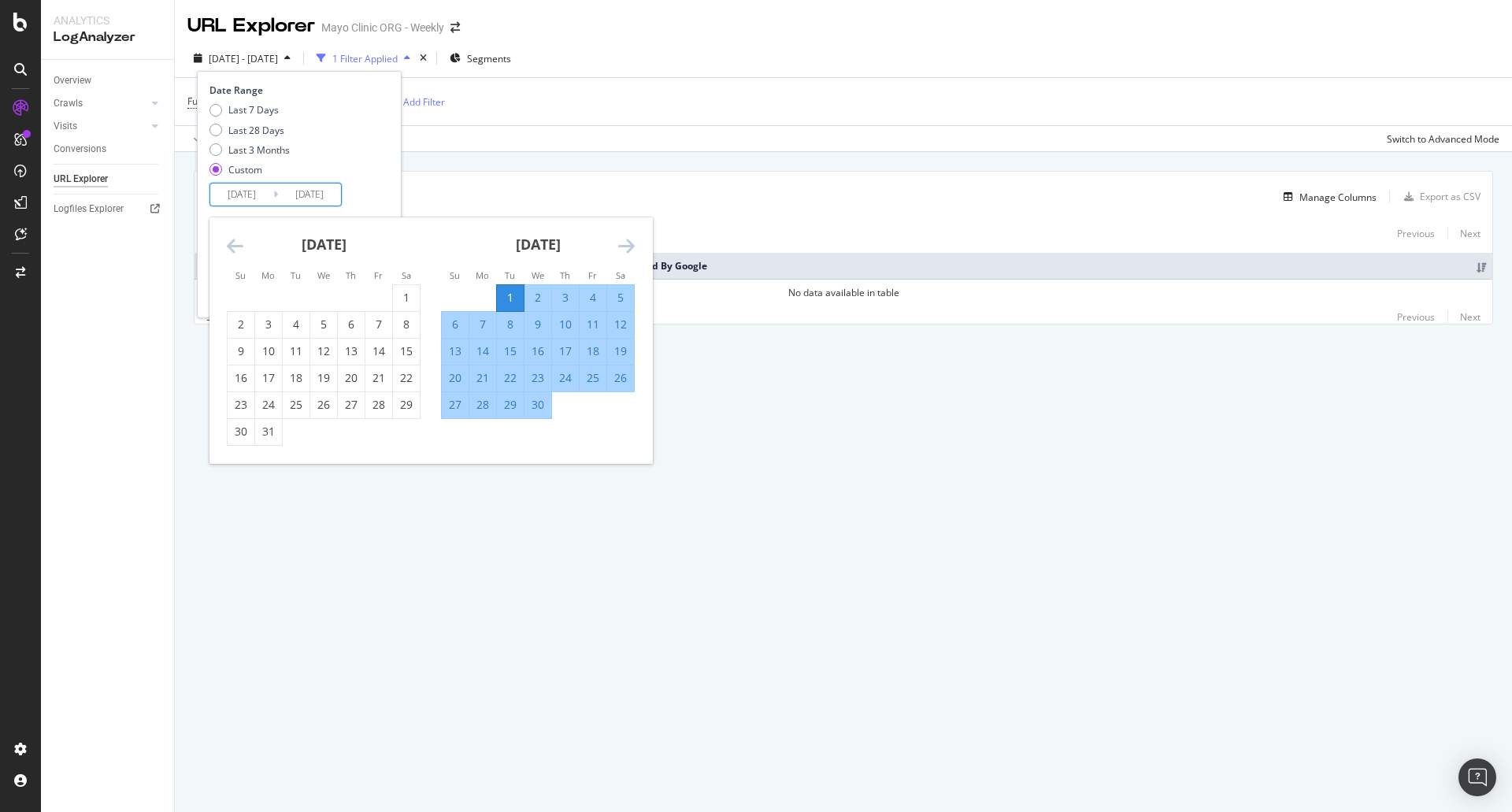
click at [237, 247] on icon "Move backward to switch to the previous month." at bounding box center [235, 246] width 16 height 19
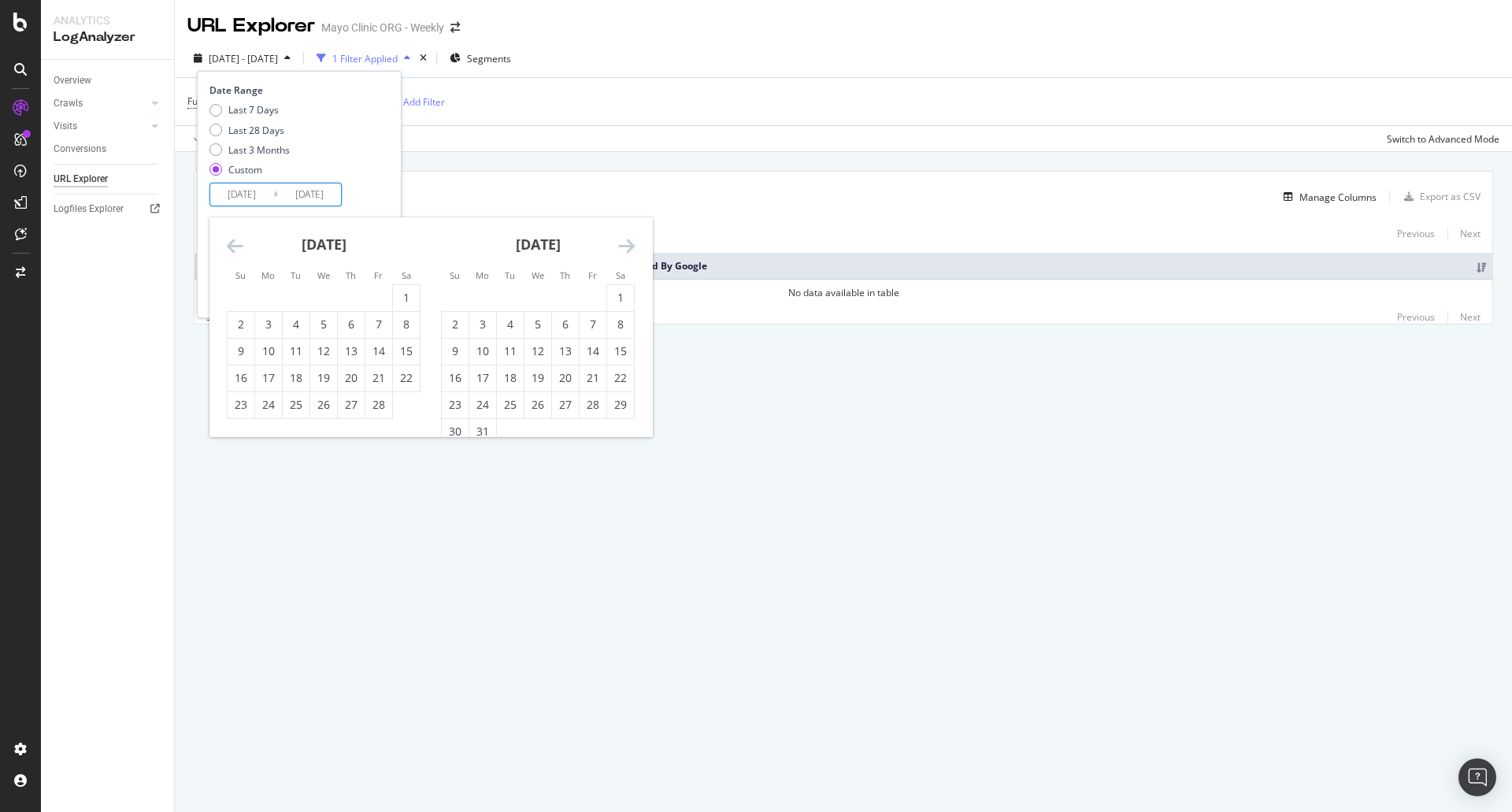
click at [237, 247] on icon "Move backward to switch to the previous month." at bounding box center [235, 246] width 16 height 19
click at [318, 296] on div "1" at bounding box center [323, 298] width 27 height 16
type input "2025/01/01"
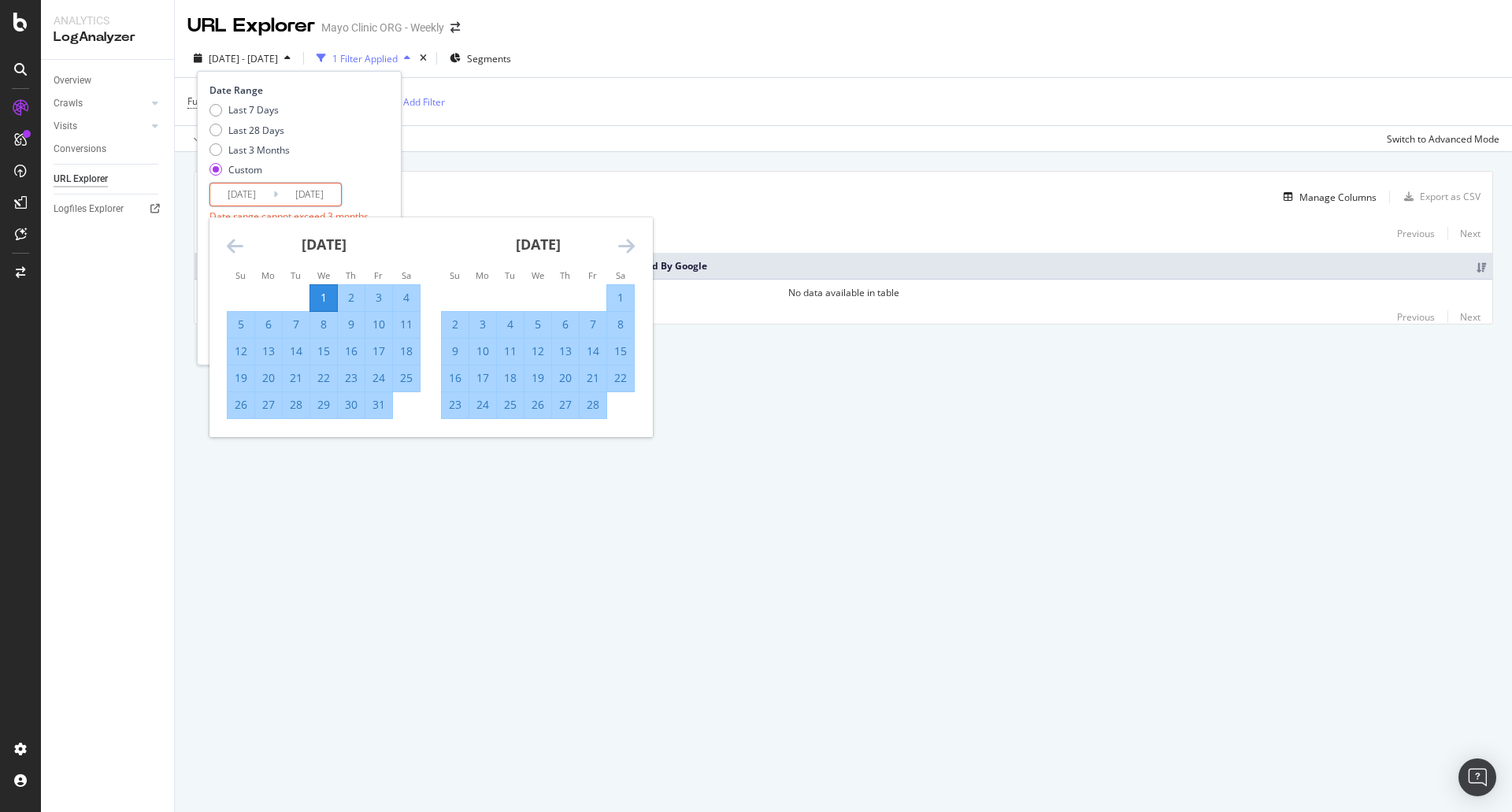
click at [617, 241] on div "February 2025" at bounding box center [537, 251] width 194 height 67
click at [620, 244] on icon "Move forward to switch to the next month." at bounding box center [626, 246] width 16 height 19
click at [487, 425] on div "31" at bounding box center [483, 431] width 27 height 16
type input "2025/03/31"
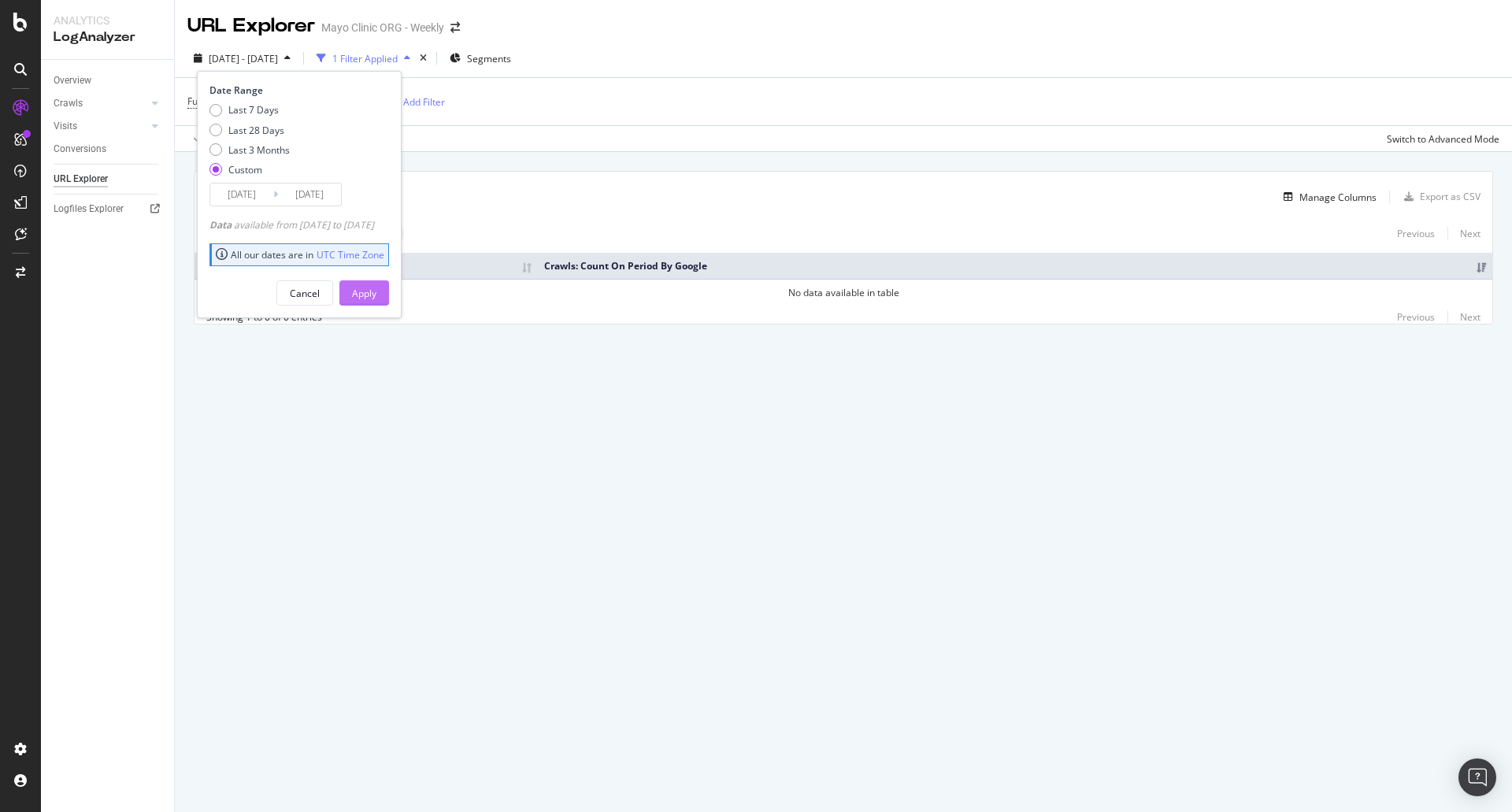
click at [377, 295] on div "Apply" at bounding box center [364, 294] width 25 height 13
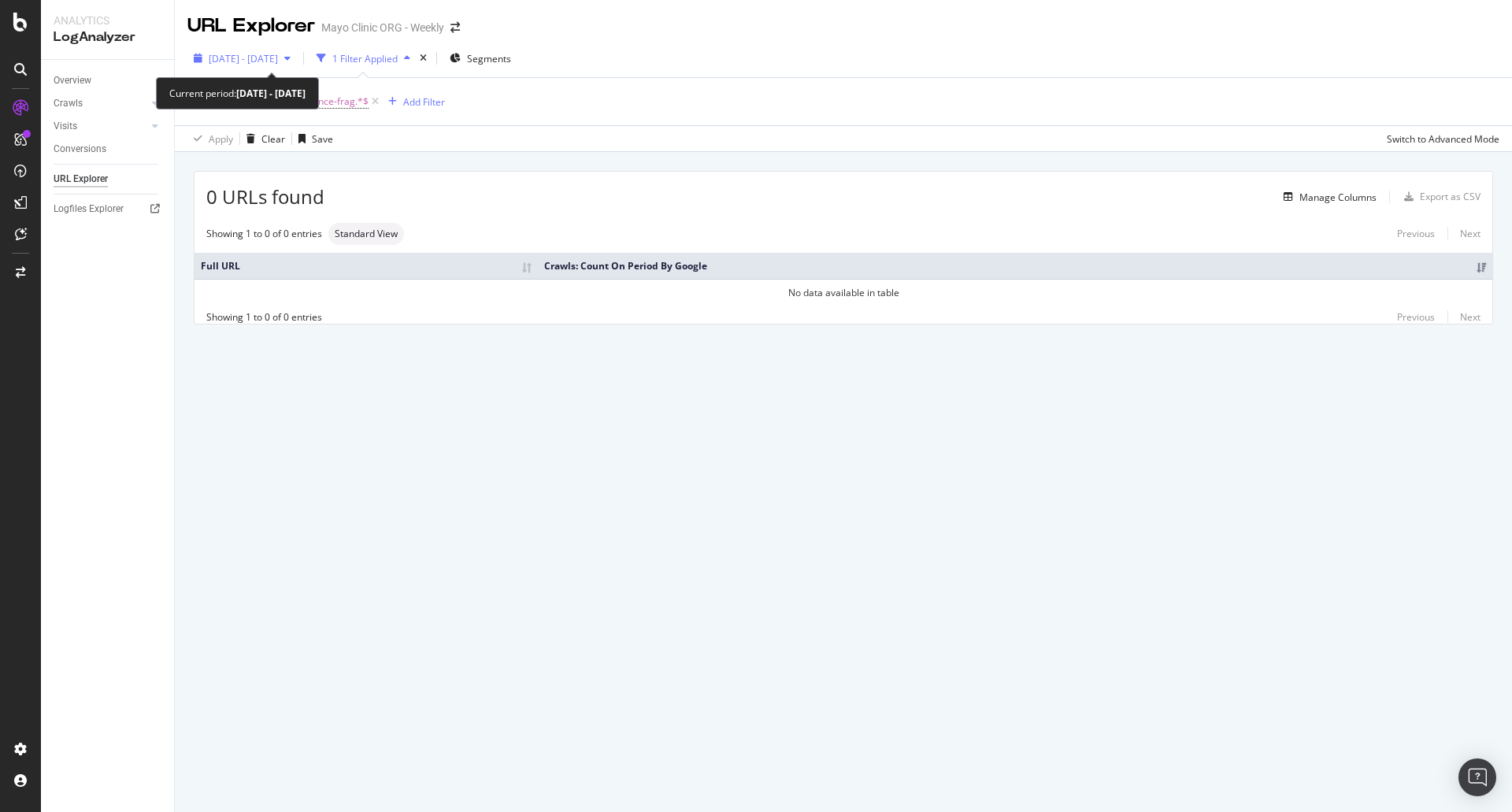
click at [268, 55] on span "2025 Jan. 1st - 2025 Mar. 31st" at bounding box center [243, 58] width 70 height 13
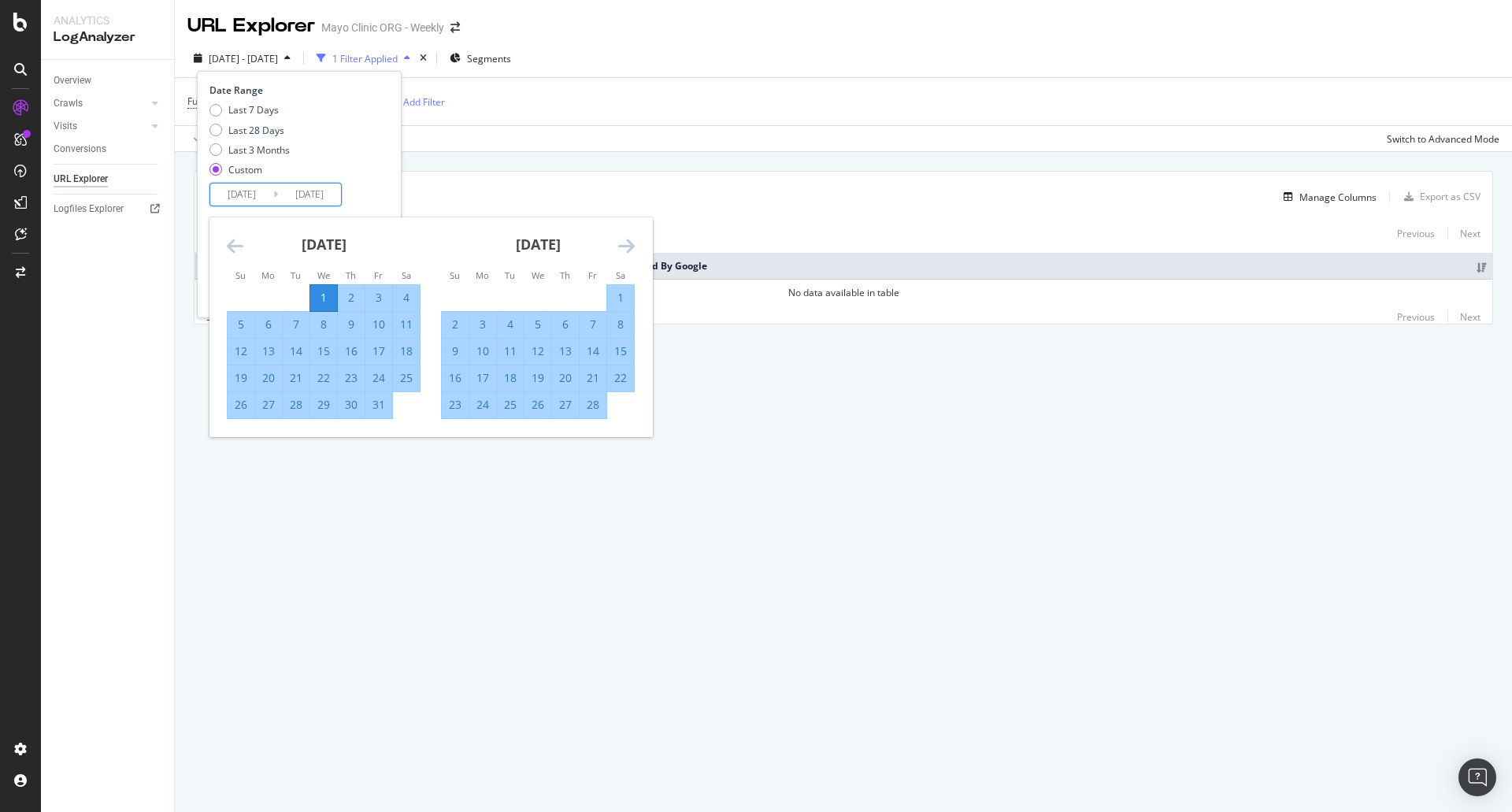
click at [240, 197] on input "2025/01/01" at bounding box center [241, 194] width 63 height 22
click at [234, 241] on icon "Move backward to switch to the previous month." at bounding box center [235, 246] width 16 height 19
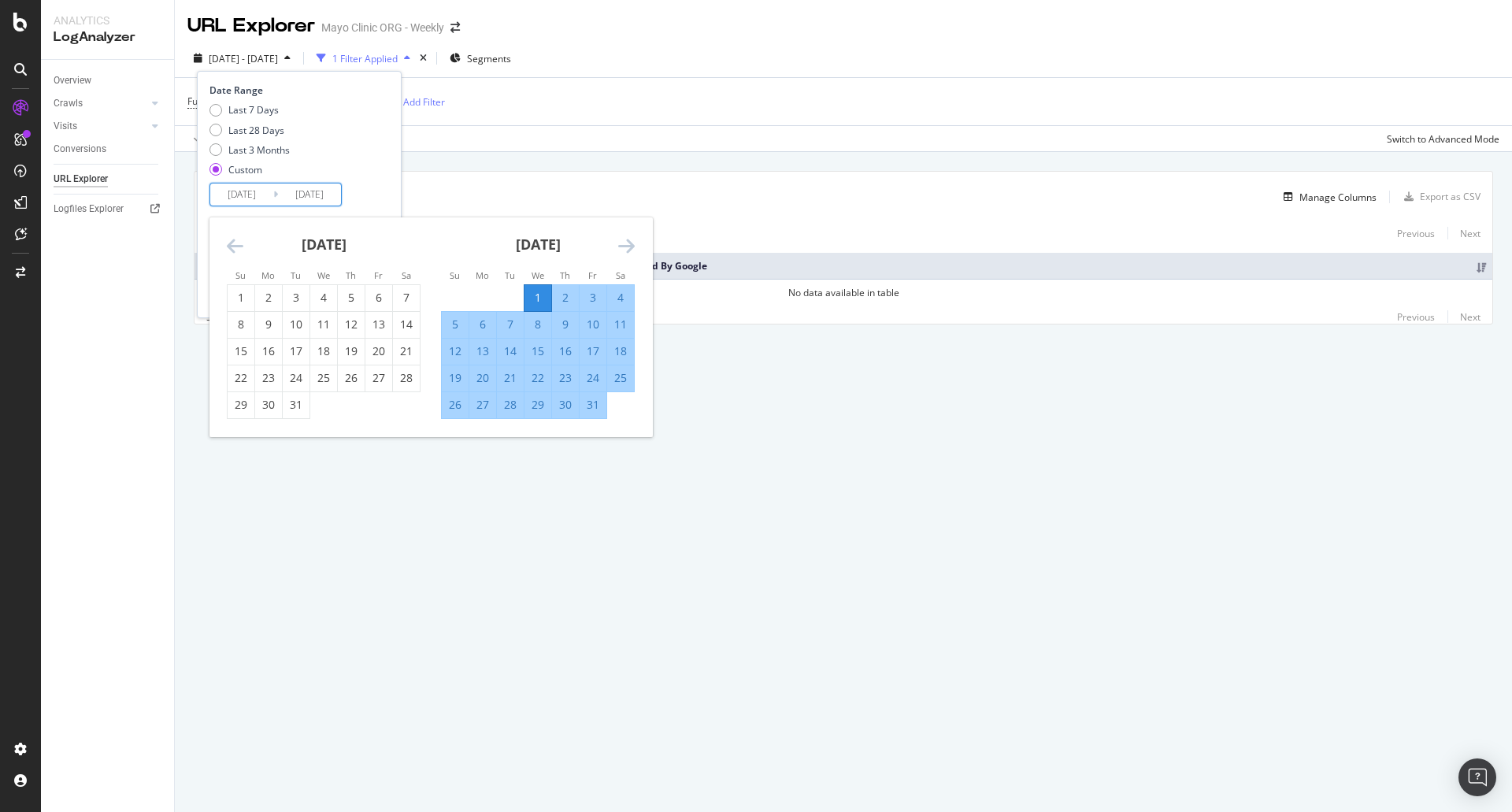
click at [234, 241] on icon "Move backward to switch to the previous month." at bounding box center [235, 246] width 16 height 19
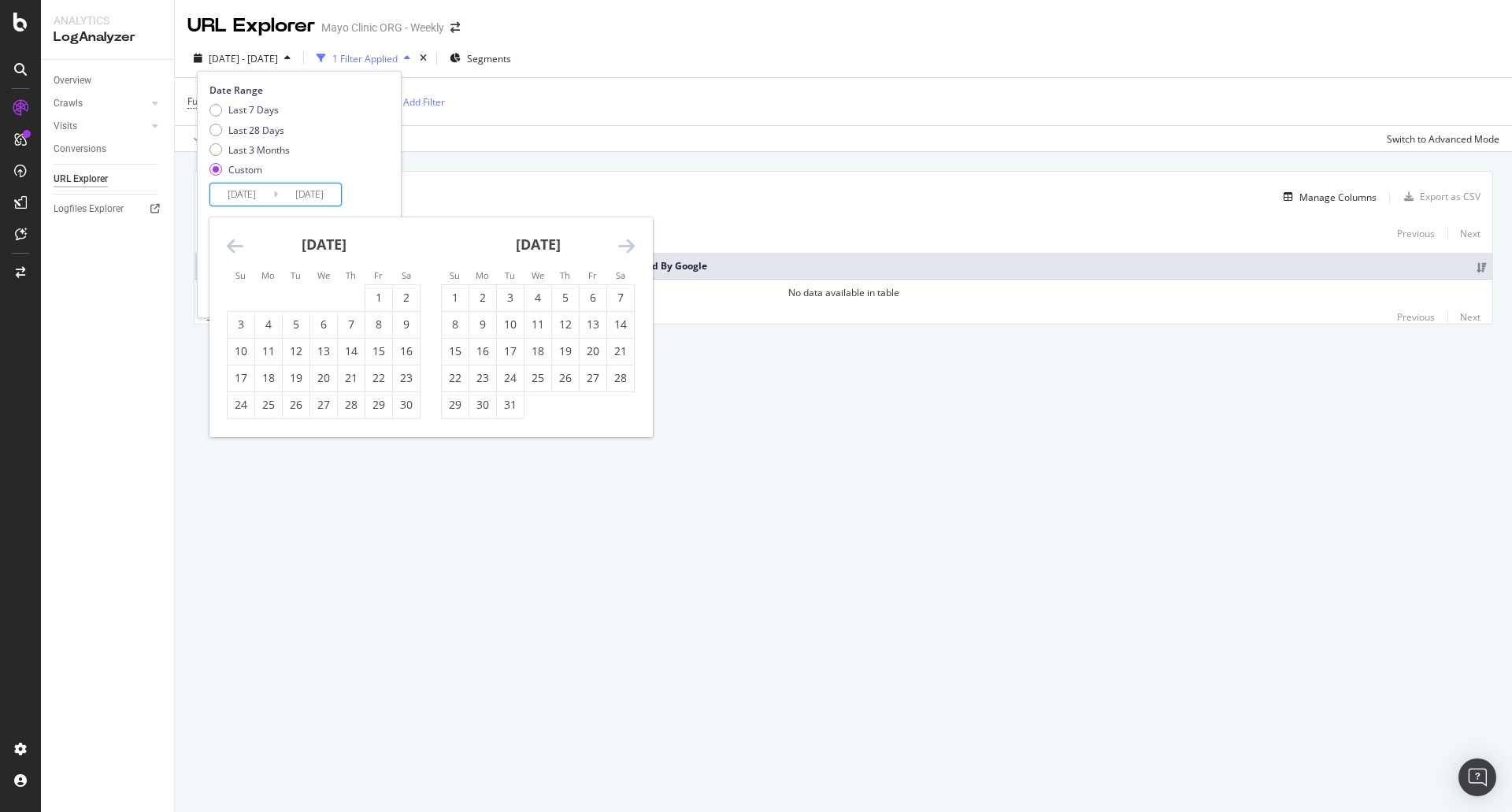
click at [234, 241] on icon "Move backward to switch to the previous month." at bounding box center [235, 246] width 16 height 19
click at [290, 293] on div "1" at bounding box center [296, 298] width 27 height 16
type input "2024/10/01"
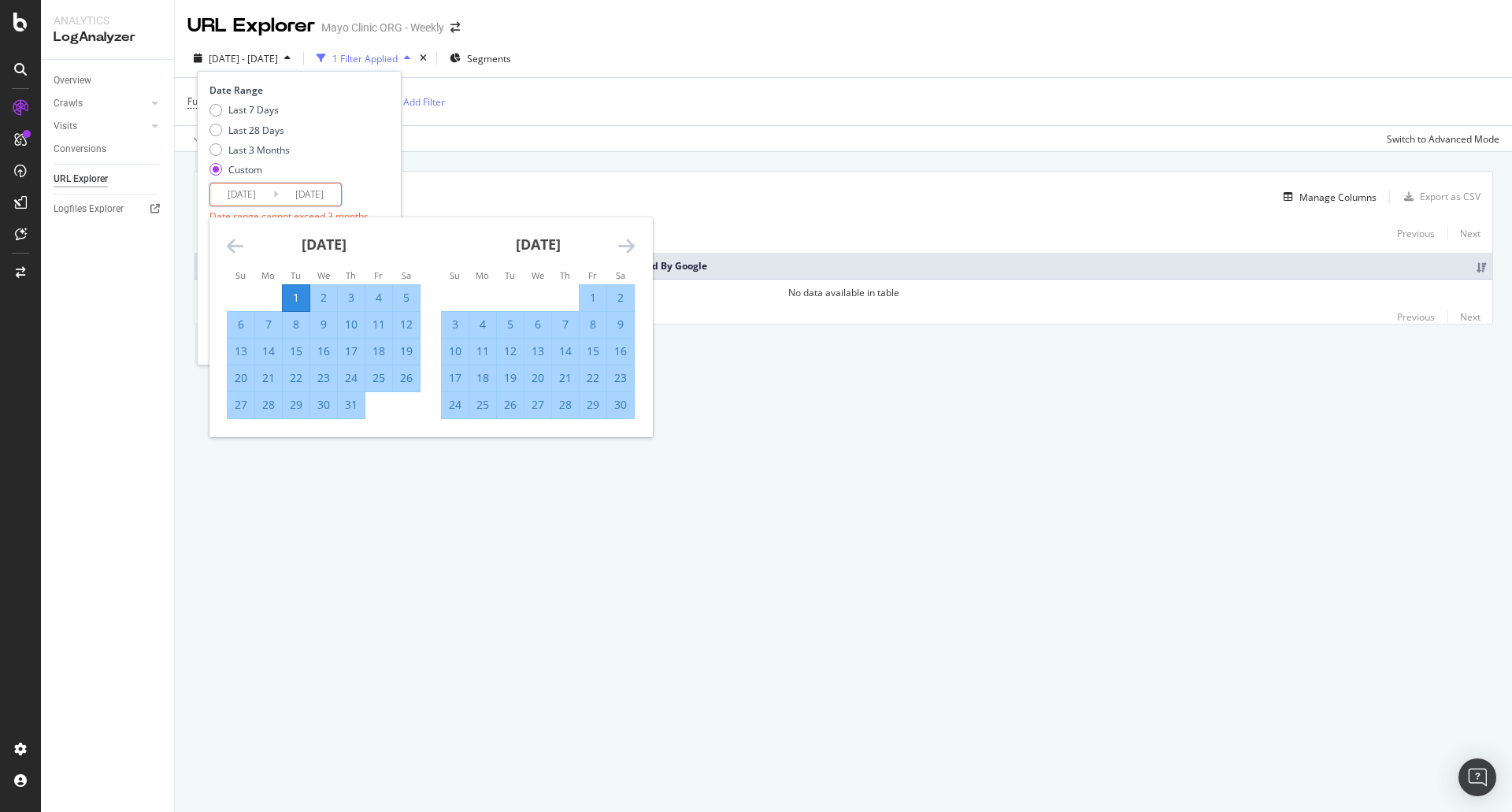
click at [631, 240] on icon "Move forward to switch to the next month." at bounding box center [626, 246] width 16 height 19
click at [512, 406] on div "31" at bounding box center [510, 405] width 27 height 16
type input "2024/12/31"
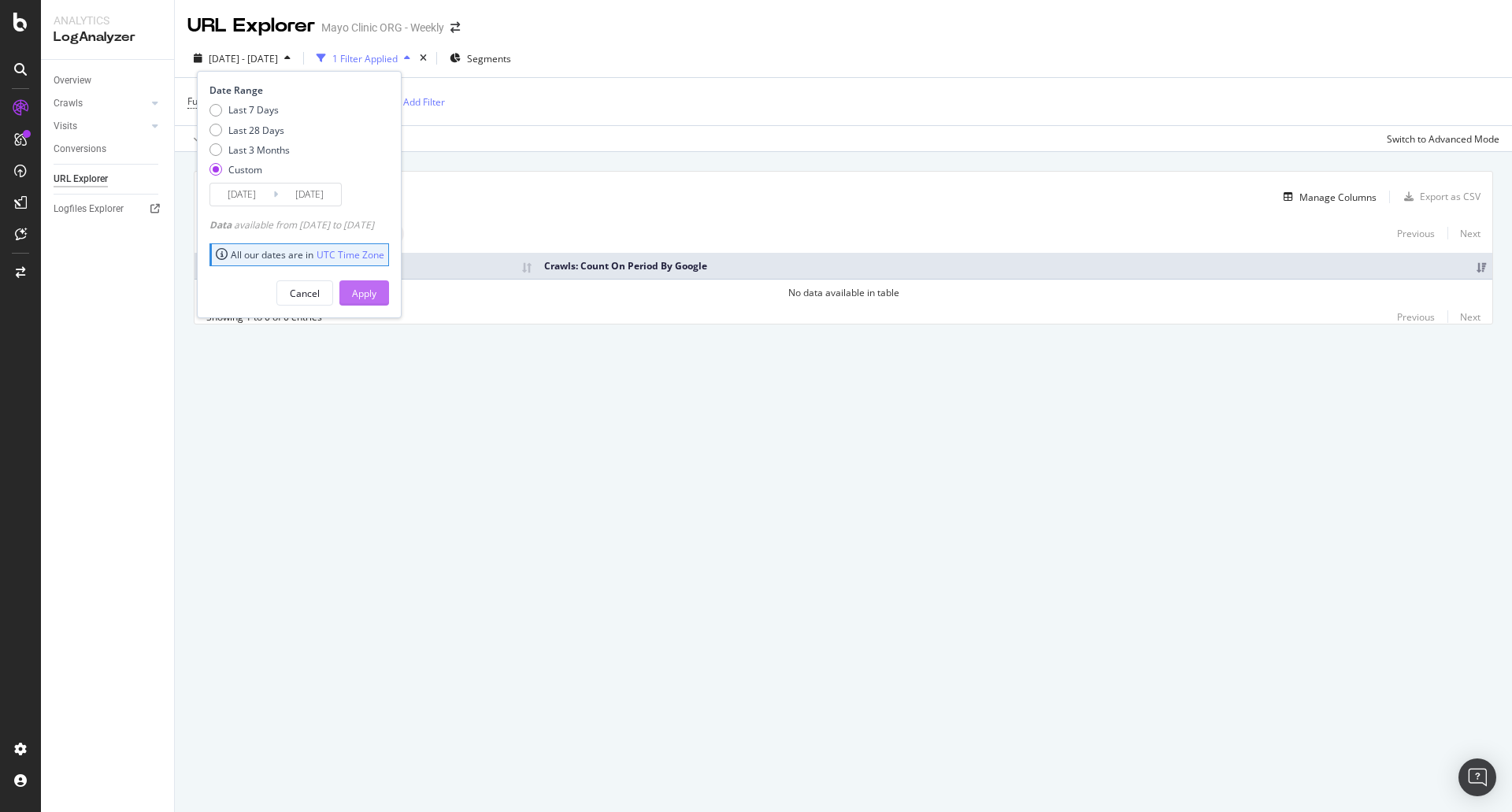
click at [377, 285] on div "Apply" at bounding box center [364, 293] width 25 height 24
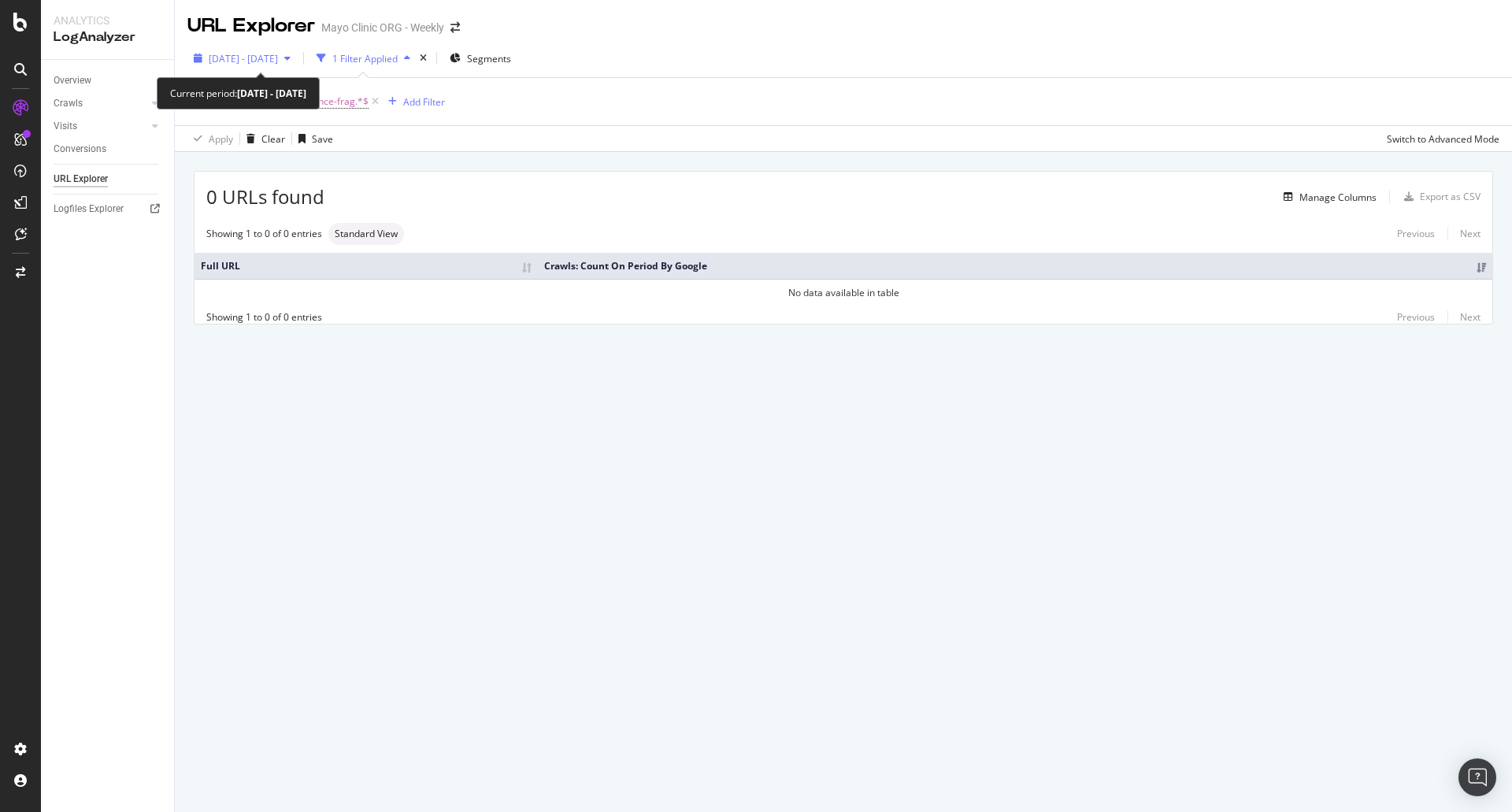
click at [238, 53] on span "2024 Oct. 1st - Dec. 31st" at bounding box center [243, 58] width 70 height 13
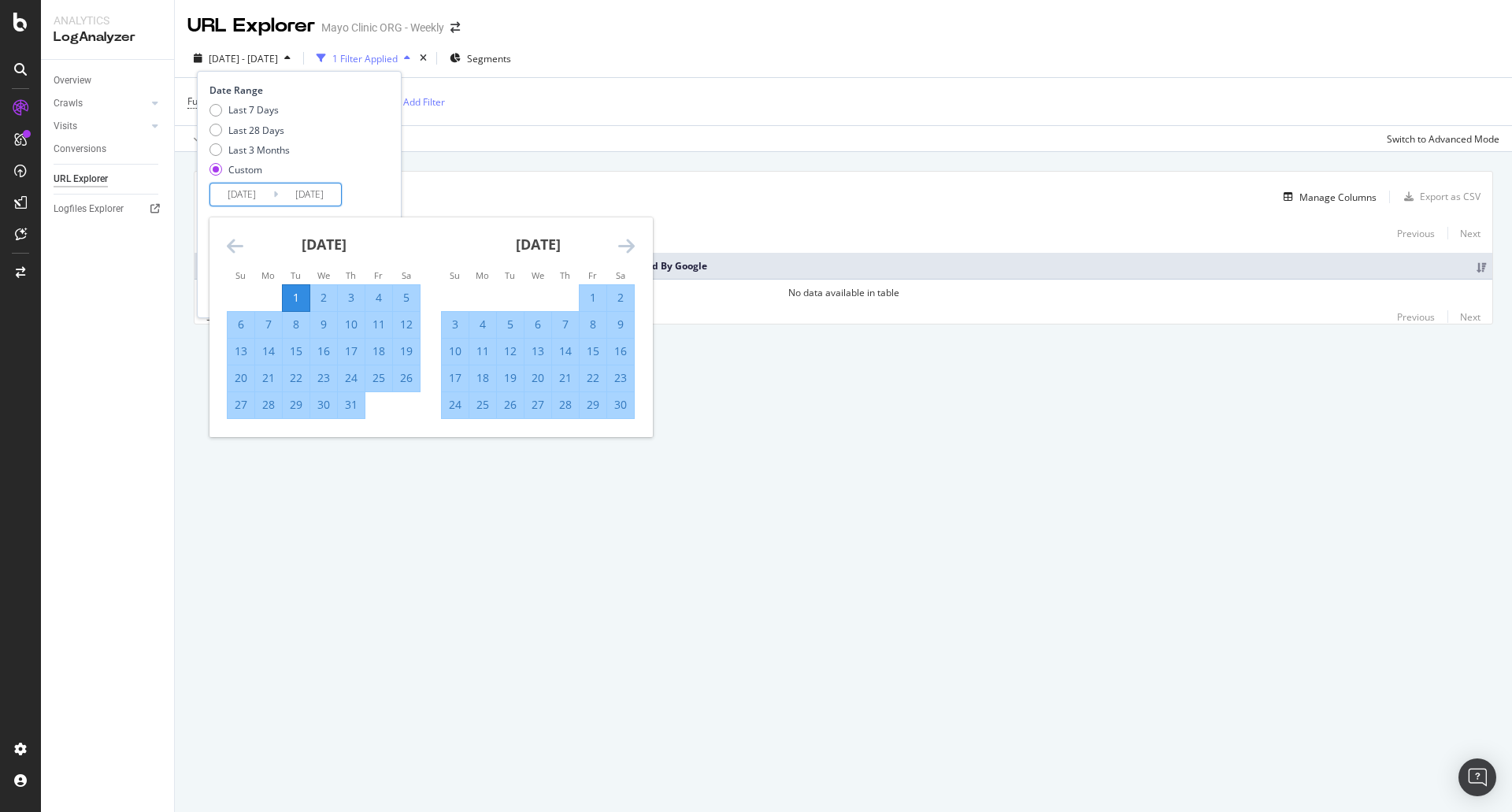
click at [234, 191] on input "2024/10/01" at bounding box center [241, 194] width 63 height 22
click at [238, 243] on icon "Move backward to switch to the previous month." at bounding box center [235, 246] width 16 height 19
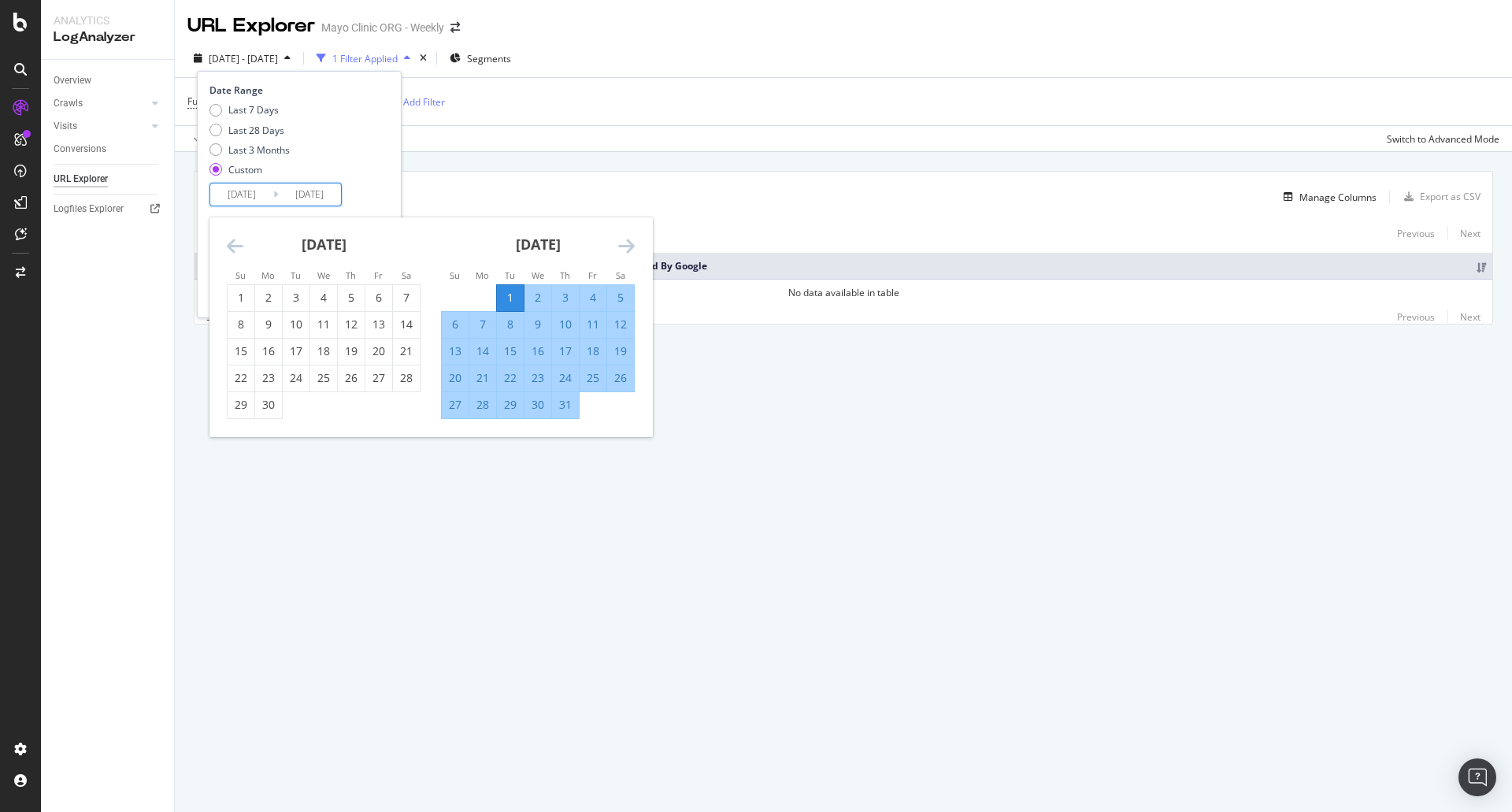
click at [238, 243] on icon "Move backward to switch to the previous month." at bounding box center [235, 246] width 16 height 19
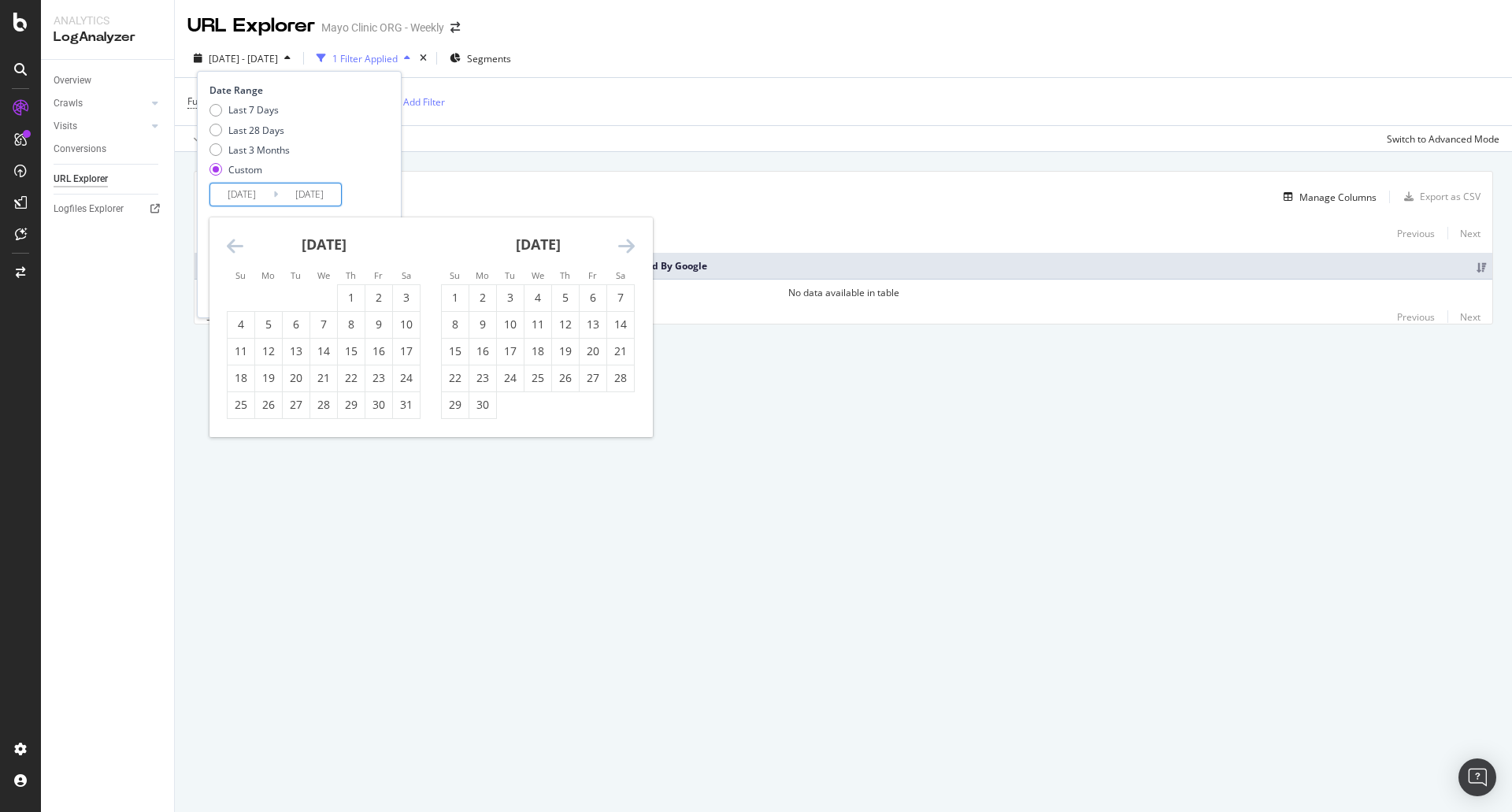
click at [238, 243] on icon "Move backward to switch to the previous month." at bounding box center [235, 246] width 16 height 19
click at [277, 291] on div "1" at bounding box center [269, 298] width 27 height 16
type input "2024/07/01"
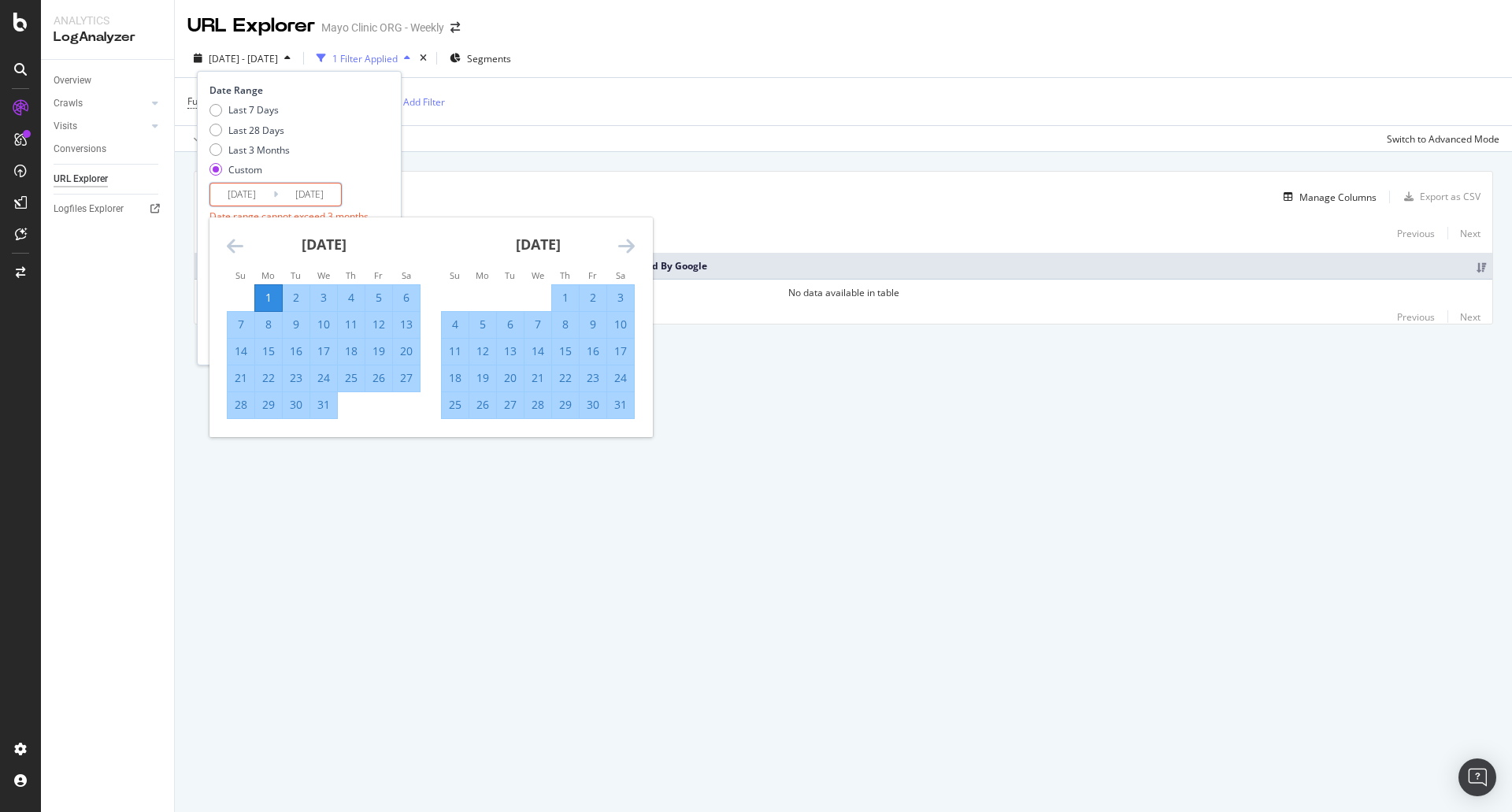
click at [627, 240] on icon "Move forward to switch to the next month." at bounding box center [626, 246] width 16 height 19
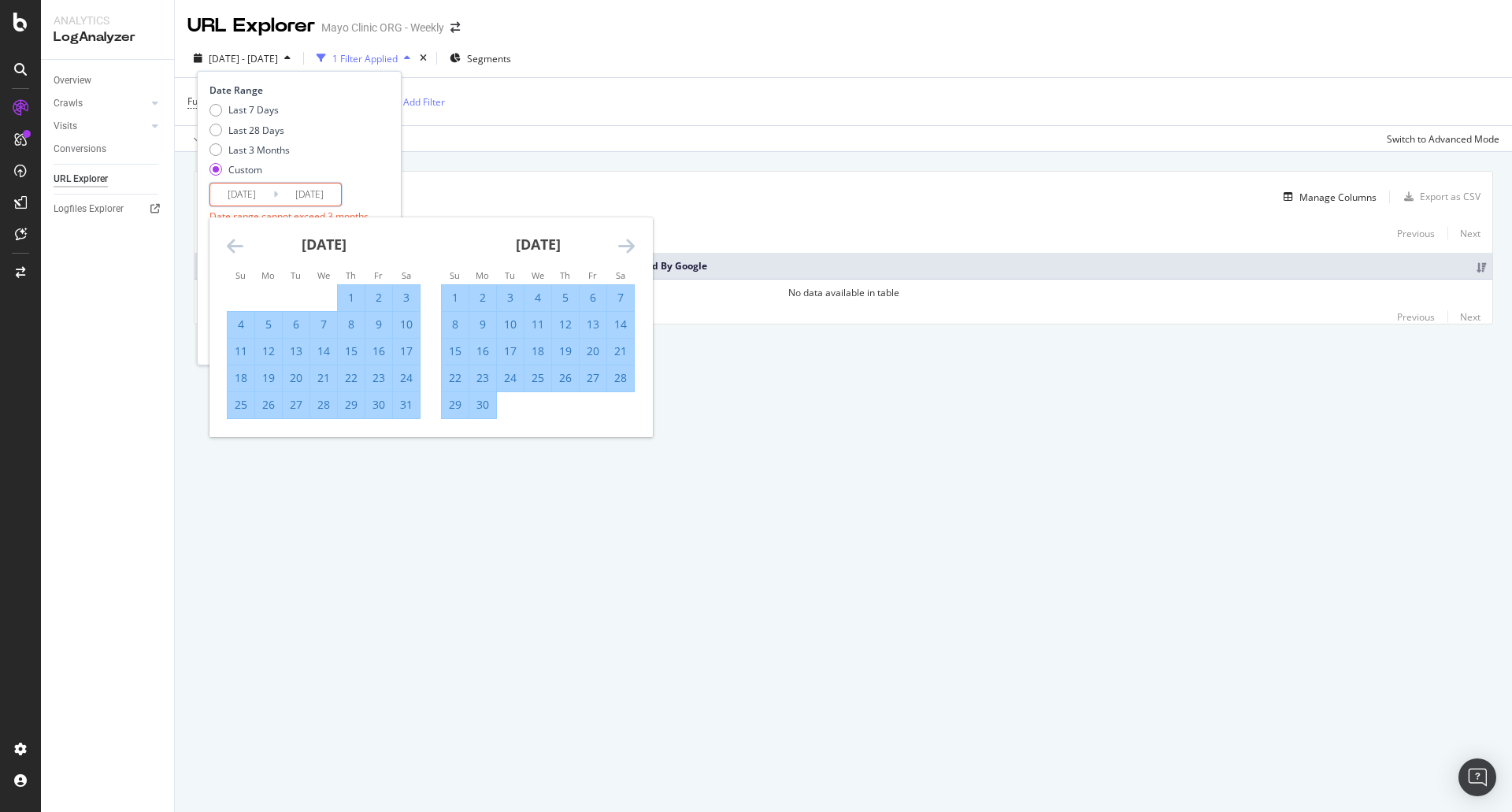
click at [494, 408] on div "30" at bounding box center [483, 405] width 27 height 16
type input "2024/09/30"
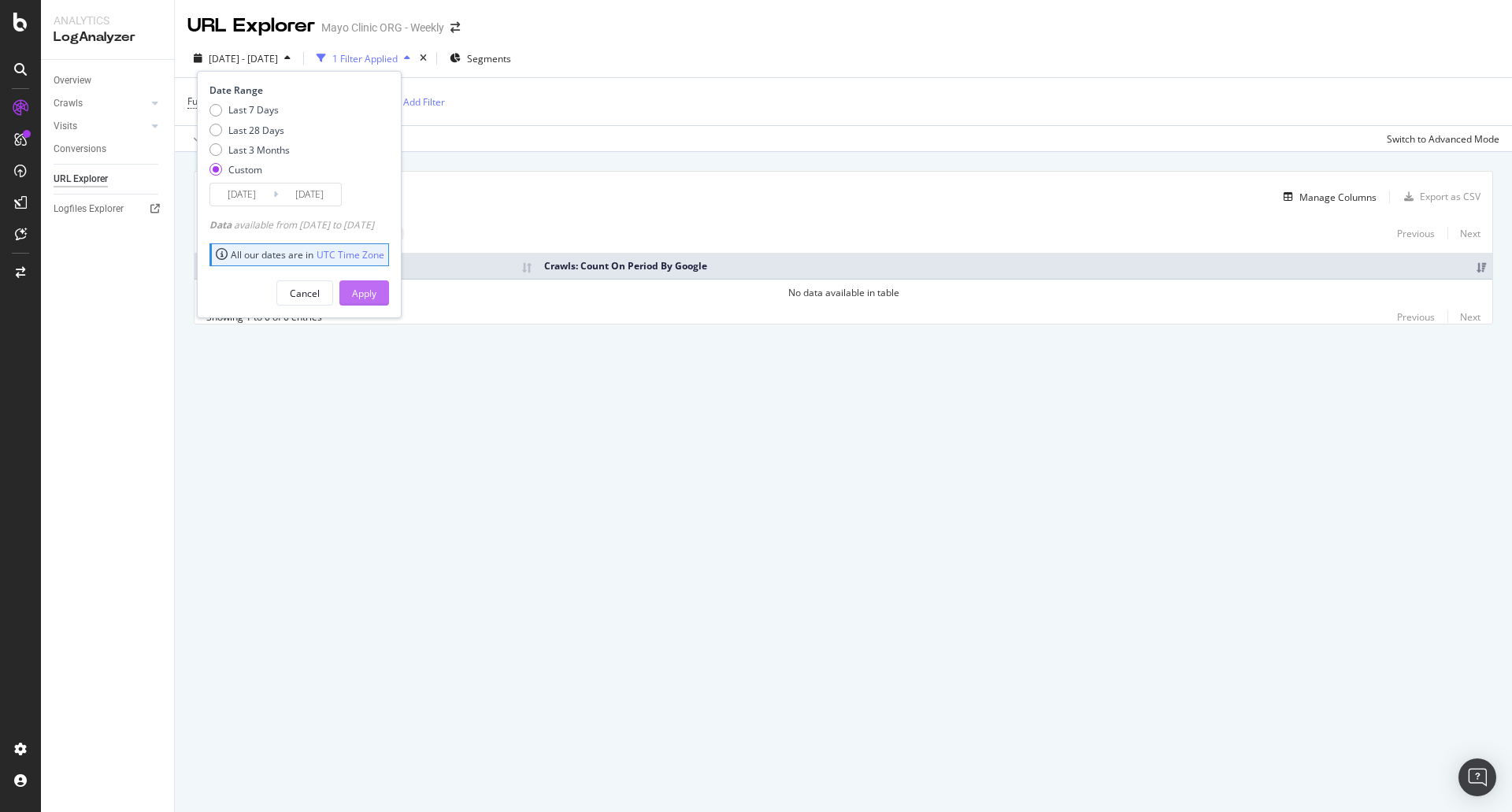
click at [389, 298] on button "Apply" at bounding box center [364, 293] width 50 height 25
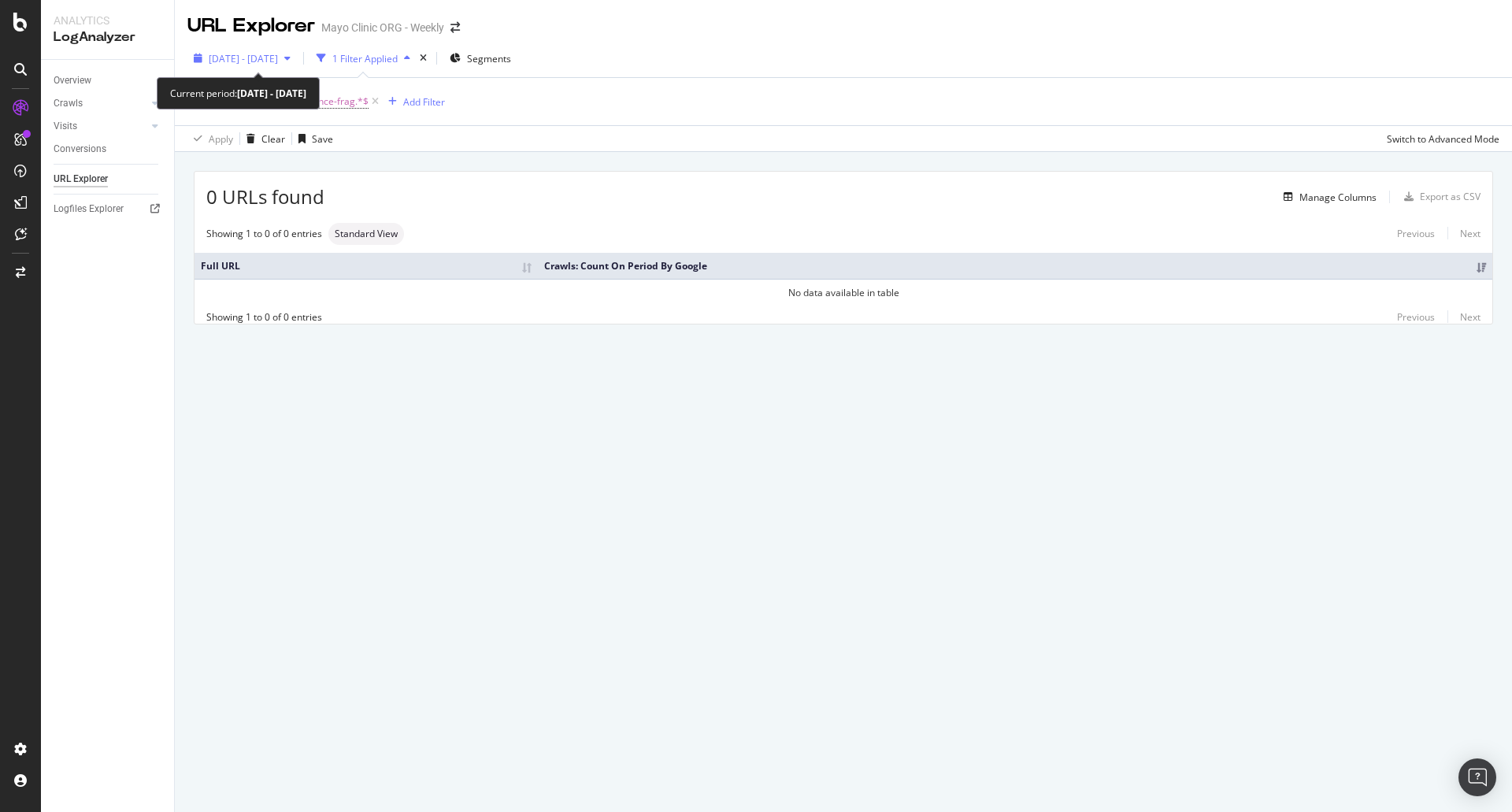
click at [278, 54] on span "2024 Jul. 1st - Sep. 30th" at bounding box center [243, 58] width 70 height 13
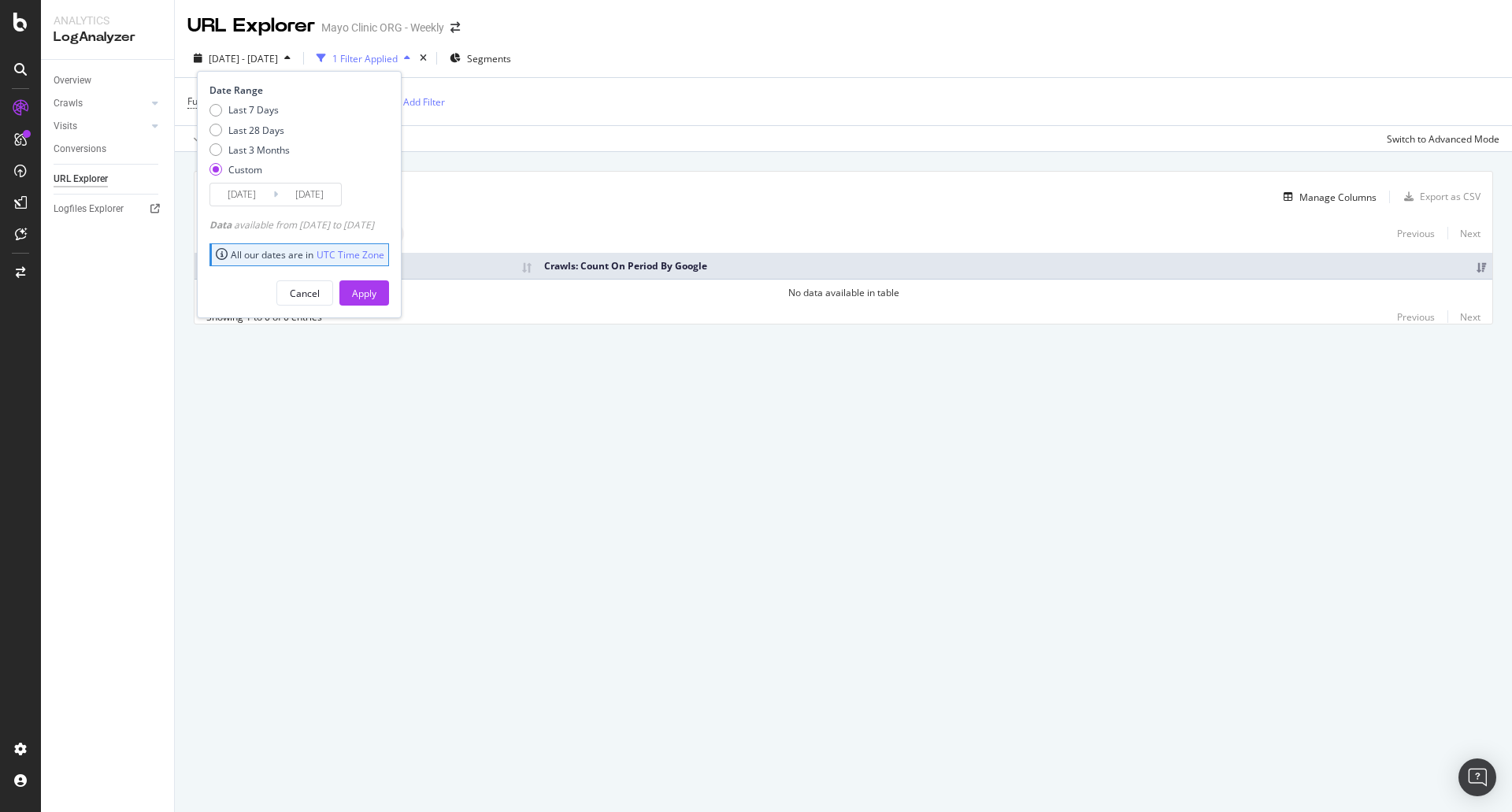
click at [245, 188] on input "2024/07/01" at bounding box center [241, 194] width 63 height 22
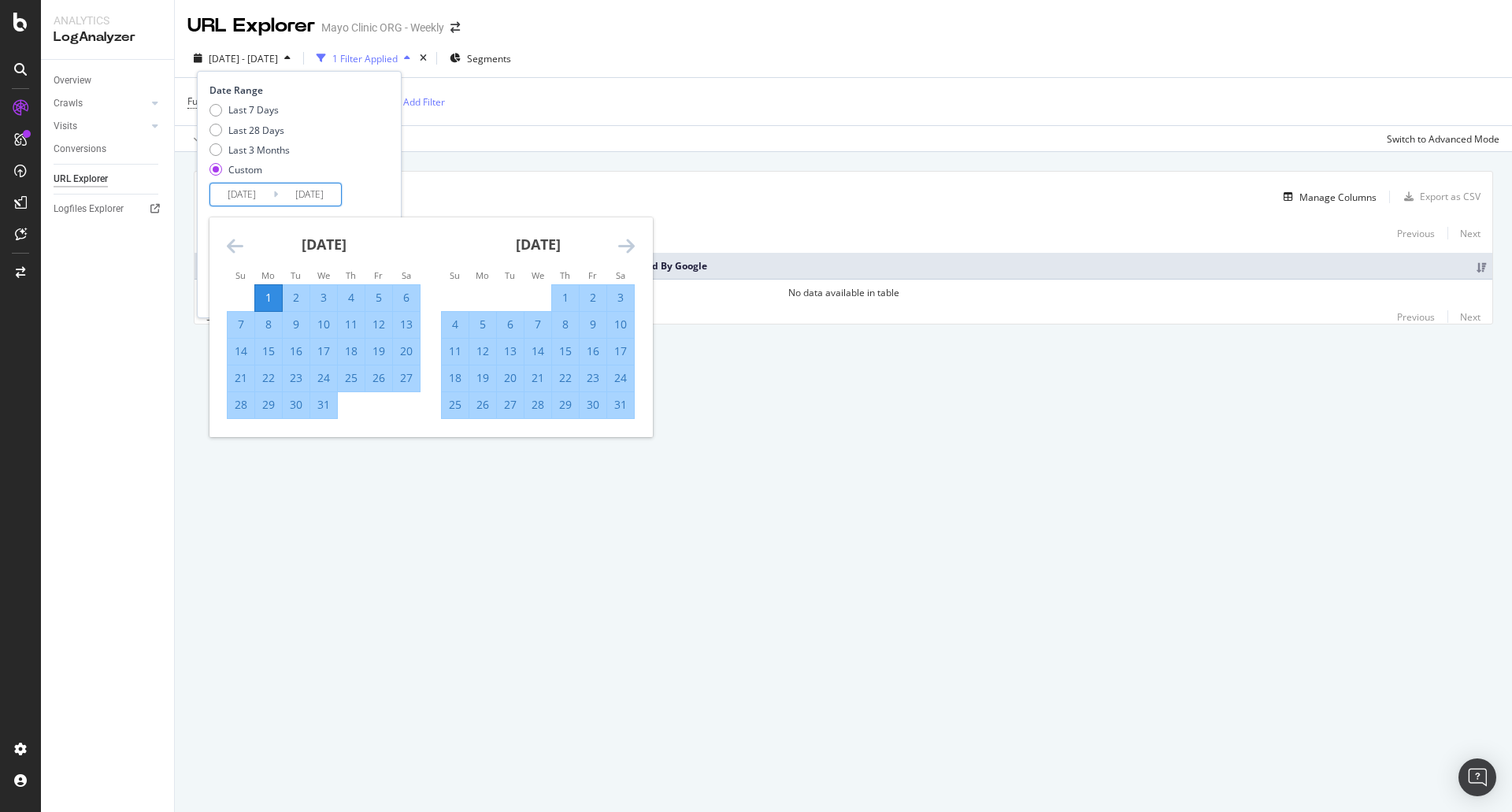
click at [233, 243] on icon "Move backward to switch to the previous month." at bounding box center [235, 246] width 16 height 19
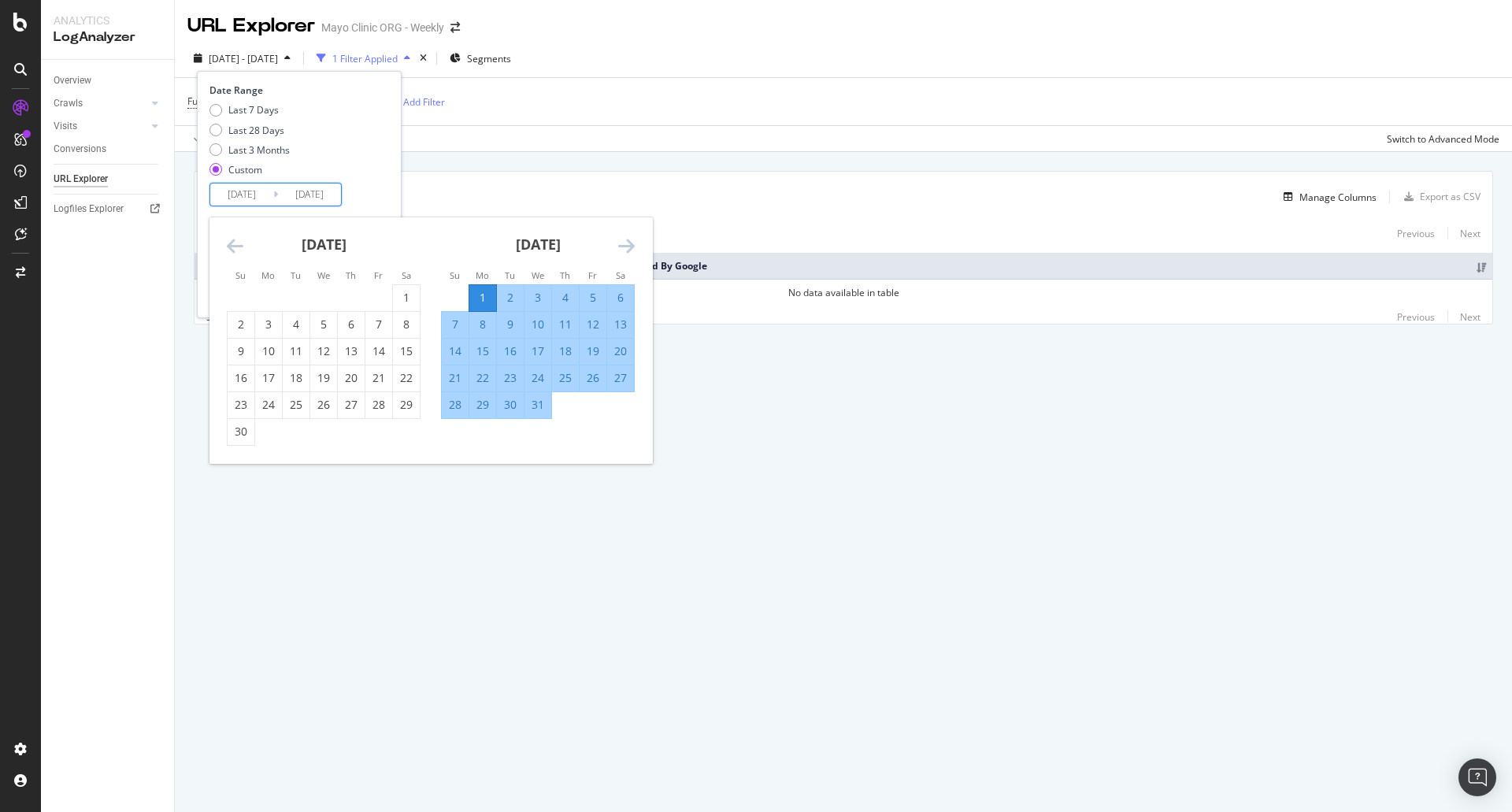
click at [233, 243] on icon "Move backward to switch to the previous month." at bounding box center [235, 246] width 16 height 19
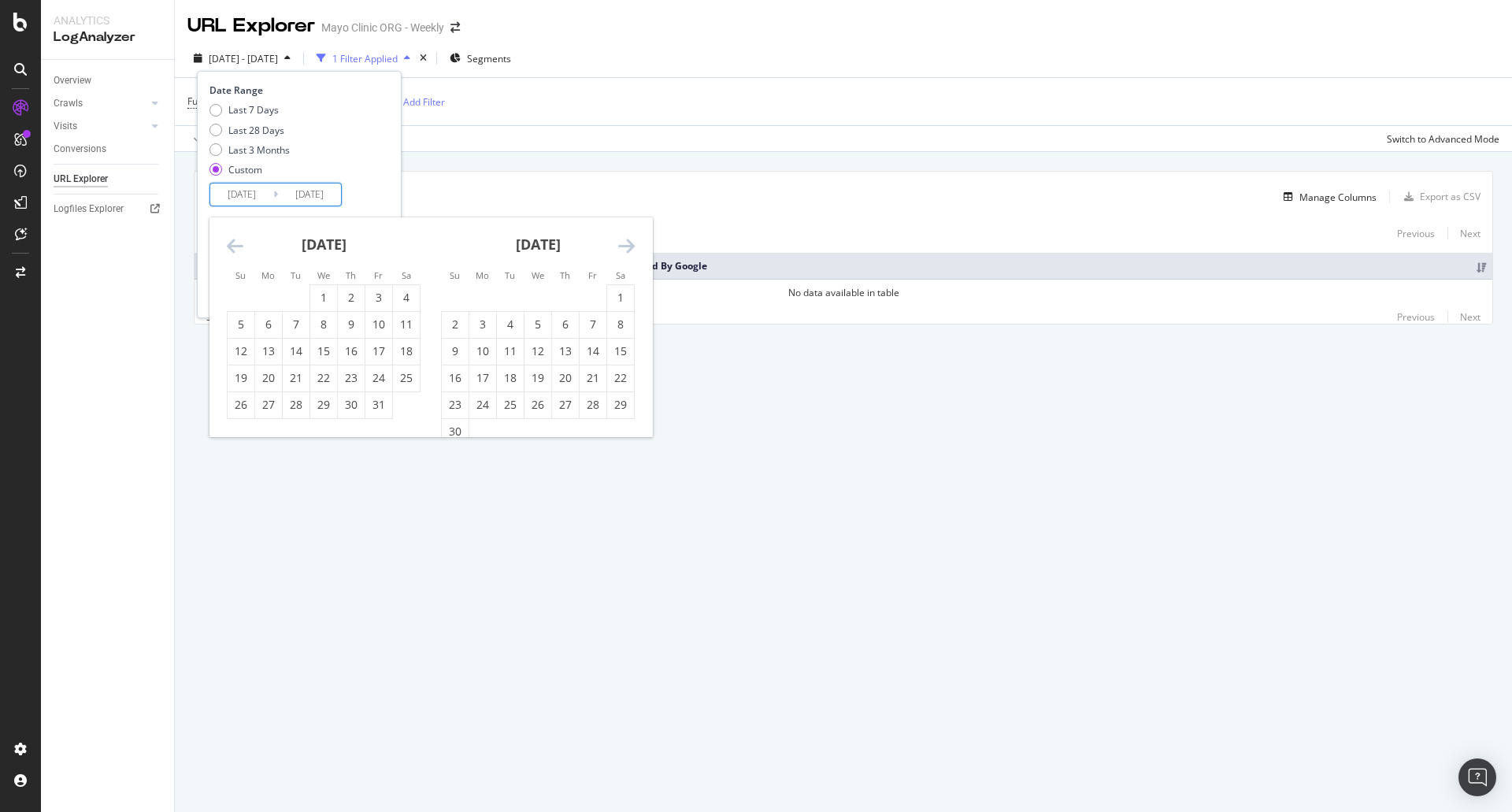
click at [233, 243] on icon "Move backward to switch to the previous month." at bounding box center [235, 246] width 16 height 19
click at [259, 296] on div "1" at bounding box center [269, 298] width 27 height 16
type input "2024/04/01"
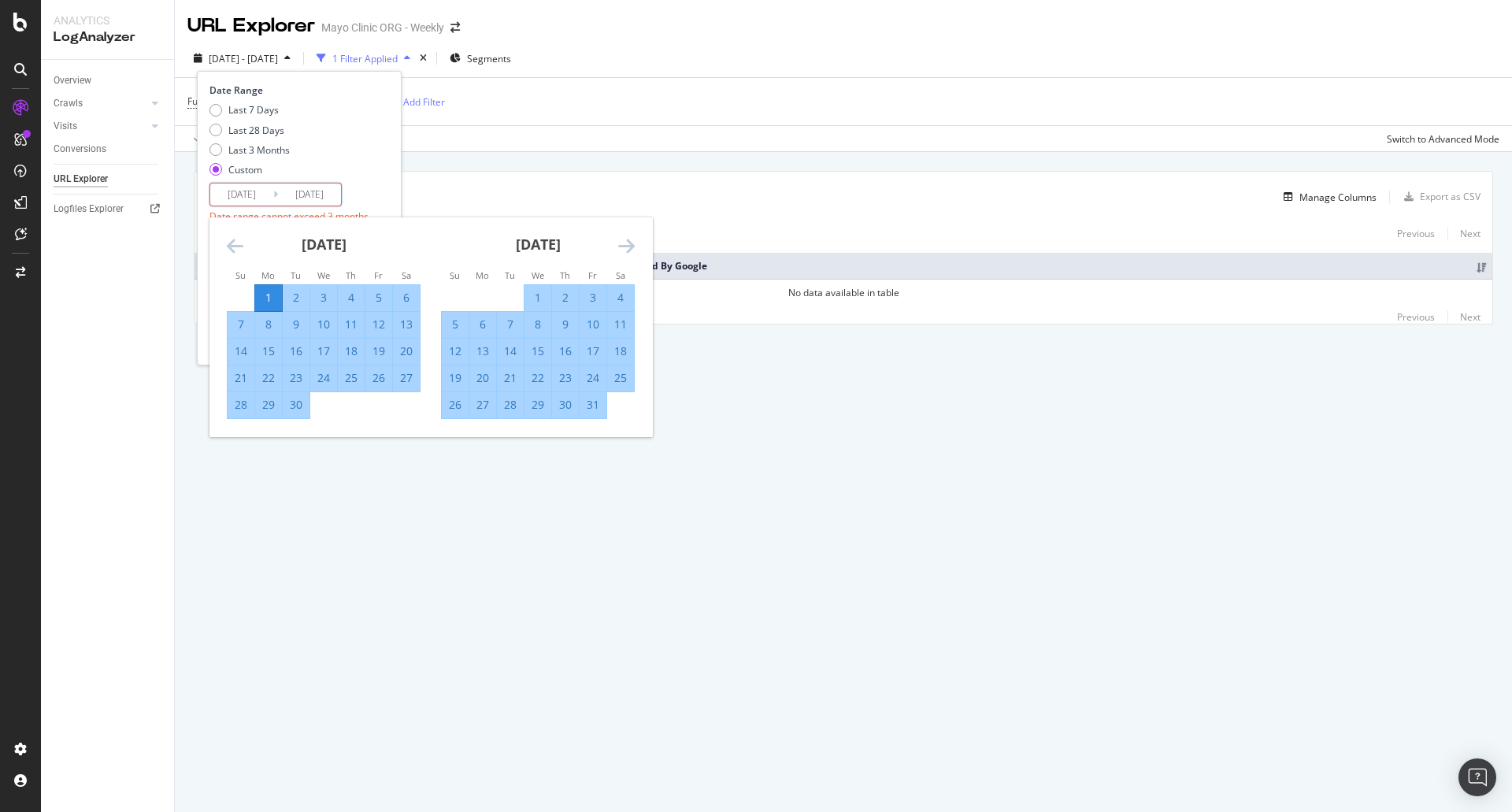
click at [634, 246] on icon "Move forward to switch to the next month." at bounding box center [626, 246] width 16 height 19
click at [458, 427] on div "30" at bounding box center [455, 431] width 27 height 16
type input "2024/06/30"
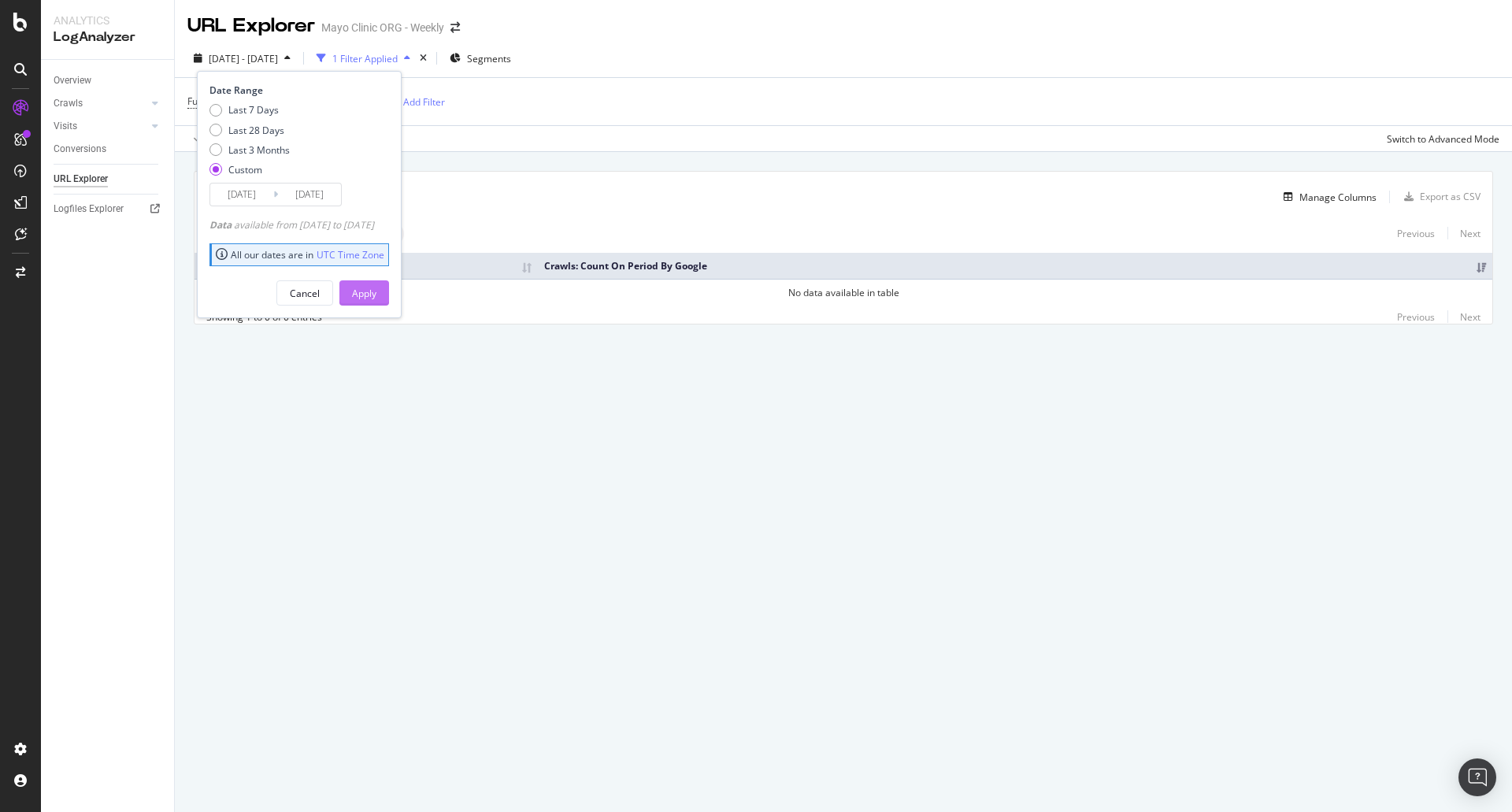
click at [377, 305] on div "Apply" at bounding box center [364, 293] width 25 height 24
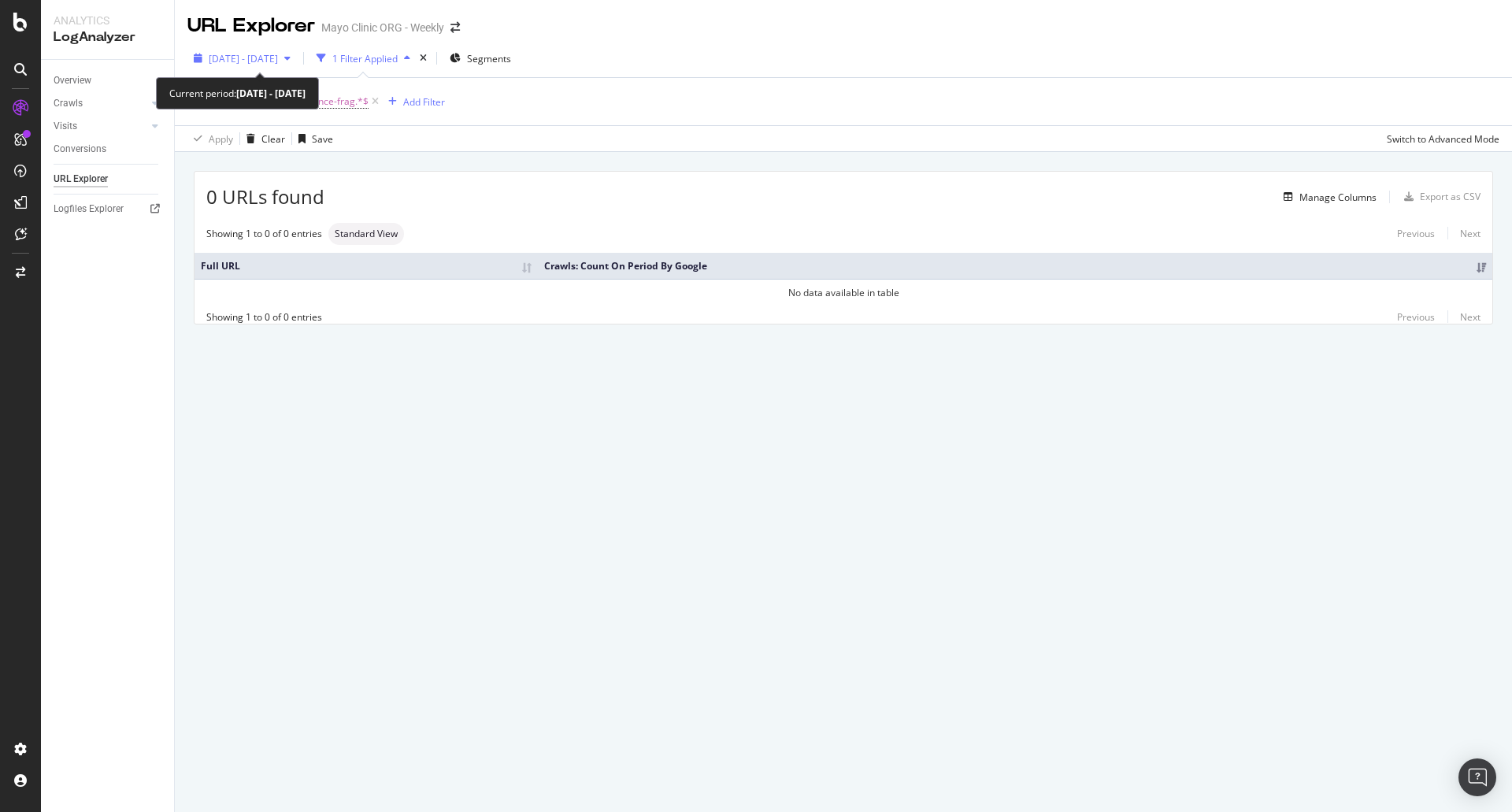
click at [231, 53] on span "2024 Apr. 1st - Jun. 30th" at bounding box center [243, 58] width 70 height 13
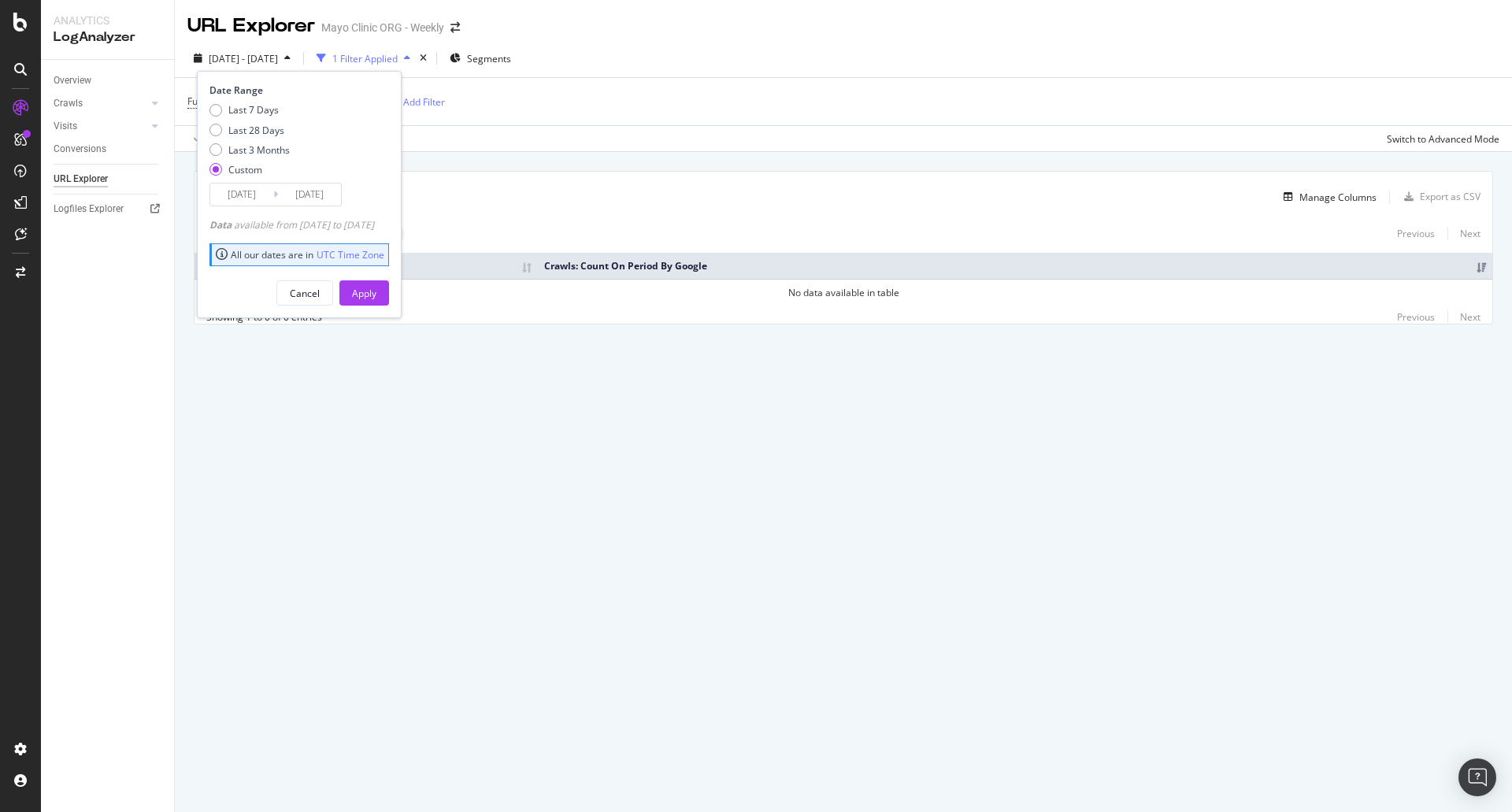
click at [251, 196] on input "2024/04/01" at bounding box center [241, 194] width 63 height 22
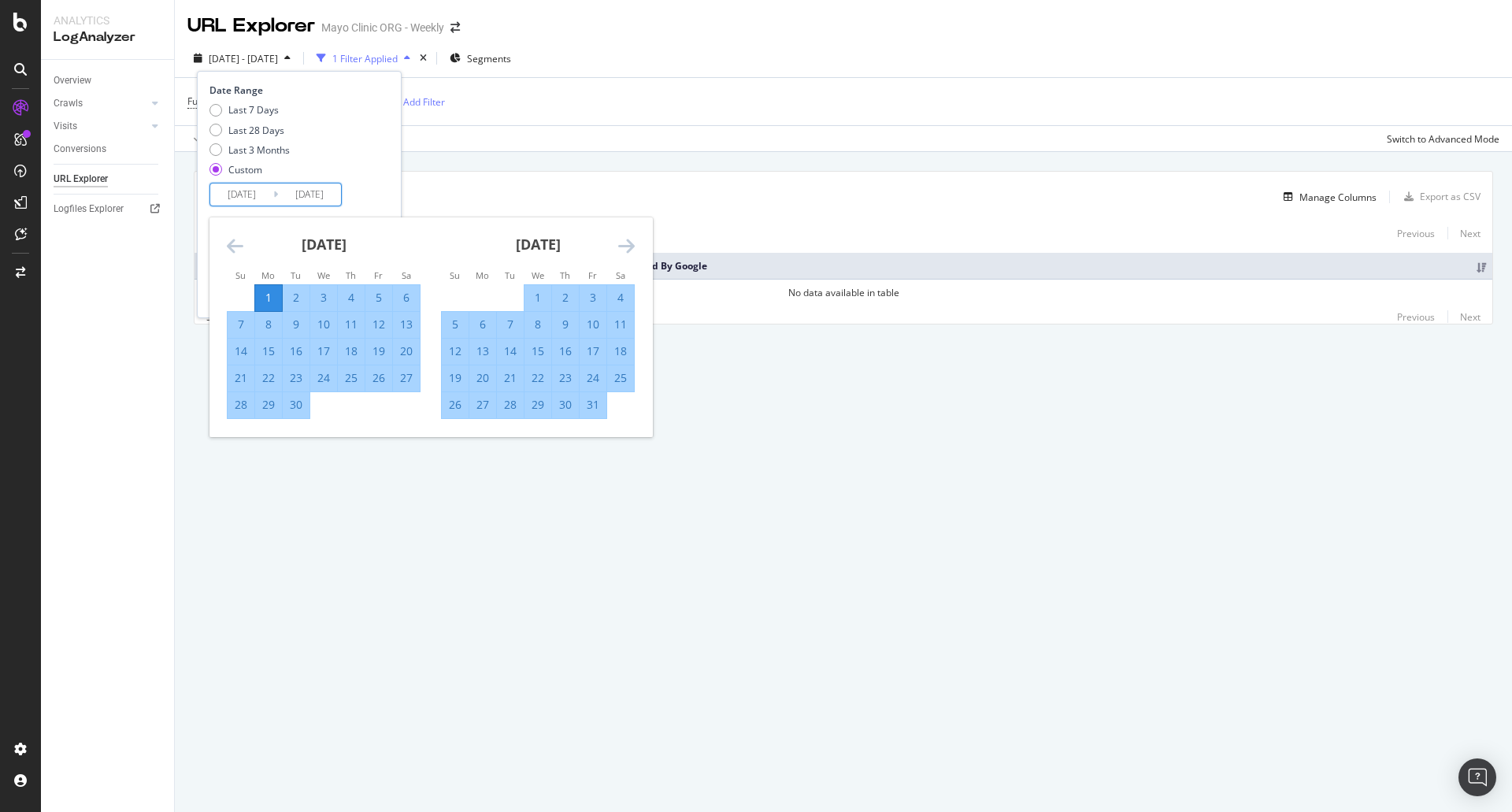
click at [237, 246] on icon "Move backward to switch to the previous month." at bounding box center [235, 246] width 16 height 19
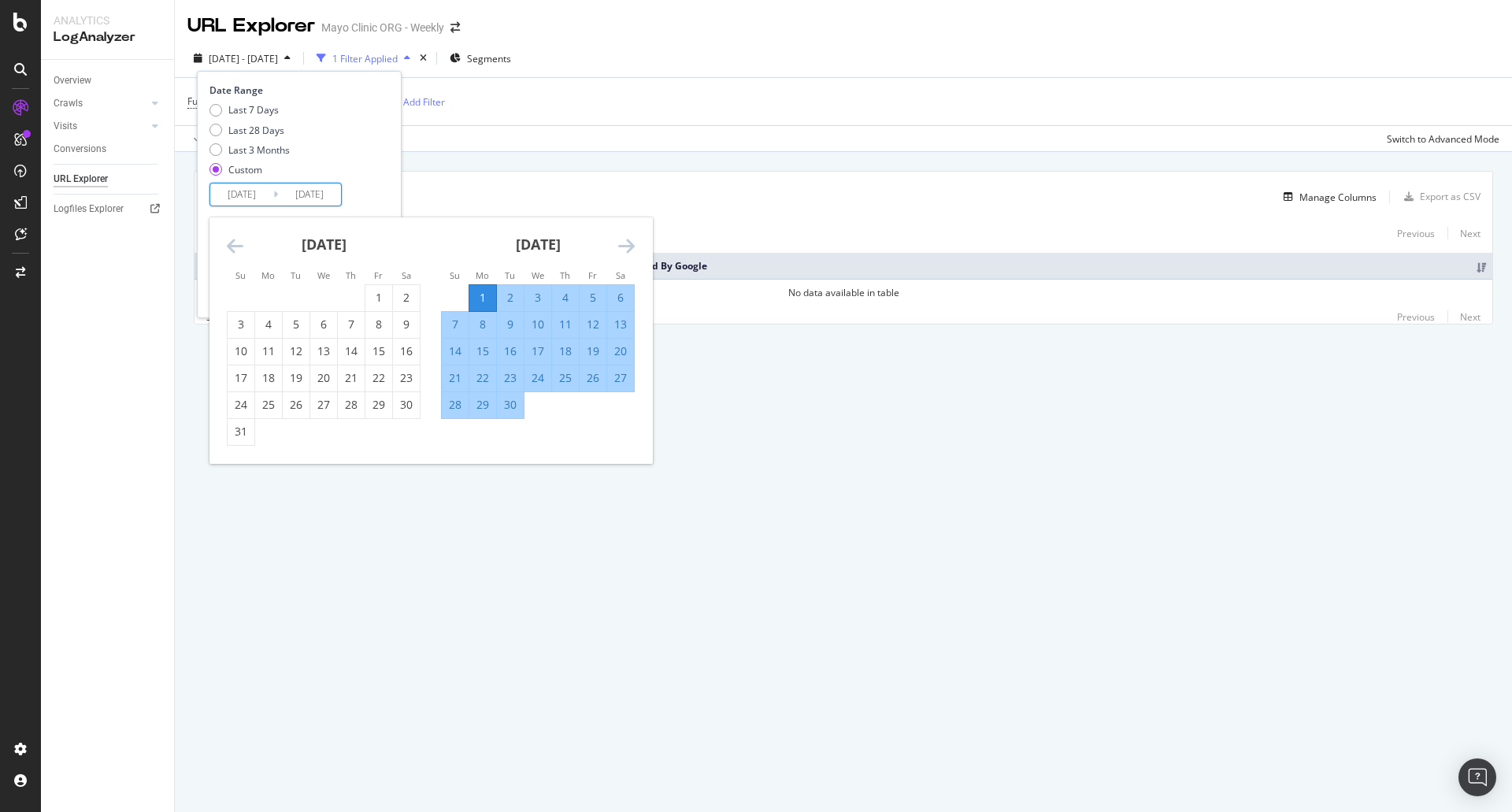
click at [237, 246] on icon "Move backward to switch to the previous month." at bounding box center [235, 246] width 16 height 19
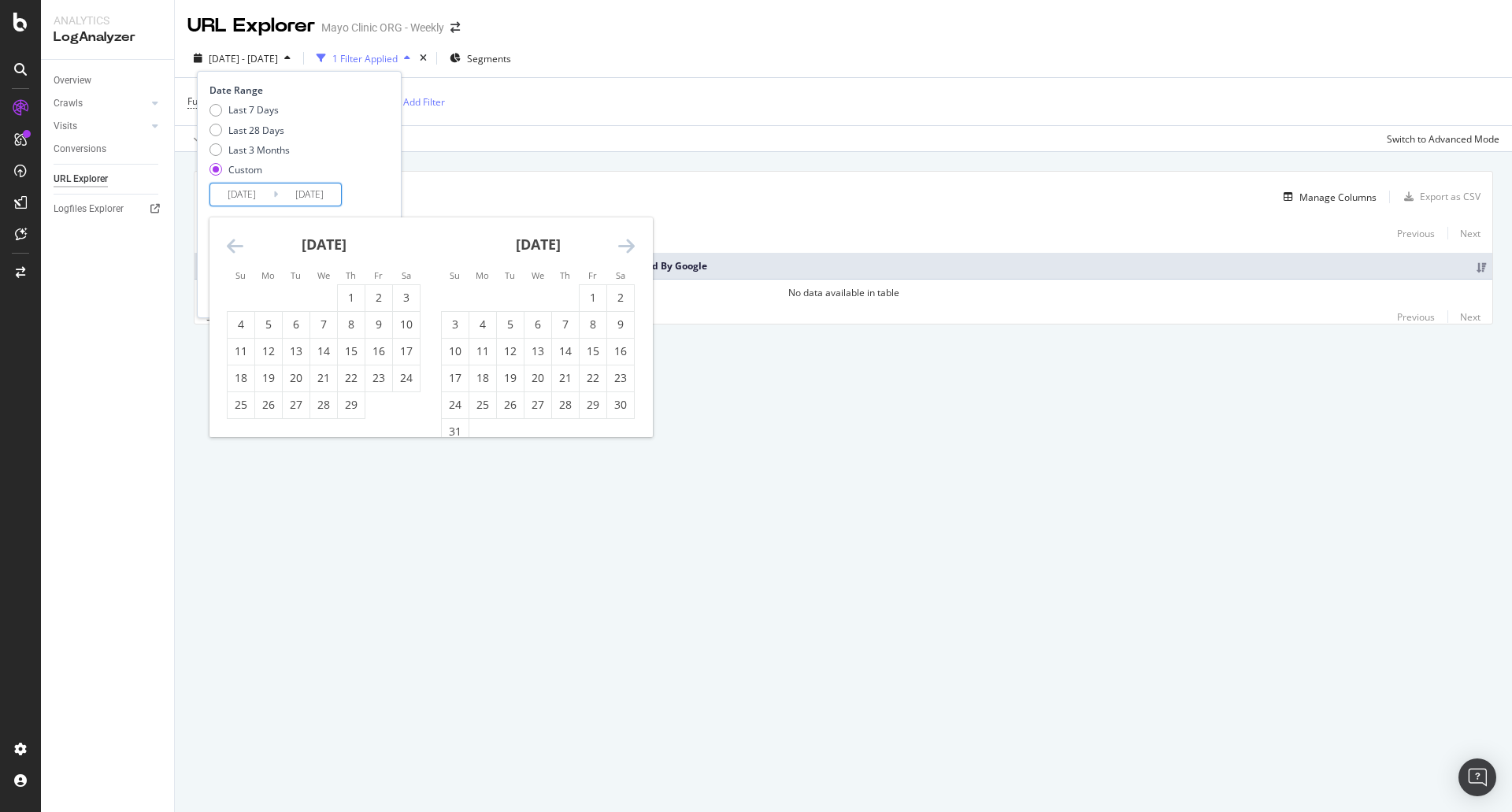
click at [222, 238] on div "February 2024 1 2 3 4 5 6 7 8 9 10 11 12 13 14 15 16 17 18 19 20 21 22 23 24 25…" at bounding box center [323, 318] width 215 height 201
click at [233, 248] on icon "Move backward to switch to the previous month." at bounding box center [235, 246] width 16 height 19
click at [269, 293] on div "1" at bounding box center [269, 298] width 27 height 16
type input "2024/01/01"
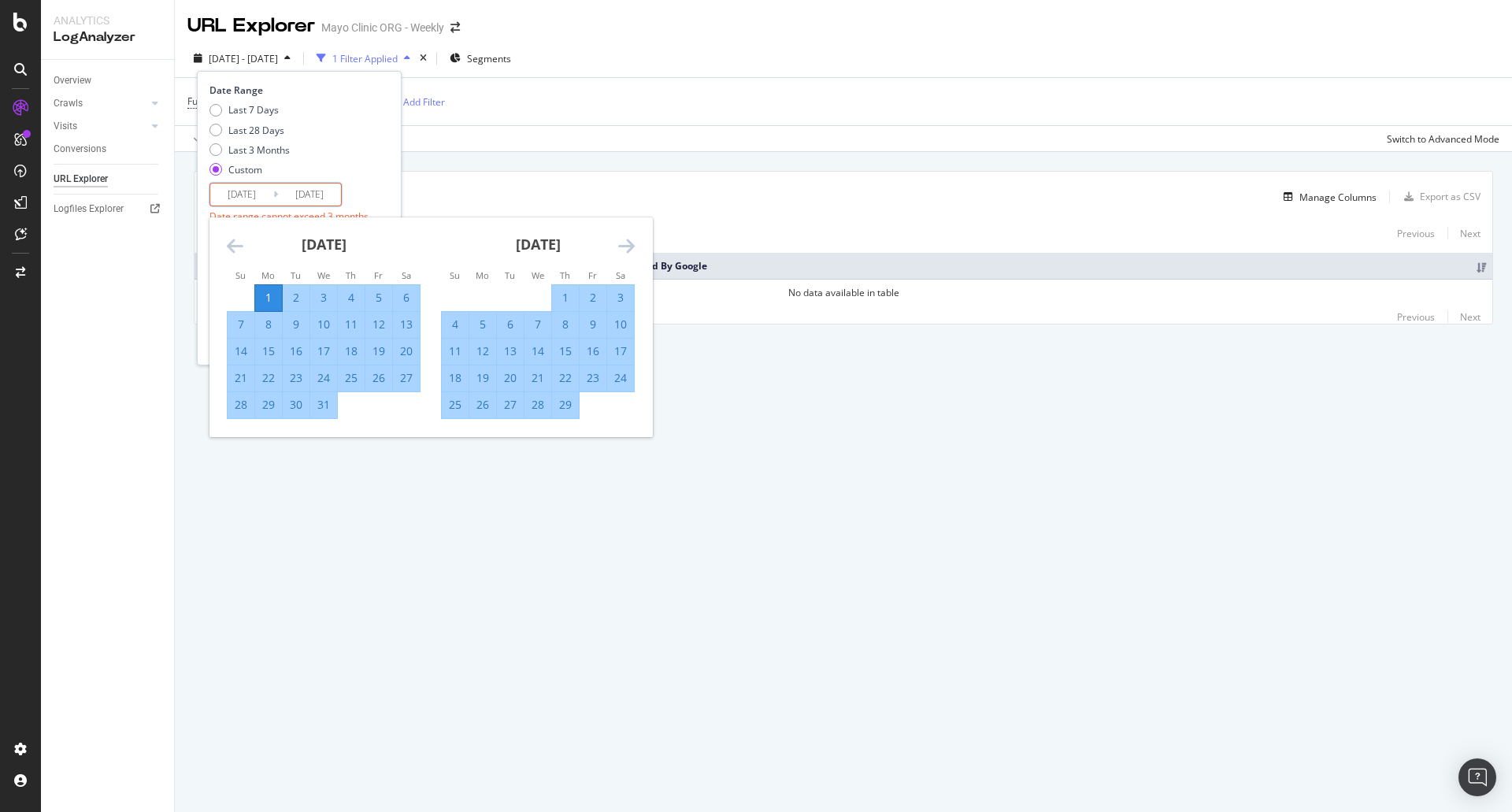
click at [632, 239] on icon "Move forward to switch to the next month." at bounding box center [626, 246] width 16 height 19
click at [450, 423] on div "31" at bounding box center [455, 431] width 27 height 26
type input "2024/03/31"
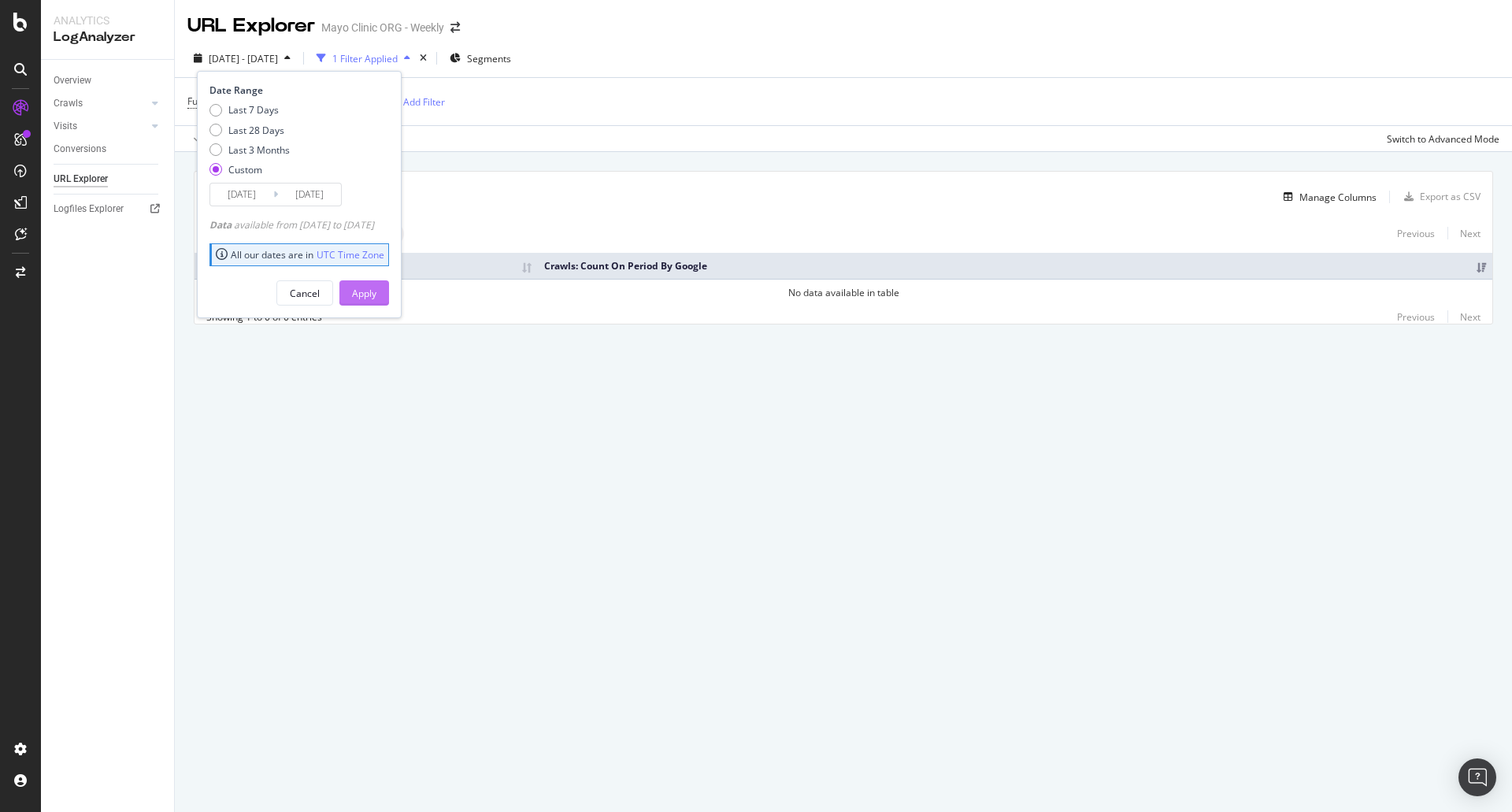
click at [377, 290] on div "Apply" at bounding box center [364, 294] width 25 height 13
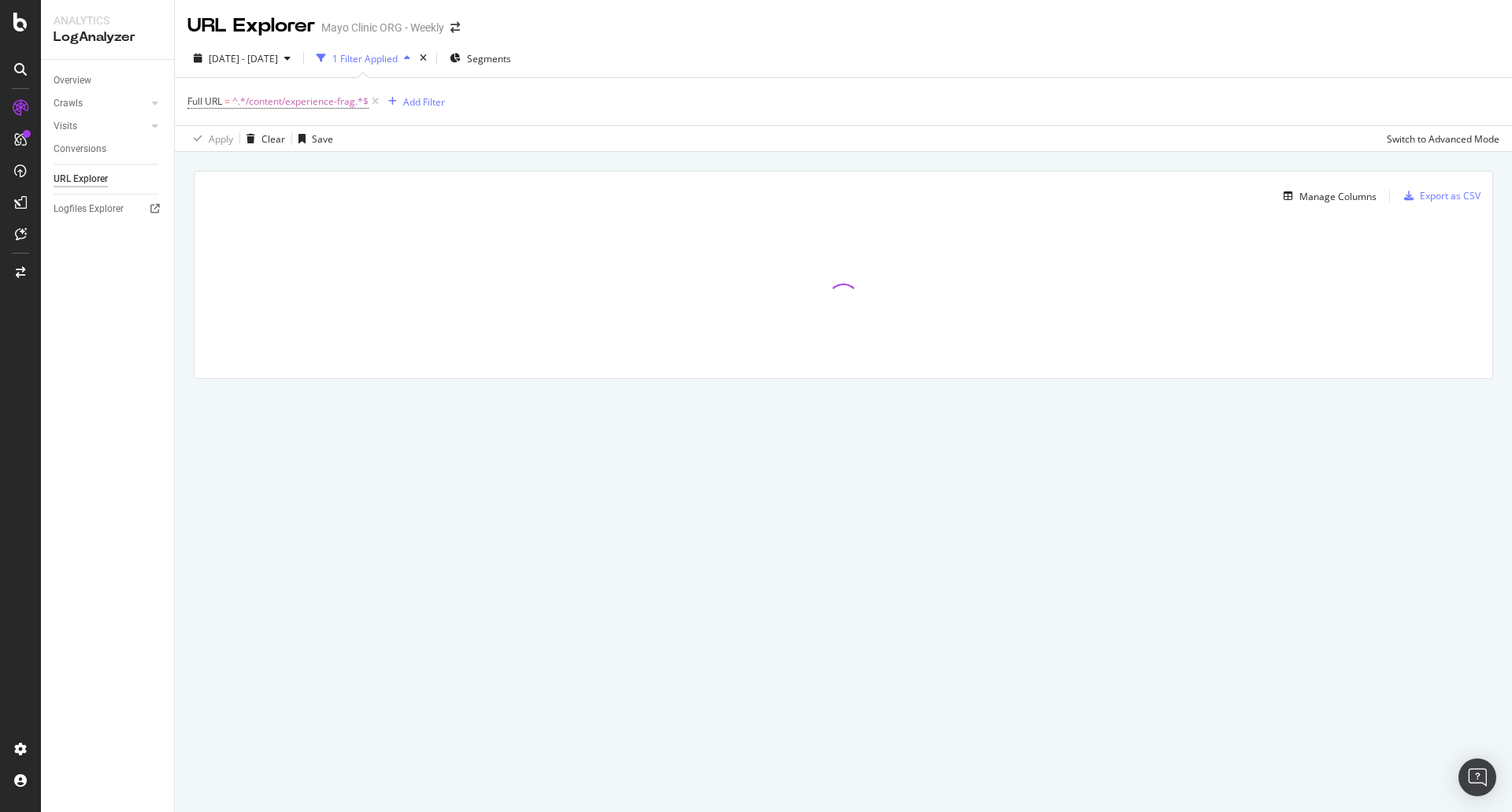
click at [183, 60] on div "2024 Jan. 1st - 2024 Mar. 31st 1 Filter Applied Segments" at bounding box center [843, 61] width 1337 height 31
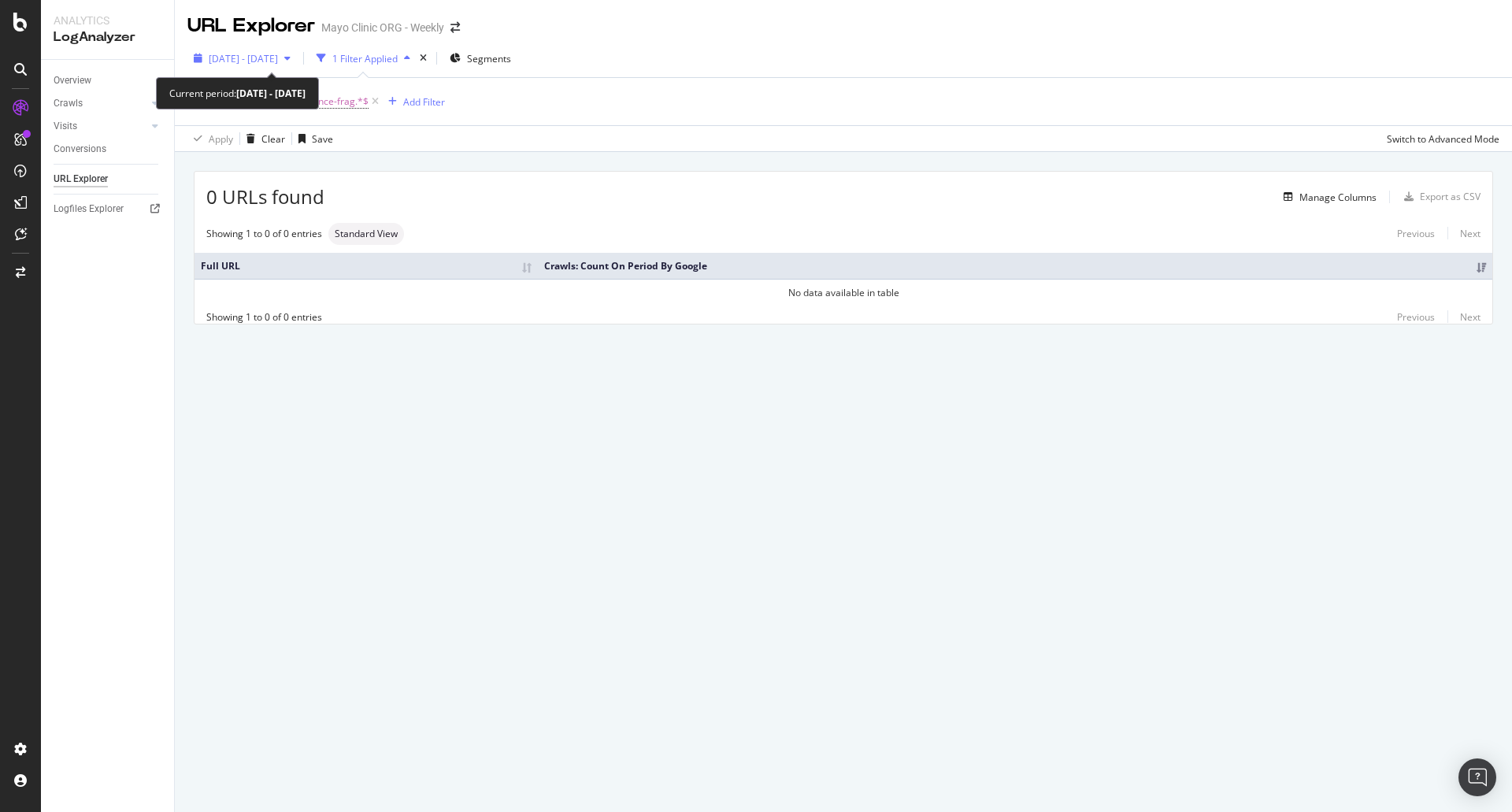
click at [238, 56] on span "2024 Jan. 1st - 2024 Mar. 31st" at bounding box center [243, 58] width 70 height 13
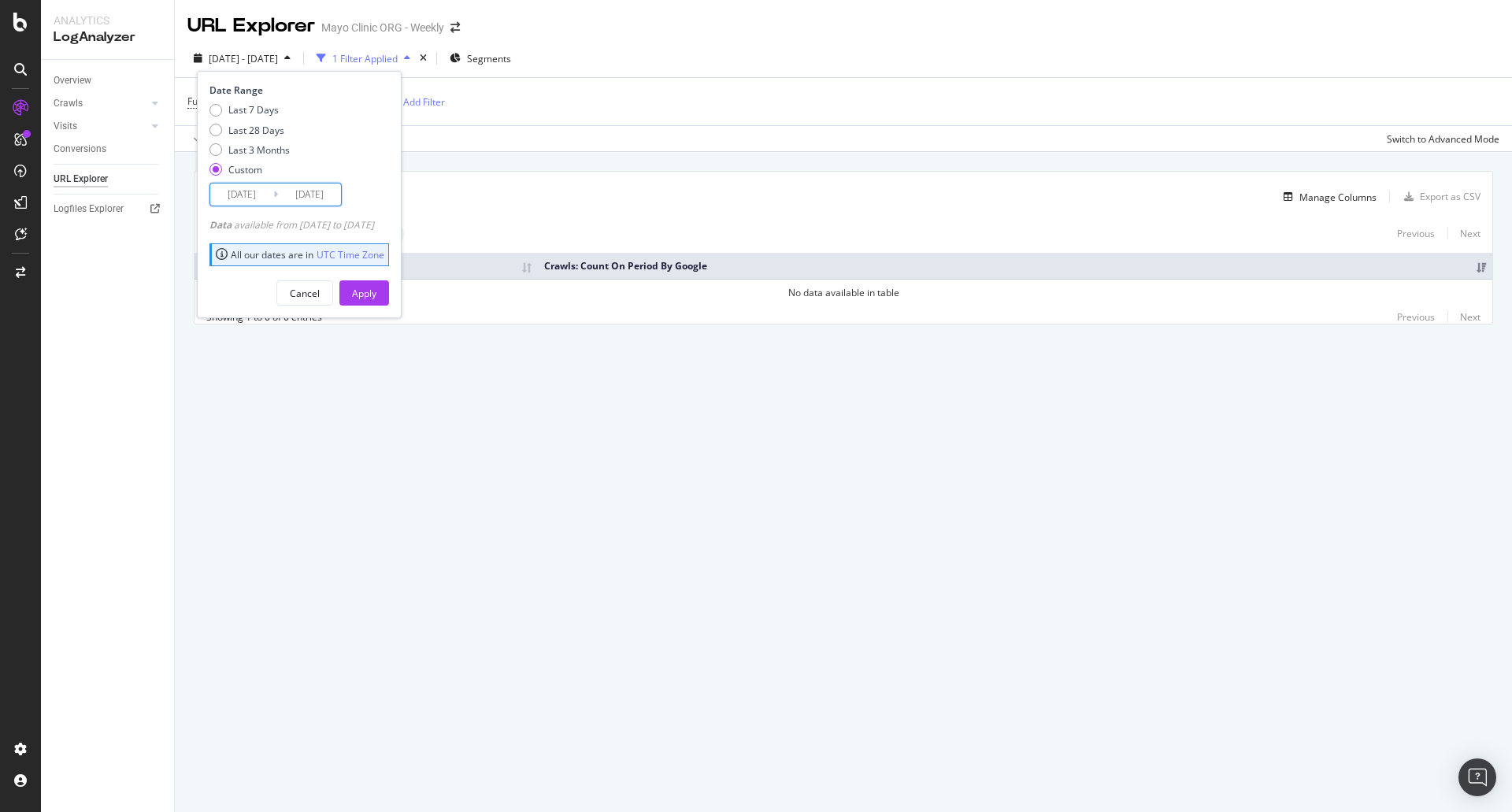
click at [238, 192] on input "2024/01/01" at bounding box center [241, 194] width 63 height 22
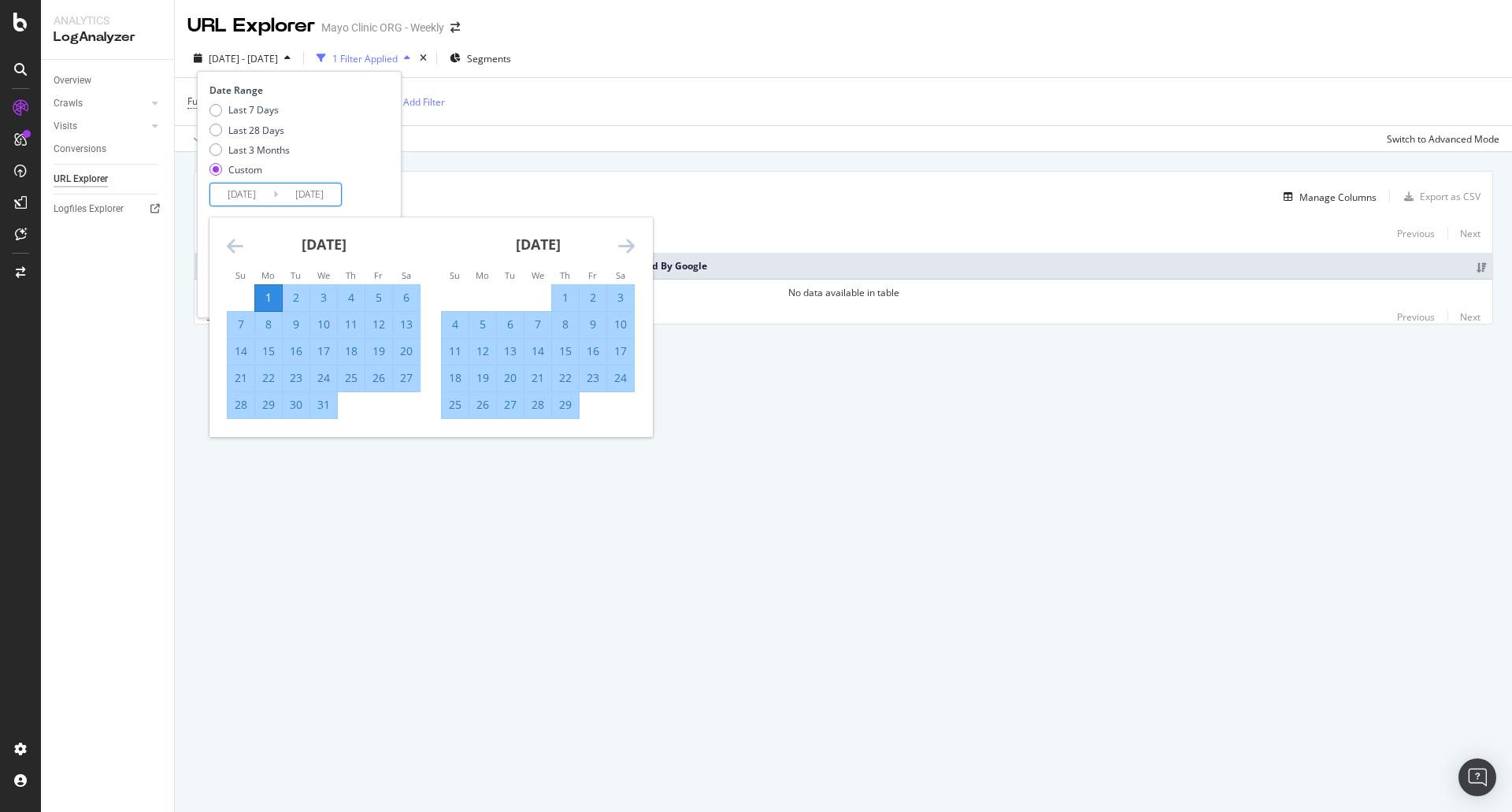
click at [227, 239] on icon "Move backward to switch to the previous month." at bounding box center [235, 246] width 16 height 19
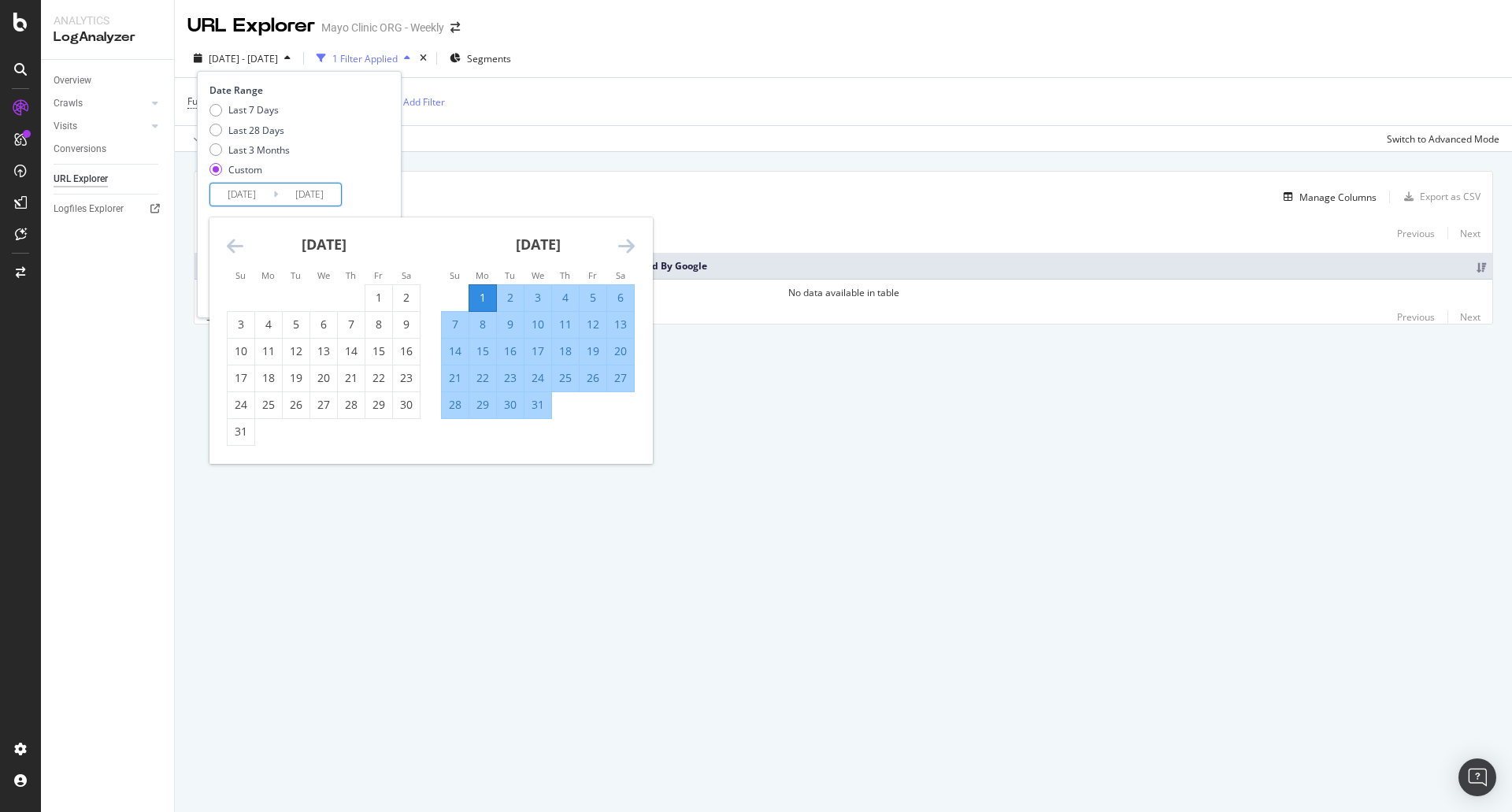
click at [228, 246] on icon "Move backward to switch to the previous month." at bounding box center [235, 246] width 16 height 19
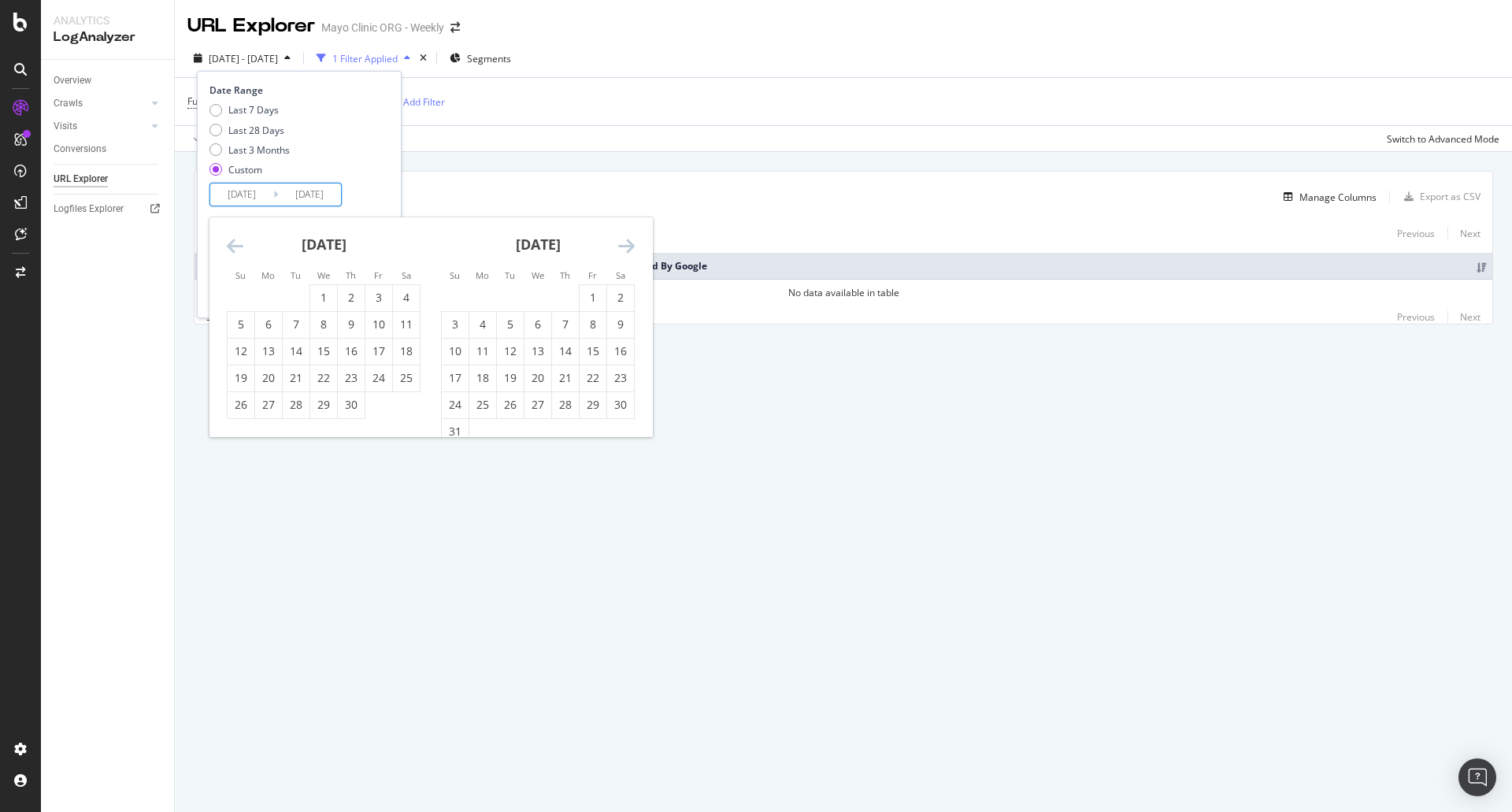
click at [228, 246] on icon "Move backward to switch to the previous month." at bounding box center [235, 246] width 16 height 19
click at [241, 301] on div "1" at bounding box center [241, 298] width 27 height 16
type input "2023/10/01"
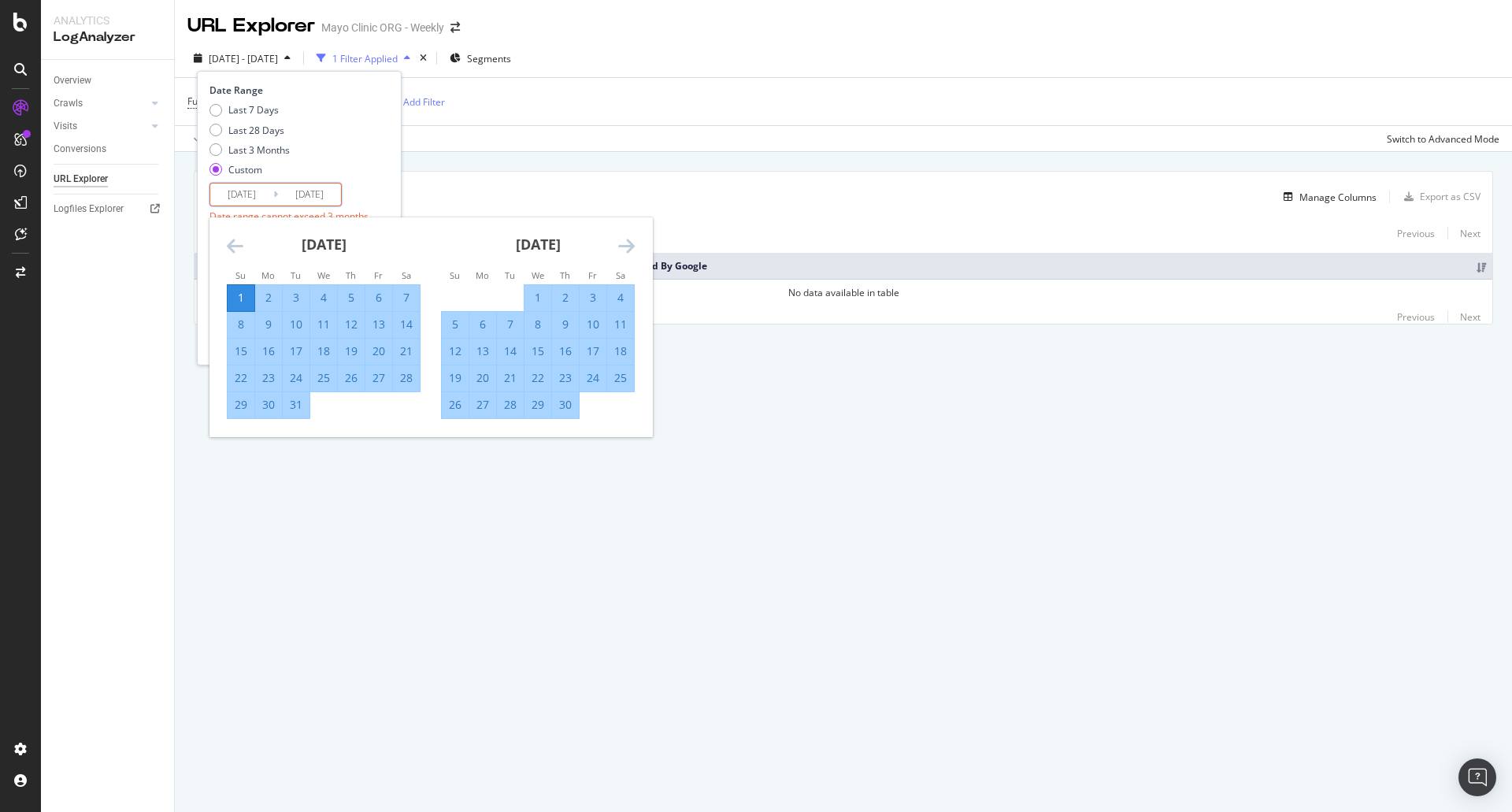
click at [627, 246] on icon "Move forward to switch to the next month." at bounding box center [626, 246] width 16 height 19
click at [440, 430] on div "December 2023 1 2 3 4 5 6 7 8 9 10 11 12 13 14 15 16 17 18 19 20 21 22 23 24 25…" at bounding box center [538, 331] width 215 height 228
click at [452, 426] on div "31" at bounding box center [455, 431] width 27 height 16
type input "2023/12/31"
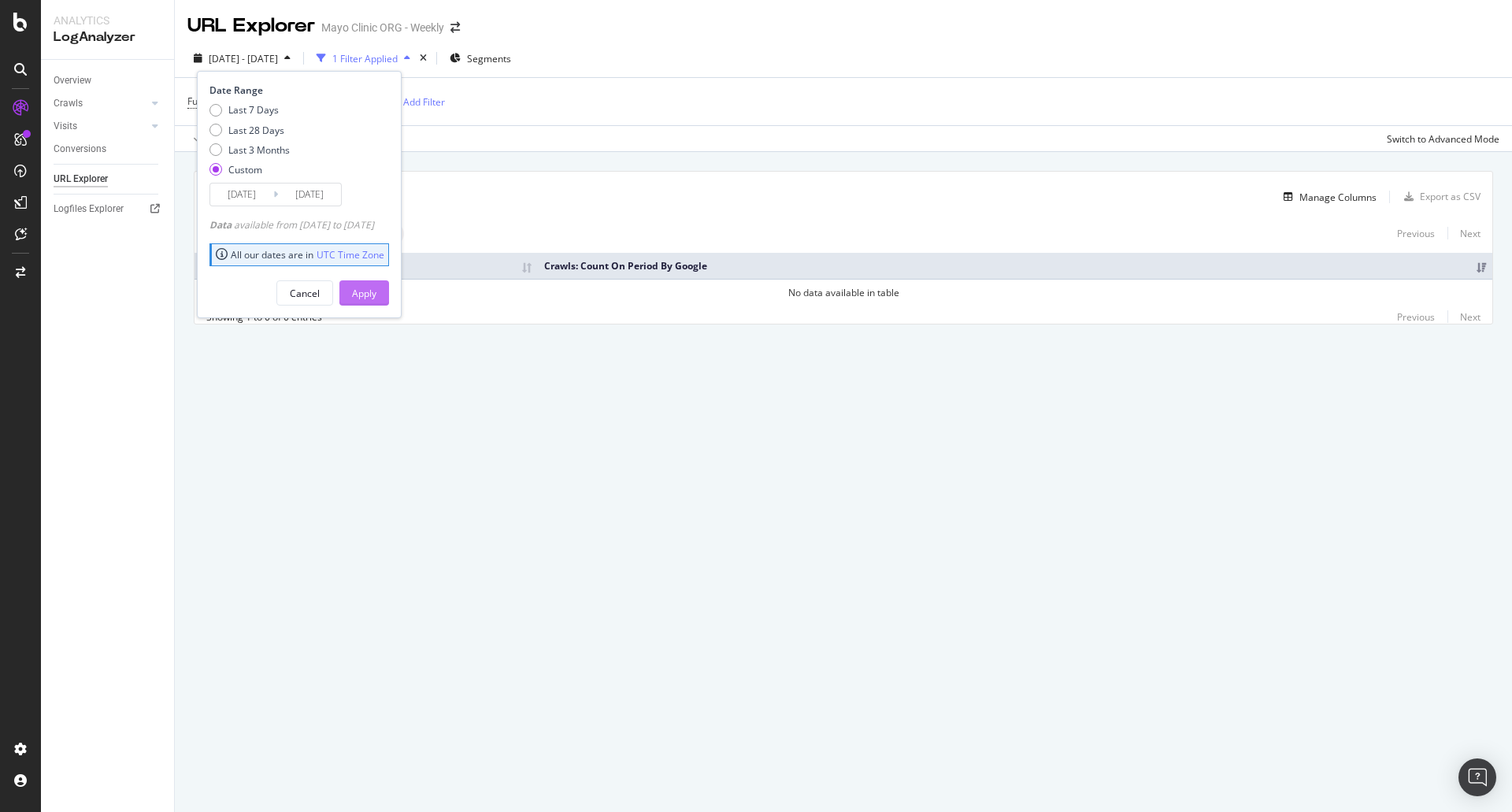
click at [377, 304] on div "Apply" at bounding box center [364, 293] width 25 height 24
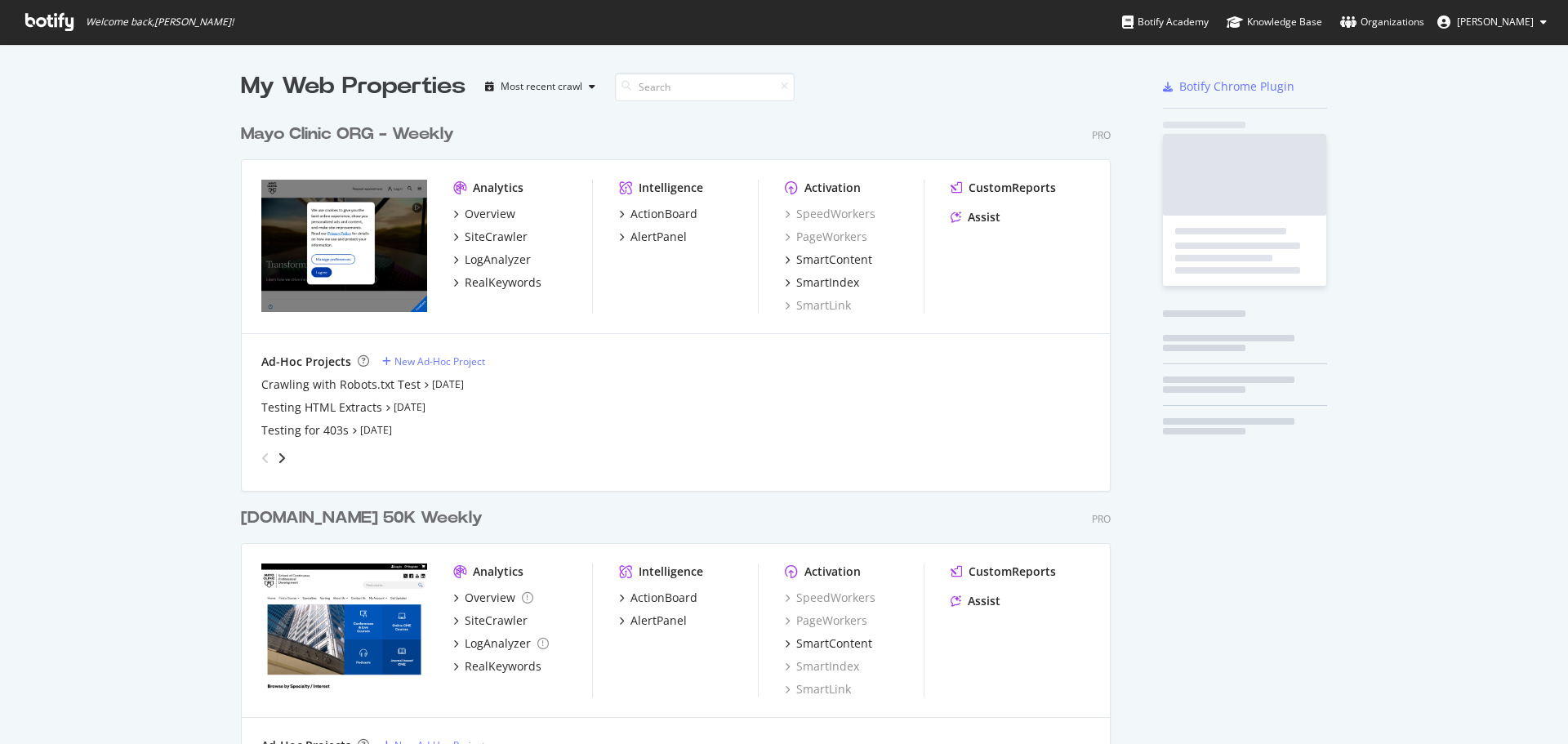
scroll to position [2323, 871]
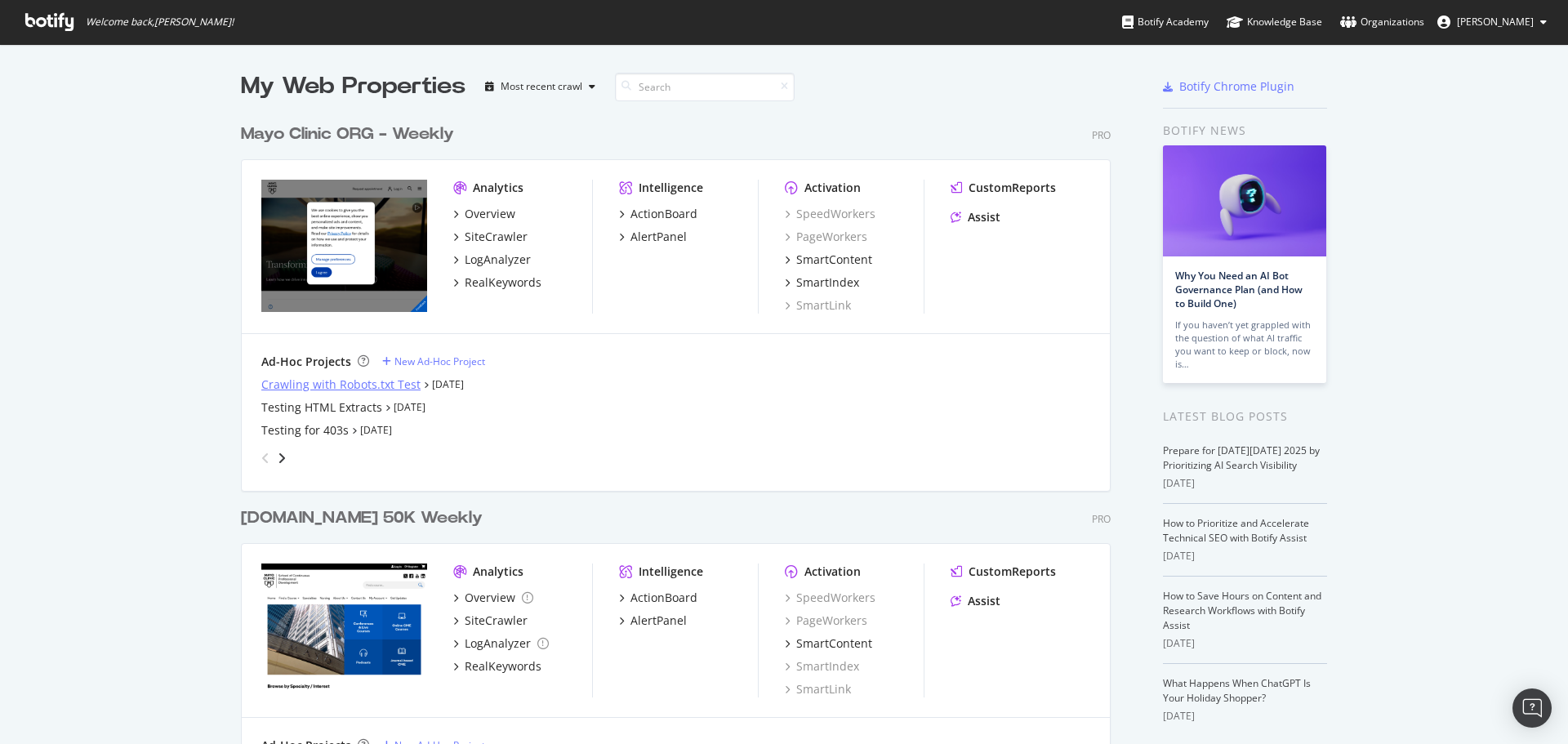
click at [303, 388] on div "Crawling with Robots.txt Test" at bounding box center [340, 385] width 159 height 17
